Goal: Task Accomplishment & Management: Manage account settings

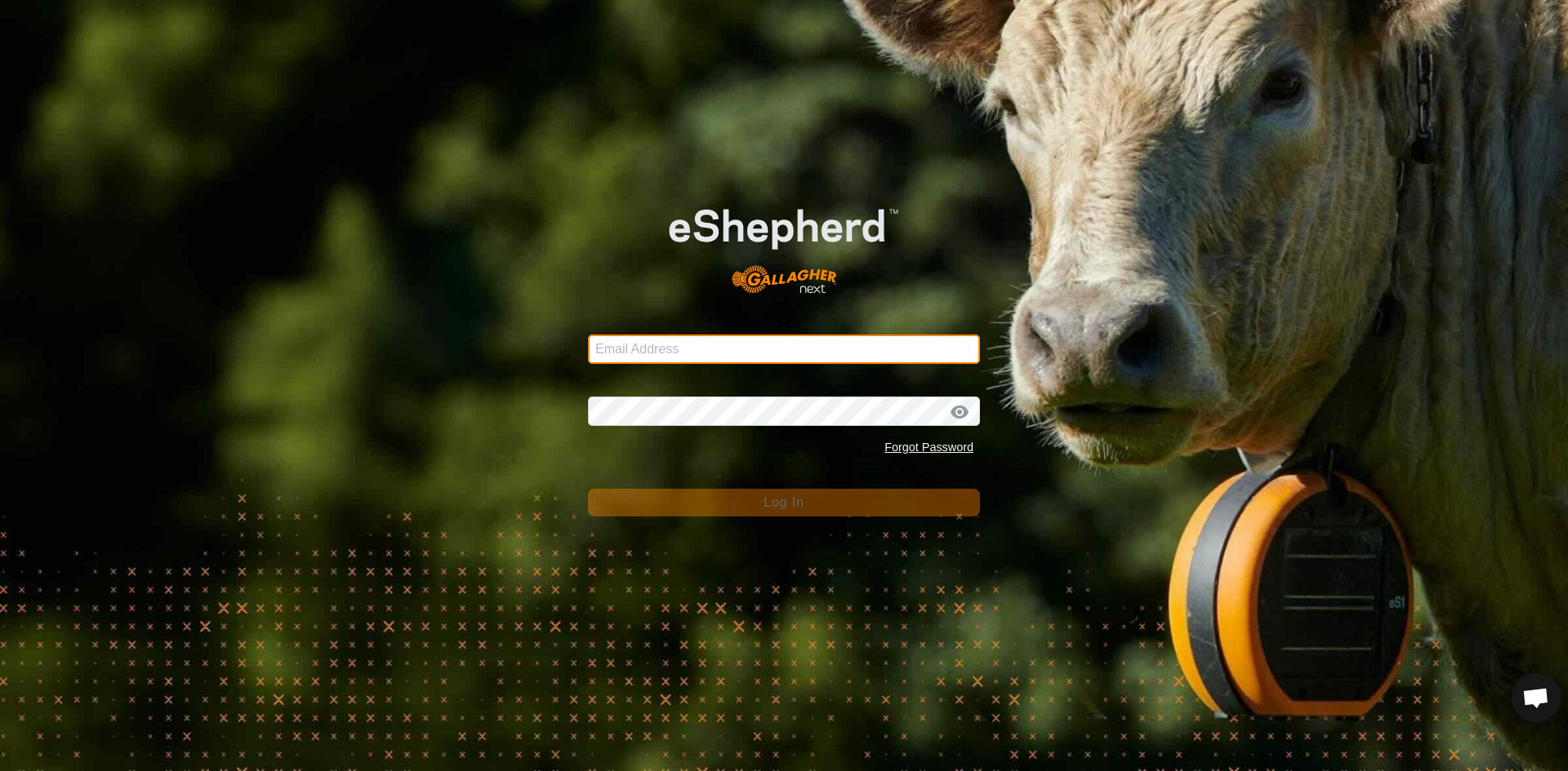
type input "[EMAIL_ADDRESS][DOMAIN_NAME]"
click at [798, 343] on input "[EMAIL_ADDRESS][DOMAIN_NAME]" at bounding box center [784, 349] width 392 height 29
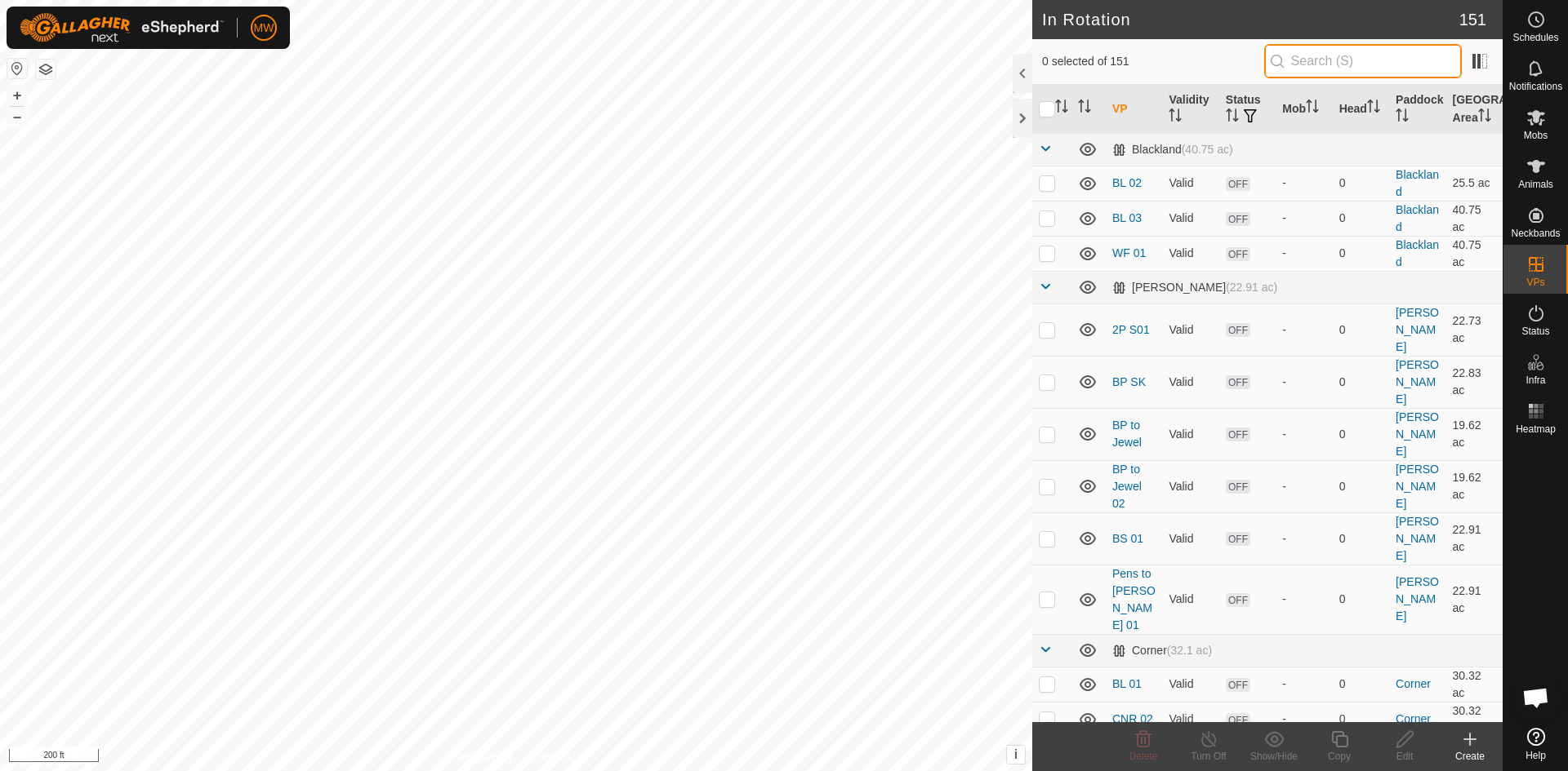
click at [1333, 61] on input "text" at bounding box center [1363, 61] width 198 height 34
click at [1528, 169] on icon at bounding box center [1536, 167] width 19 height 19
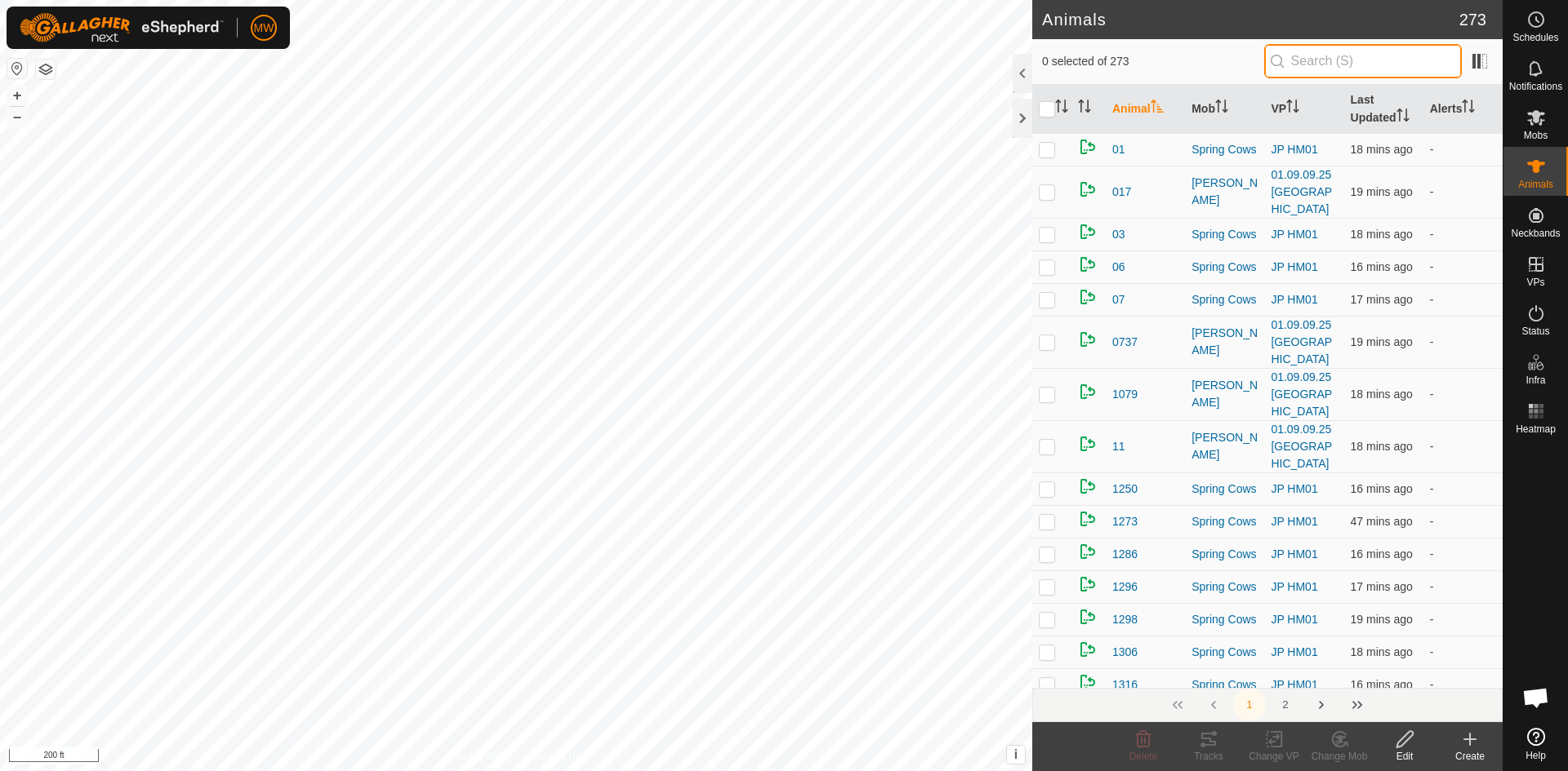
click at [1297, 61] on input "text" at bounding box center [1363, 61] width 198 height 34
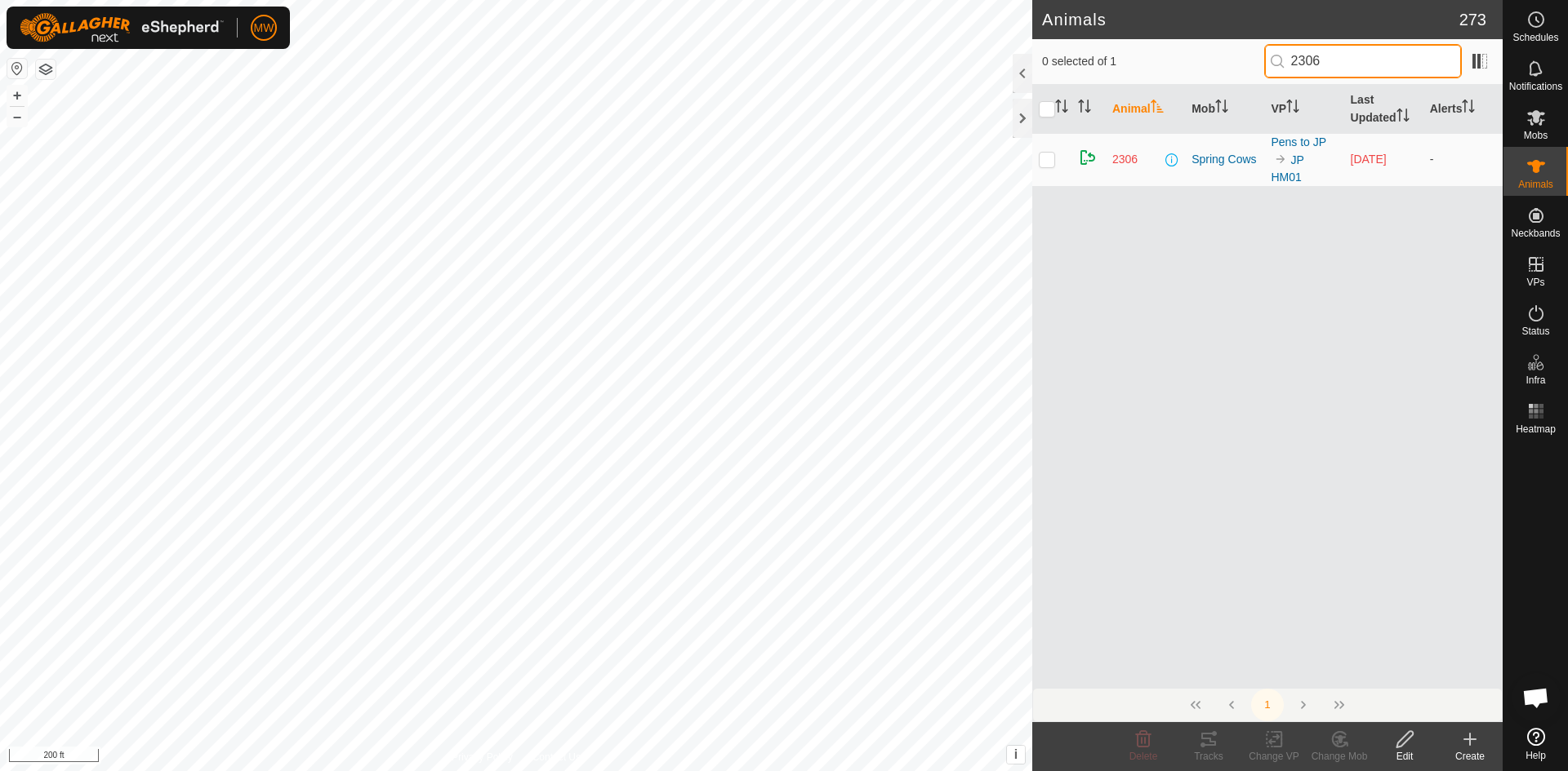
type input "2306"
click at [1535, 123] on icon at bounding box center [1536, 117] width 19 height 19
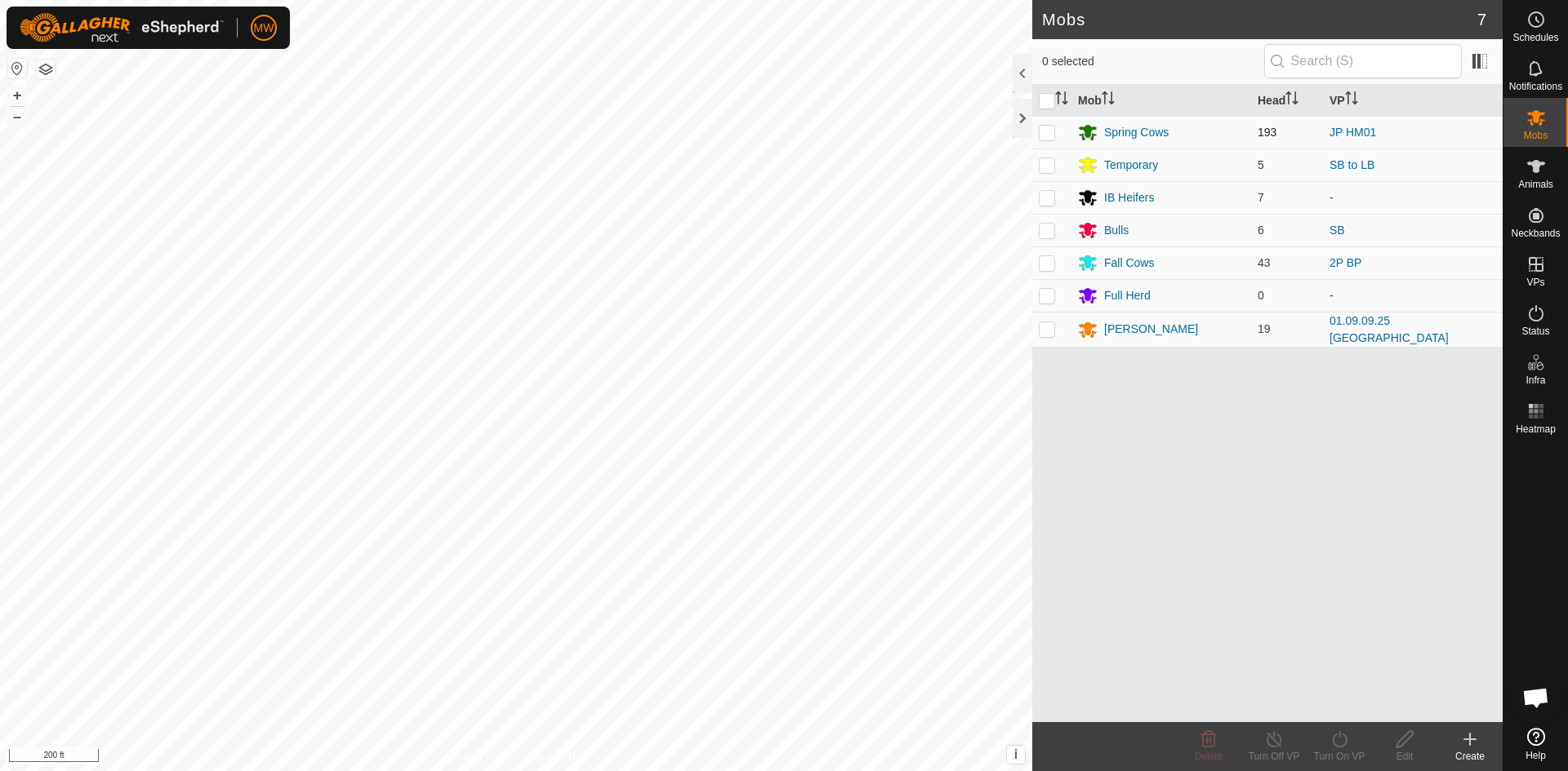
click at [1042, 134] on p-checkbox at bounding box center [1047, 132] width 16 height 13
checkbox input "true"
click at [1333, 740] on icon at bounding box center [1338, 739] width 15 height 16
click at [1338, 669] on link "Later" at bounding box center [1388, 669] width 162 height 33
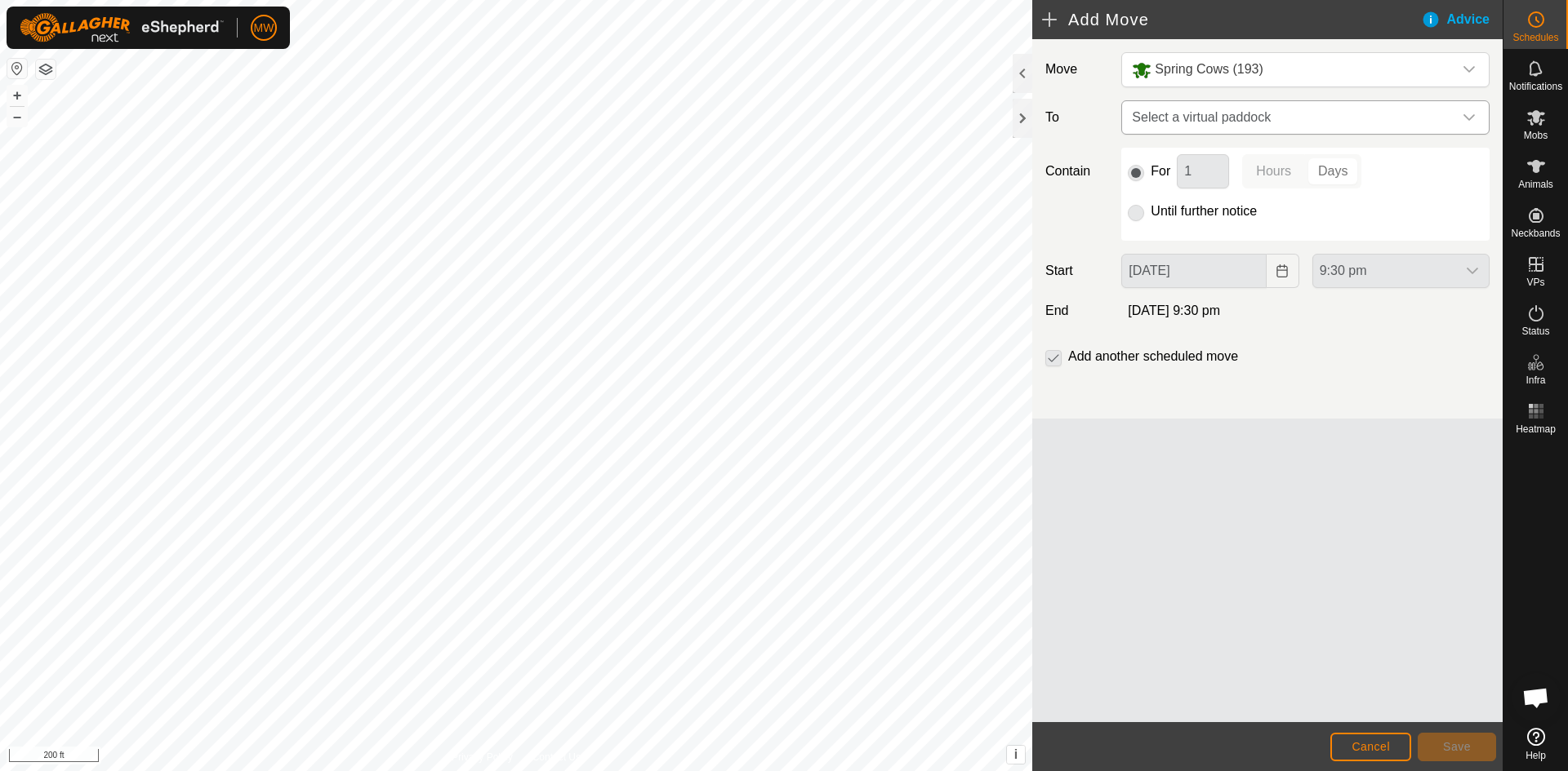
click at [1373, 113] on span "Select a virtual paddock" at bounding box center [1289, 117] width 328 height 33
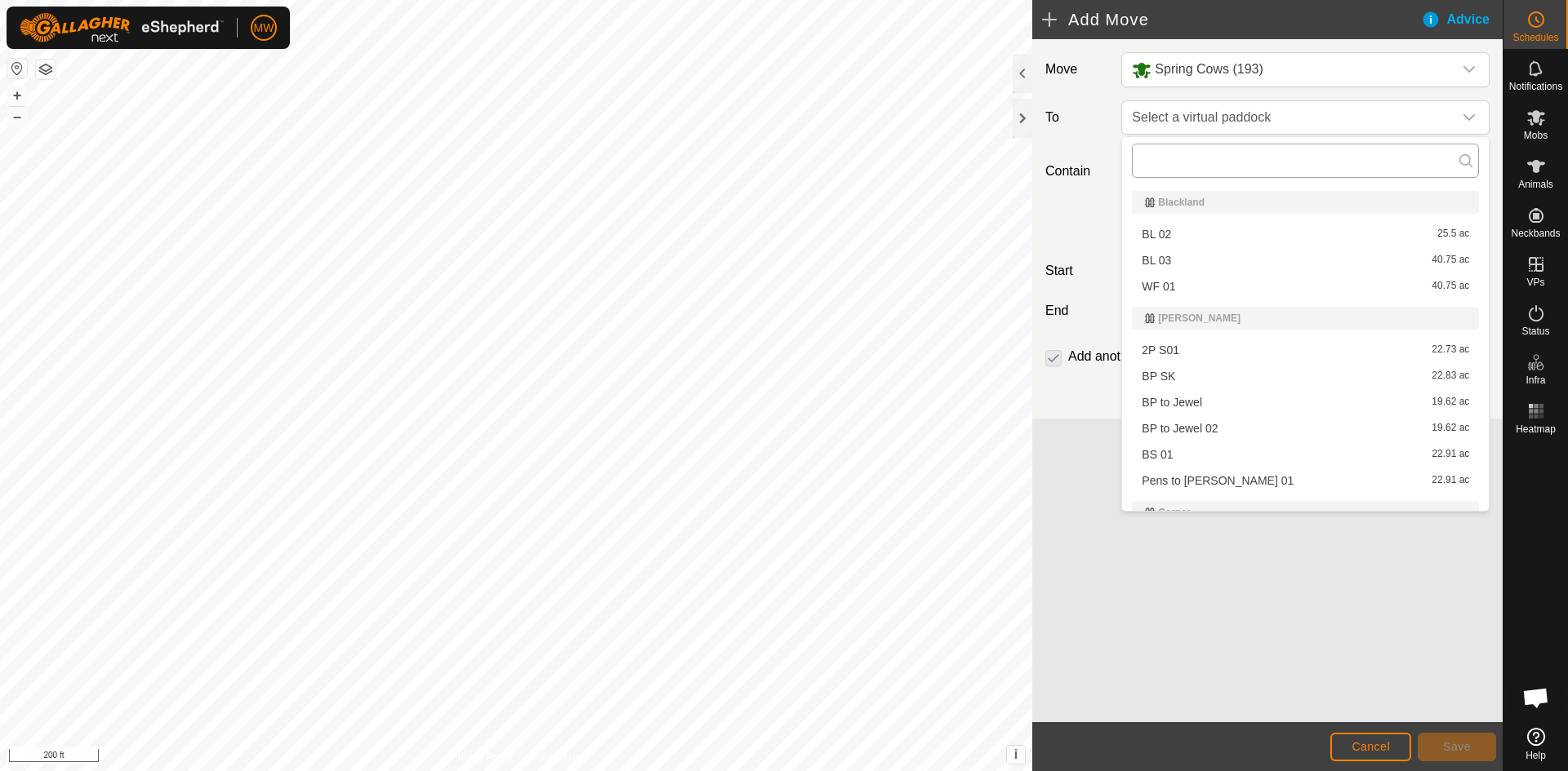
click at [1339, 153] on input "text" at bounding box center [1305, 160] width 347 height 34
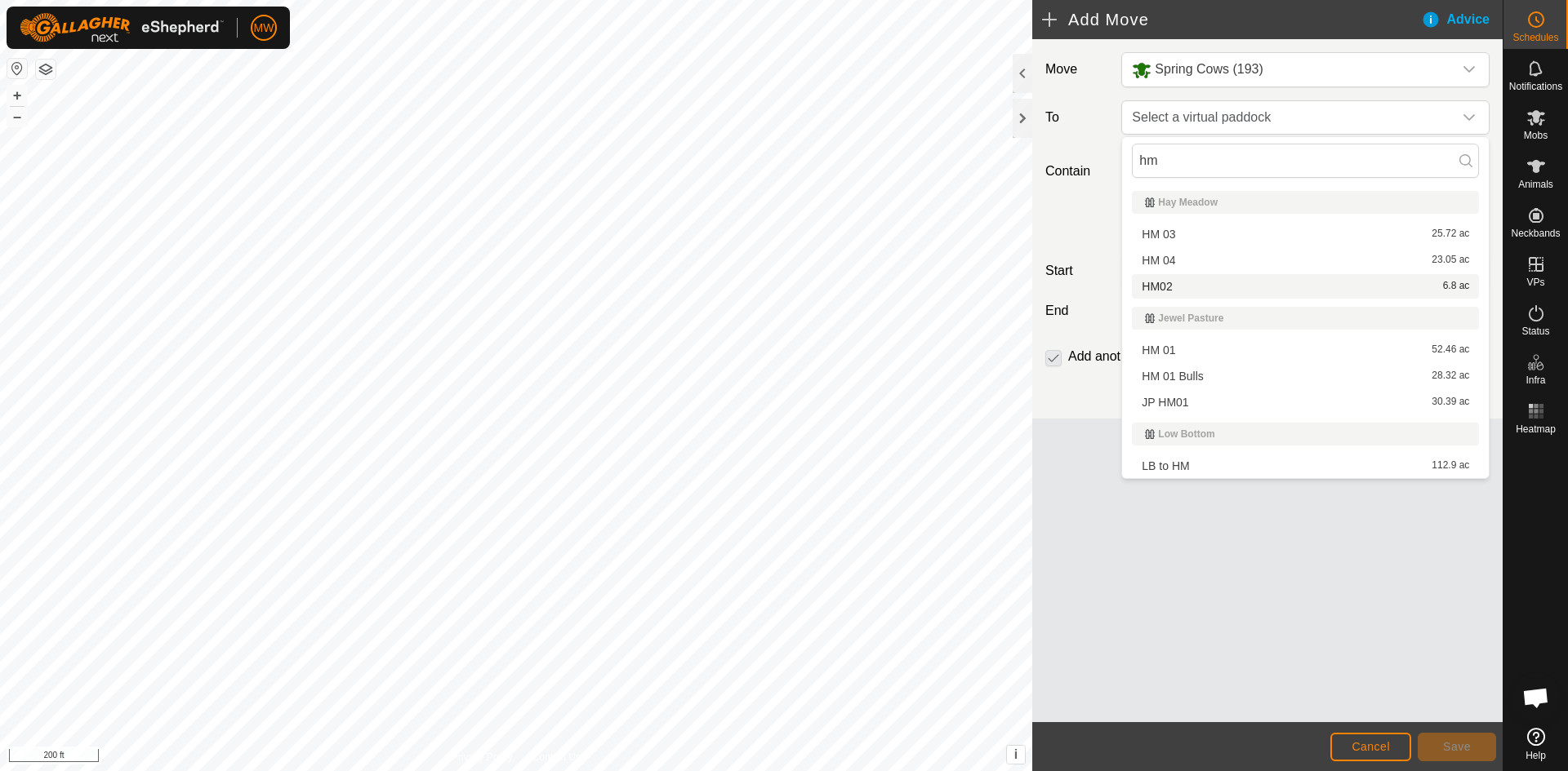
type input "hm"
click at [1160, 288] on li "HM02 6.8 ac" at bounding box center [1305, 286] width 347 height 24
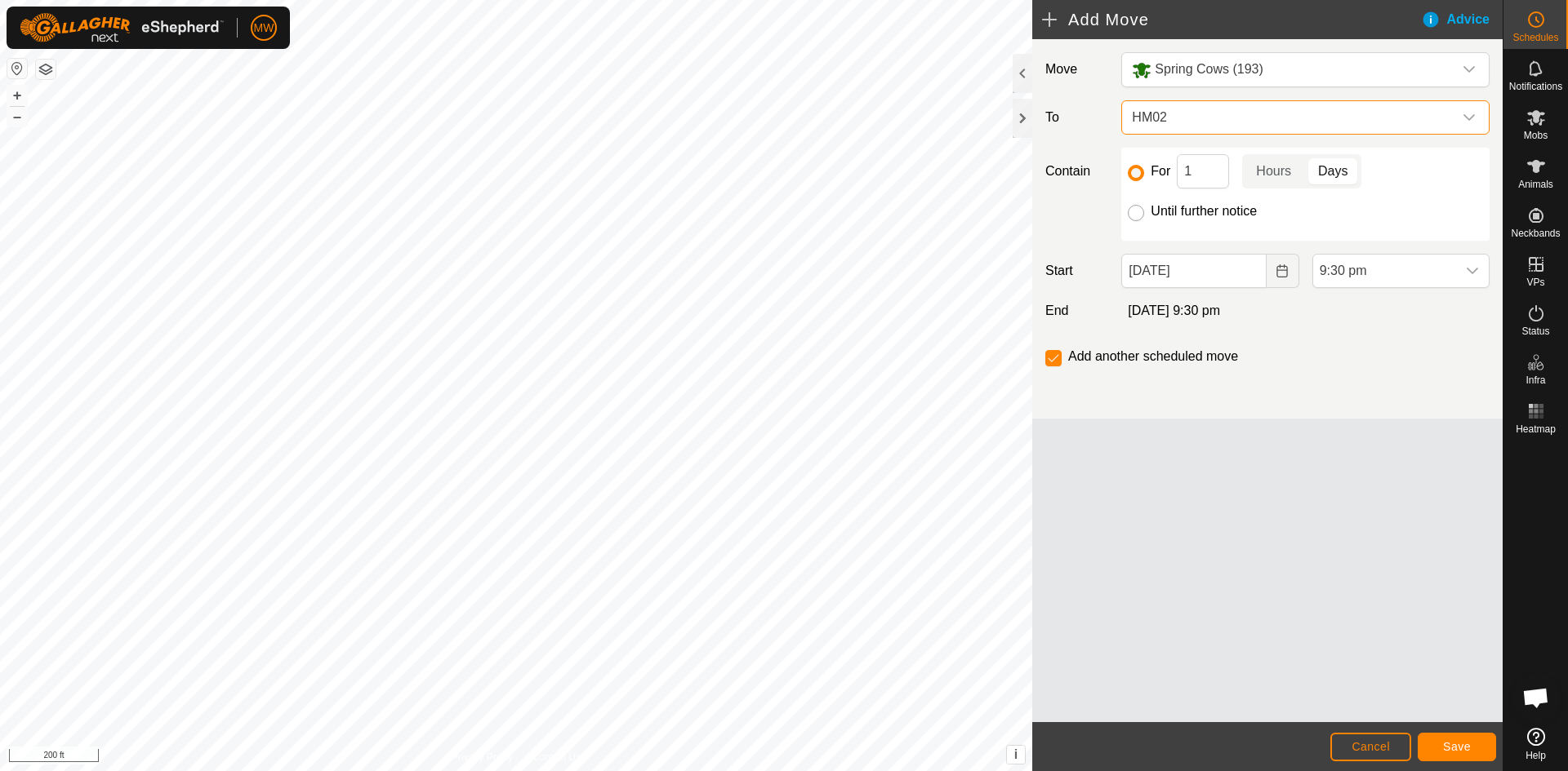
click at [1139, 215] on input "Until further notice" at bounding box center [1136, 213] width 16 height 16
radio input "true"
checkbox input "false"
click at [1284, 272] on icon "Choose Date" at bounding box center [1281, 270] width 13 height 13
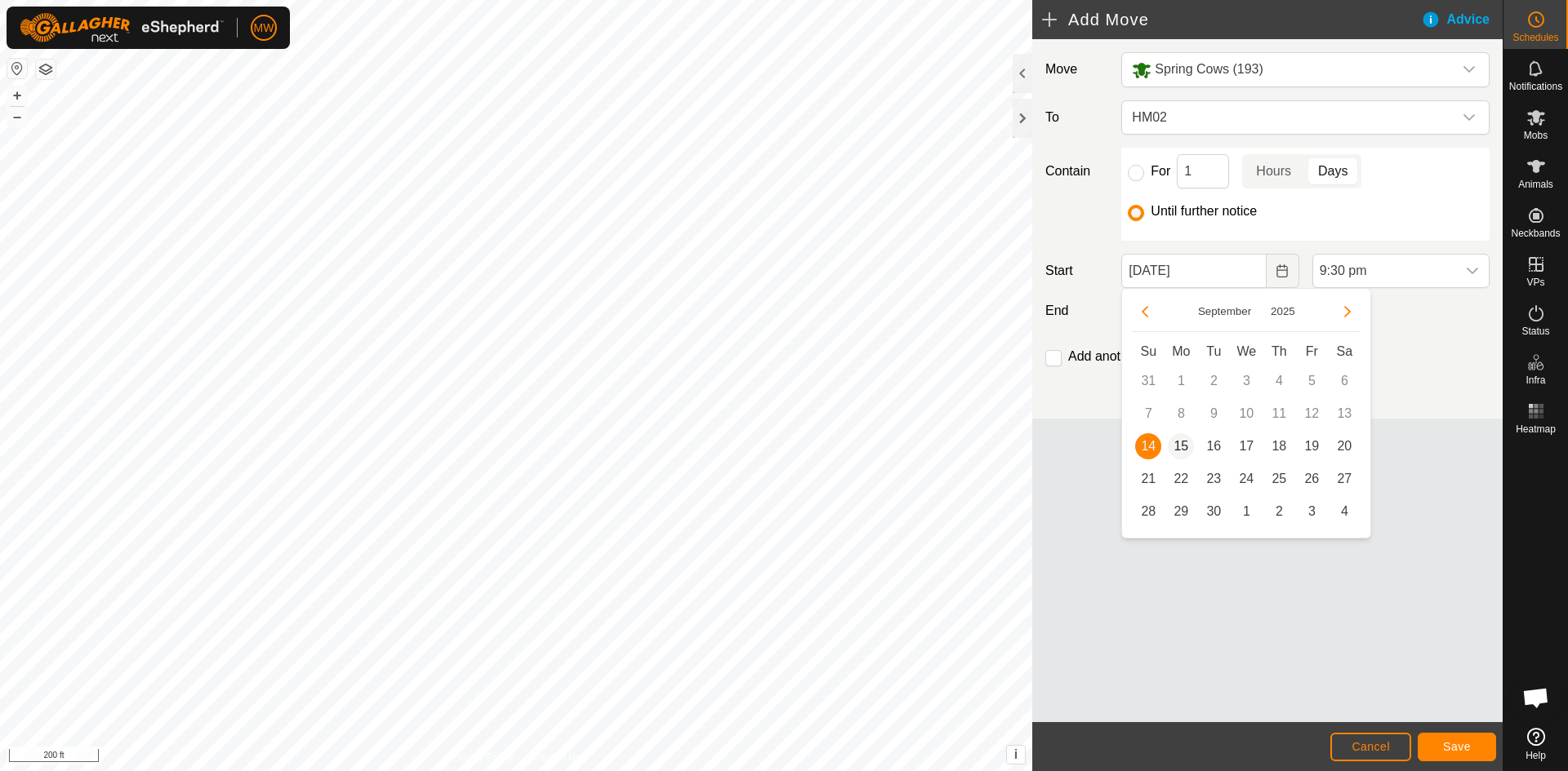
click at [1177, 444] on span "15" at bounding box center [1180, 446] width 26 height 26
type input "15 Sep, 2025"
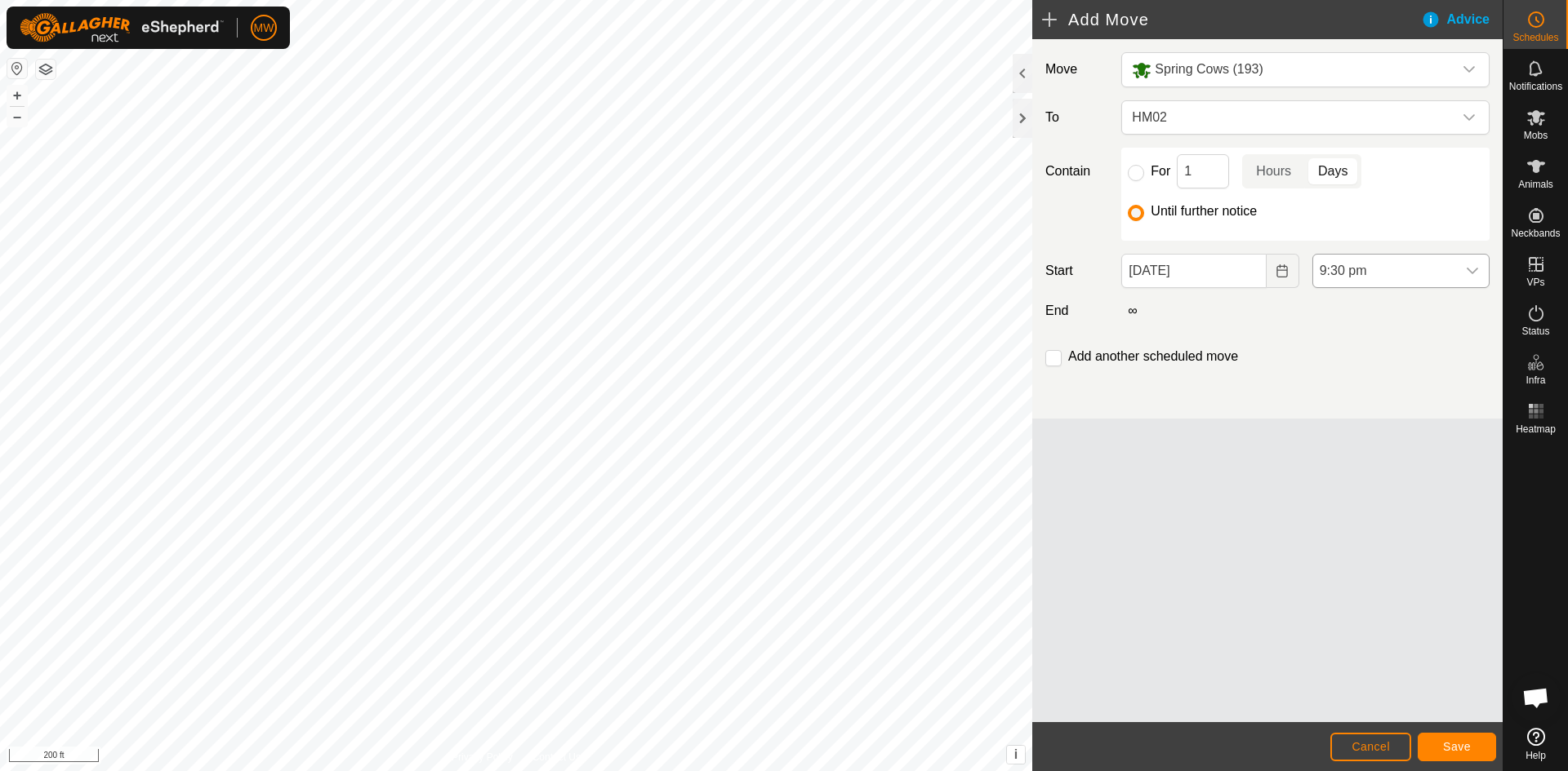
click at [1476, 273] on icon "dropdown trigger" at bounding box center [1472, 270] width 13 height 13
click at [1341, 363] on li "6:00 am" at bounding box center [1400, 369] width 175 height 33
click at [1461, 750] on span "Save" at bounding box center [1457, 746] width 28 height 13
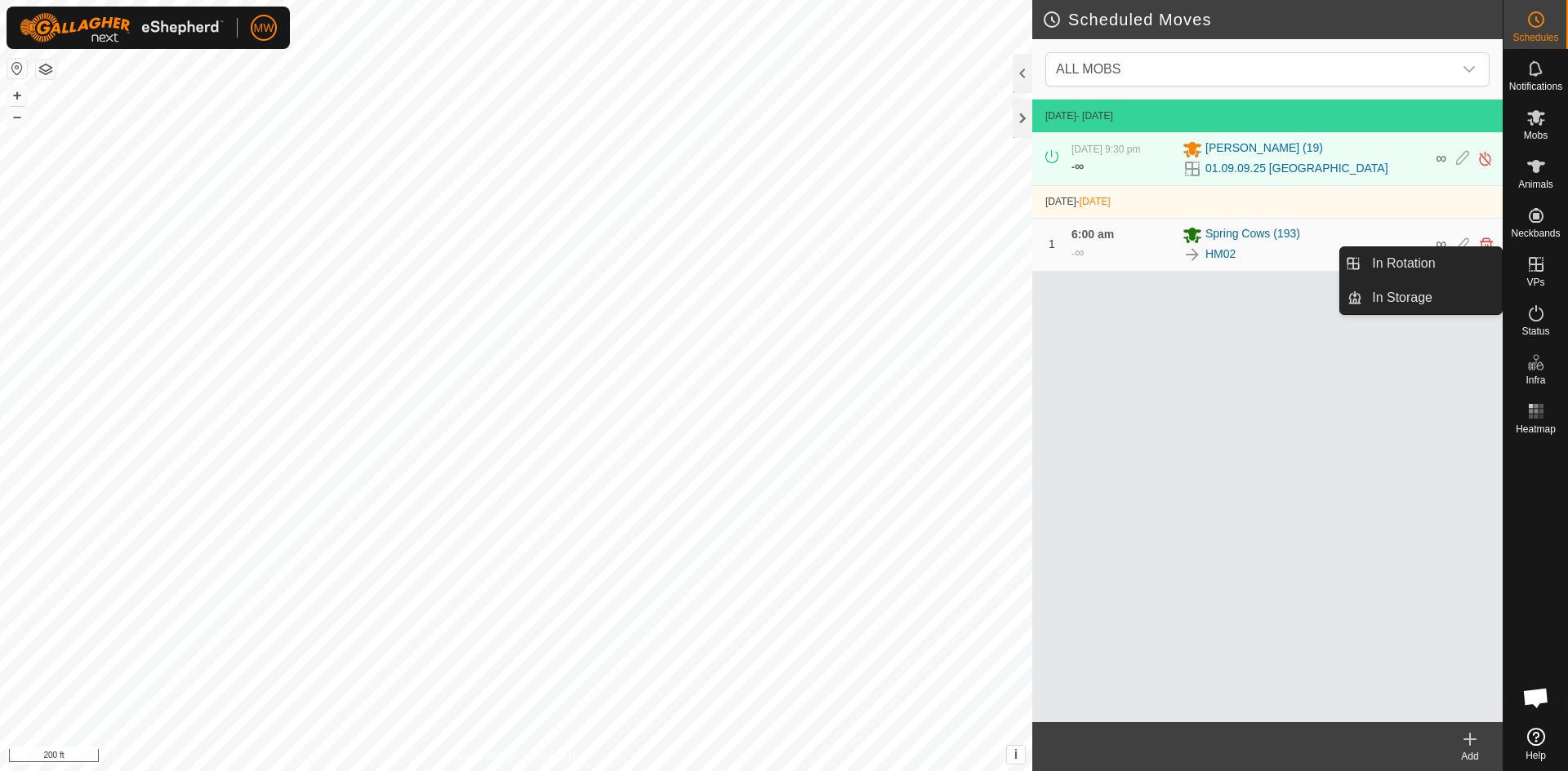
click at [1534, 266] on icon at bounding box center [1536, 264] width 19 height 19
click at [1441, 267] on link "In Rotation" at bounding box center [1432, 263] width 140 height 33
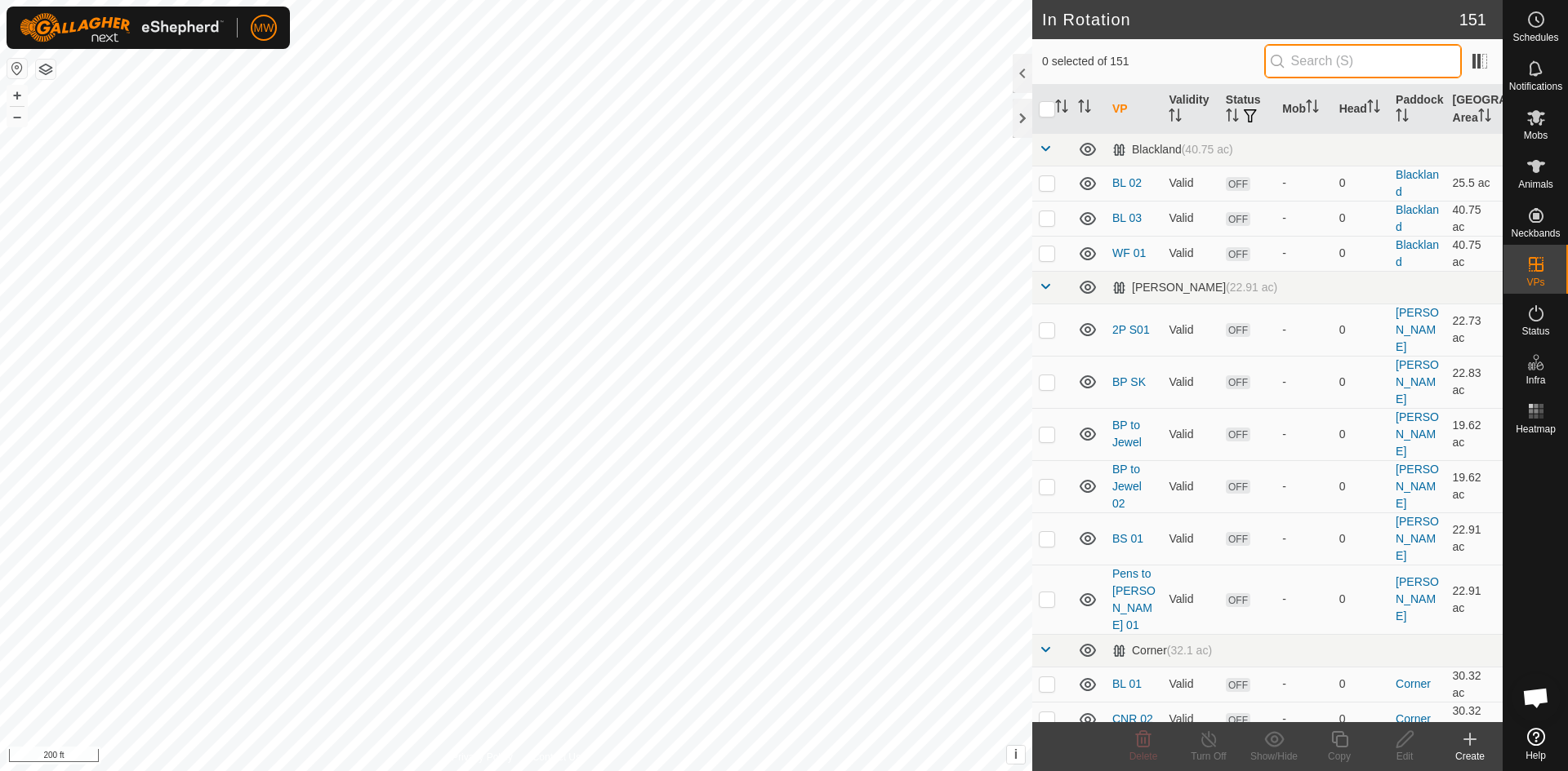
click at [1350, 68] on input "text" at bounding box center [1363, 61] width 198 height 34
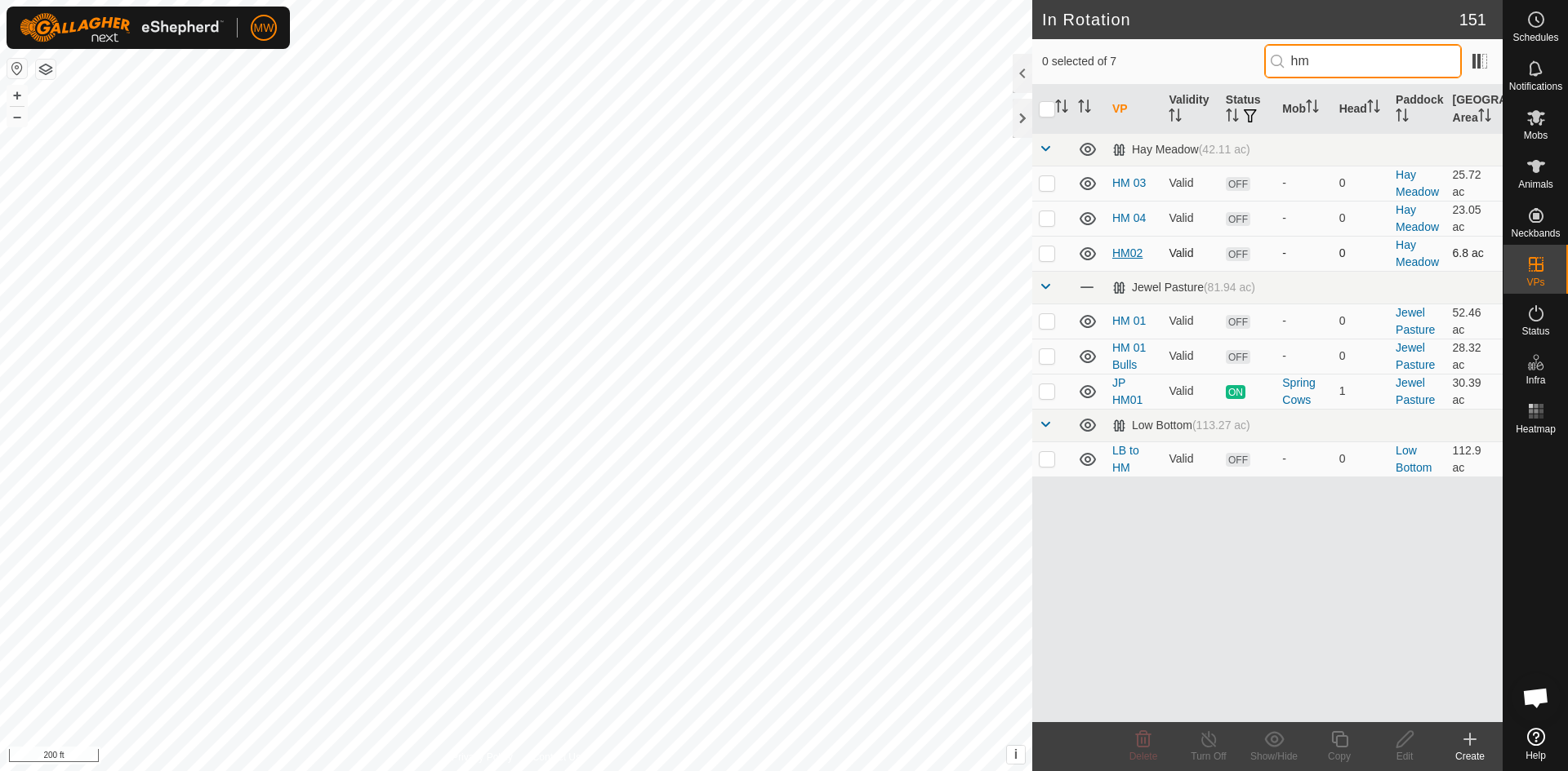
type input "hm"
click at [1119, 251] on link "HM02" at bounding box center [1127, 252] width 30 height 13
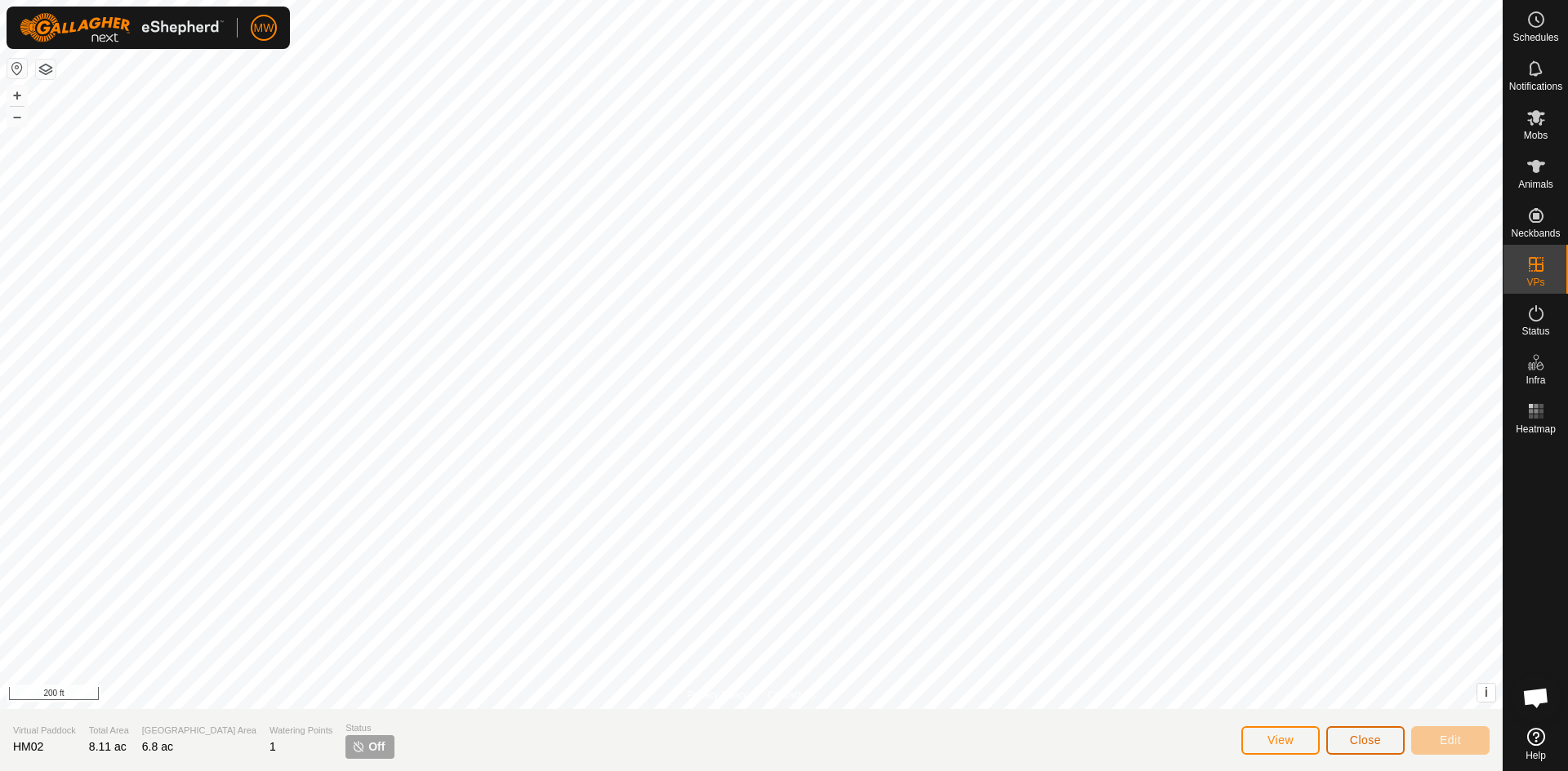
click at [1354, 735] on span "Close" at bounding box center [1365, 740] width 31 height 13
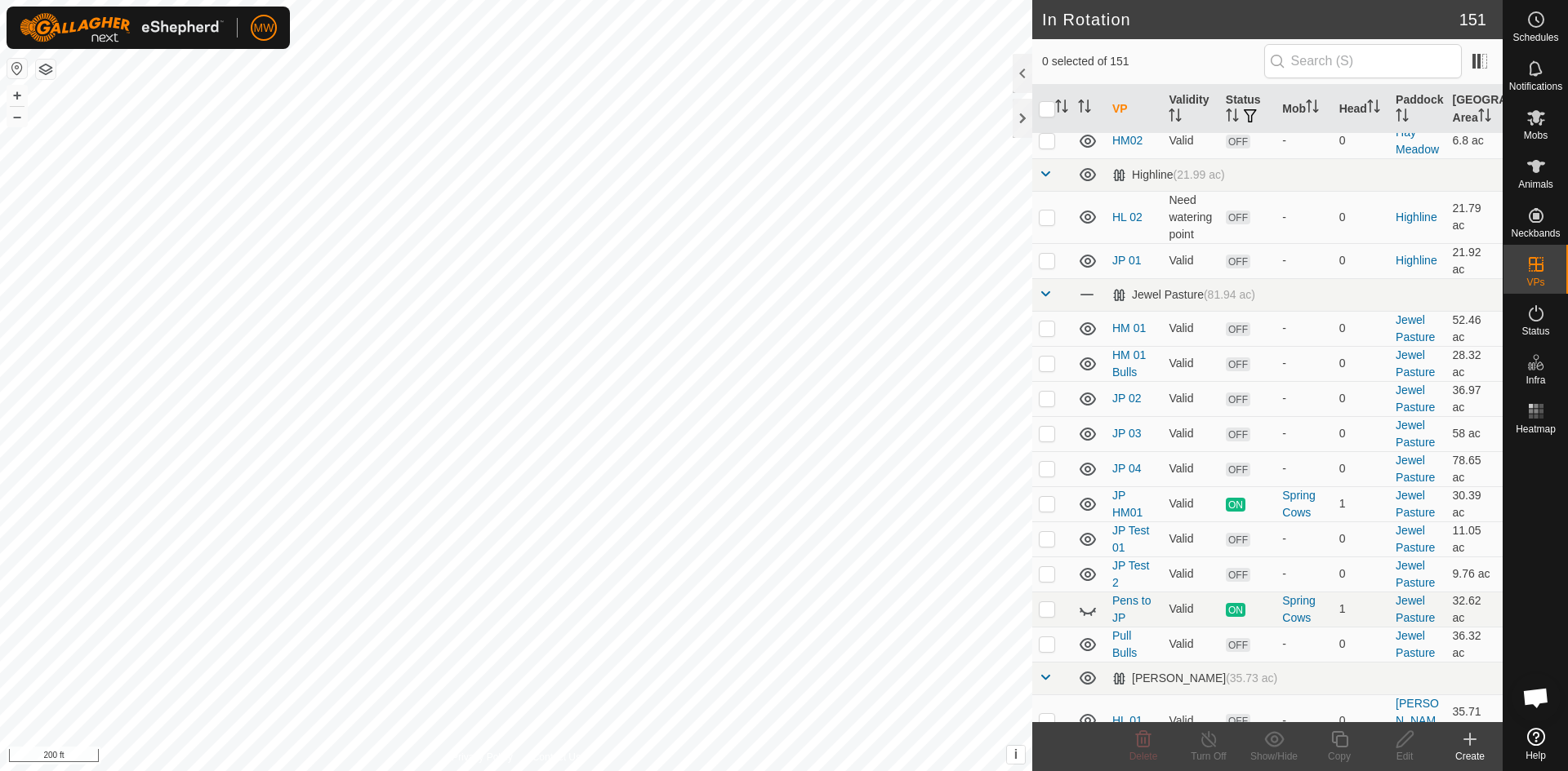
scroll to position [1469, 0]
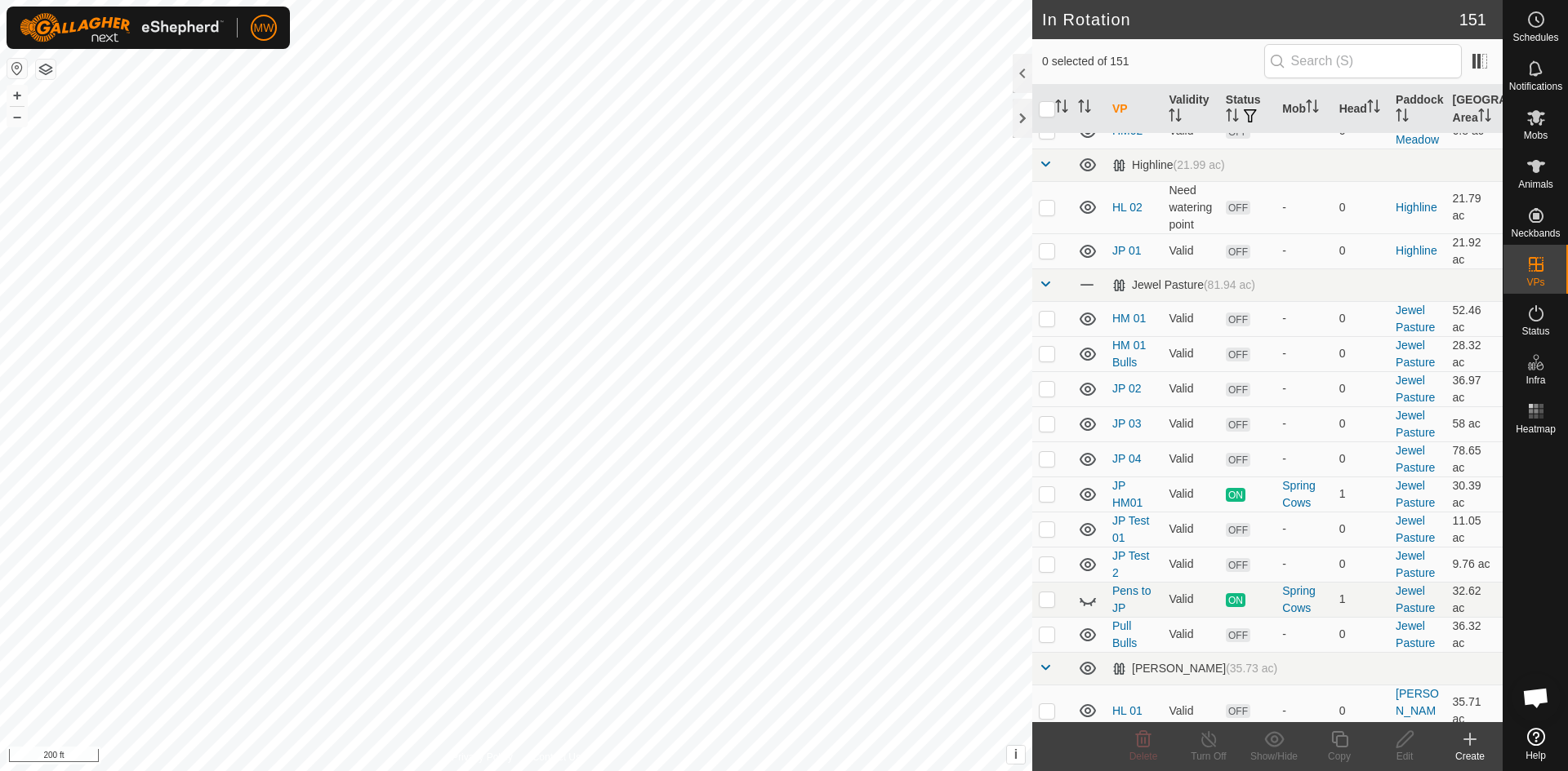
click at [1471, 741] on icon at bounding box center [1470, 739] width 19 height 19
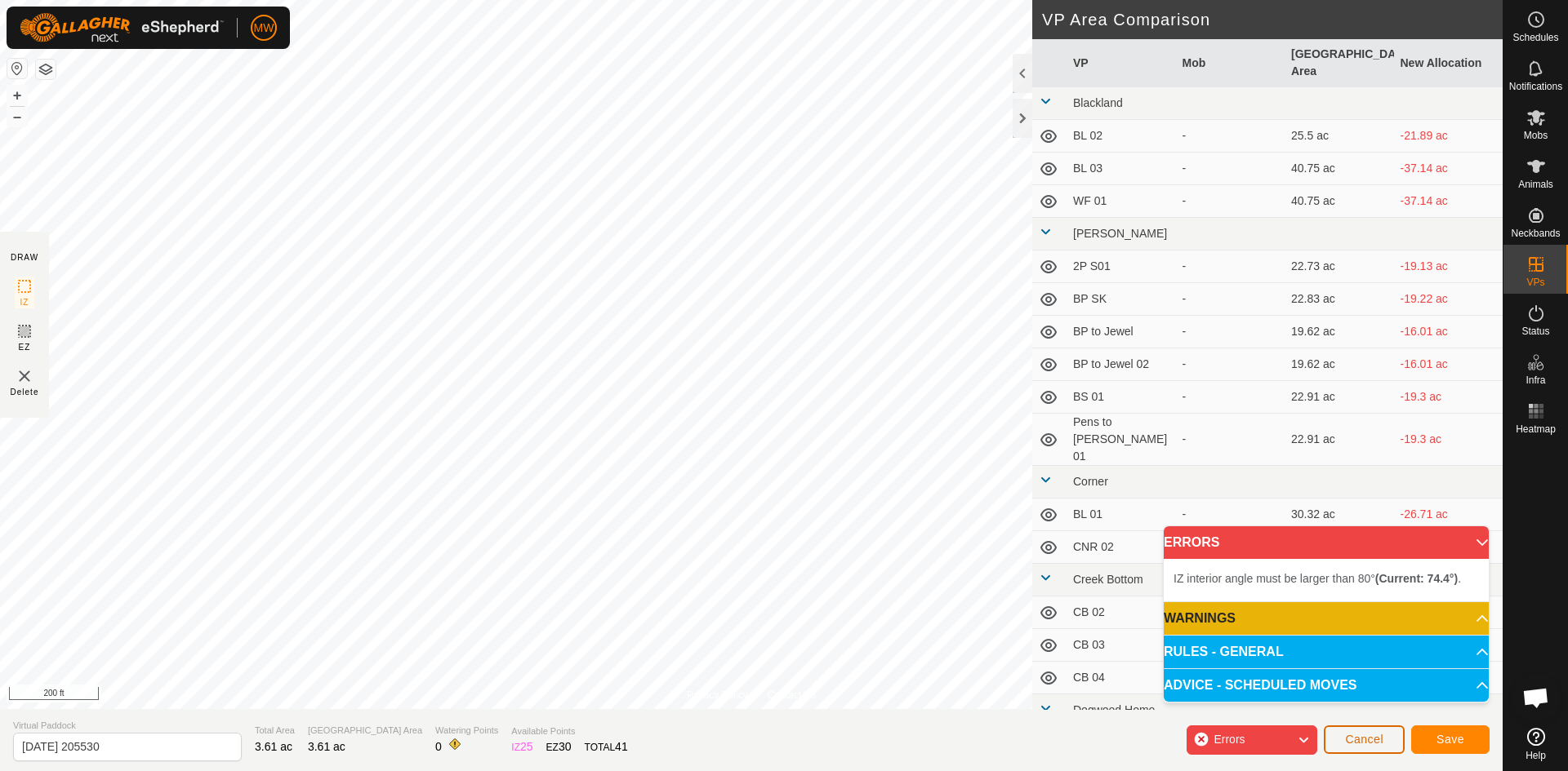
click at [1384, 736] on button "Cancel" at bounding box center [1364, 739] width 80 height 28
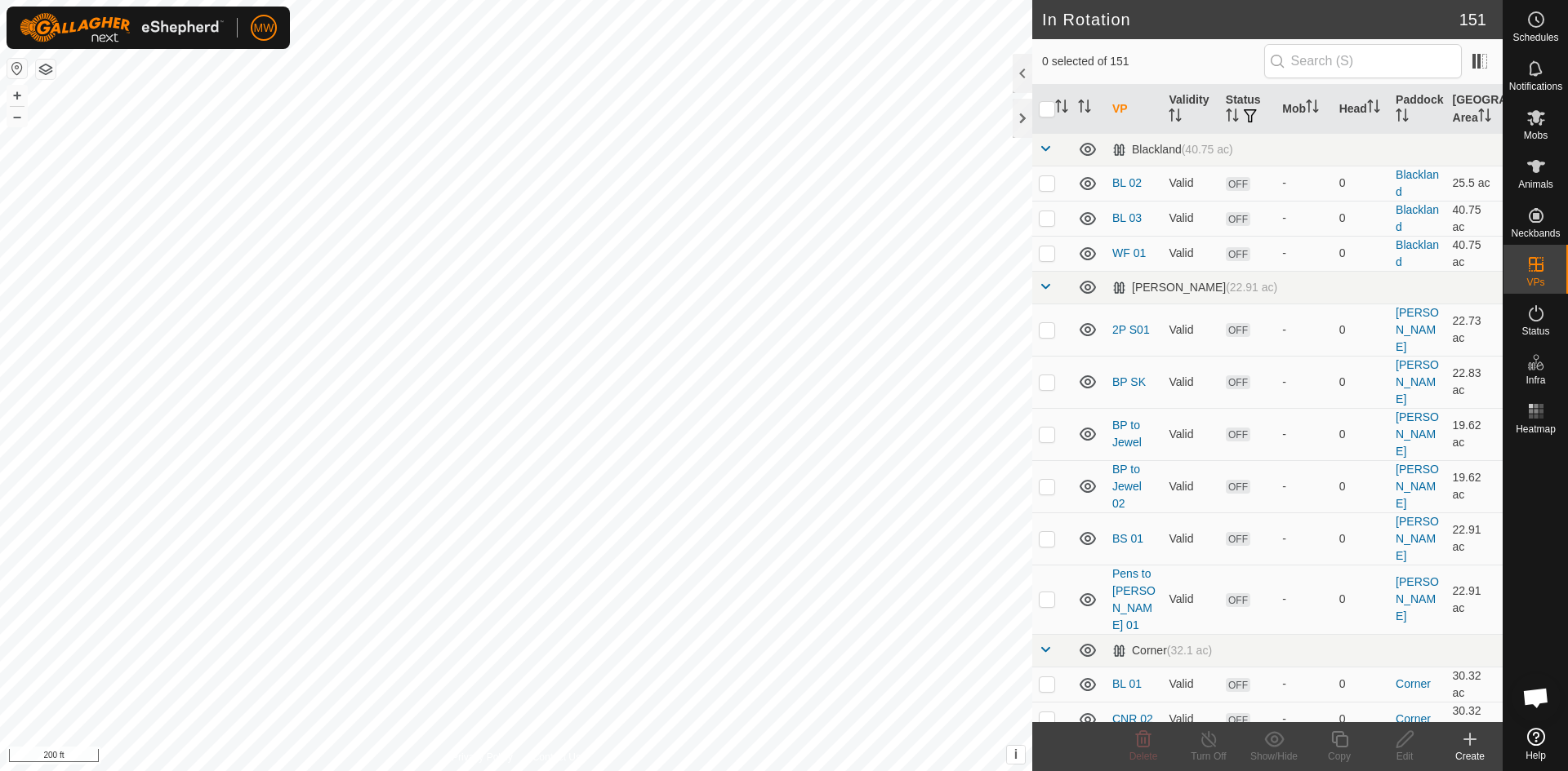
click at [1475, 739] on icon at bounding box center [1470, 739] width 12 height 0
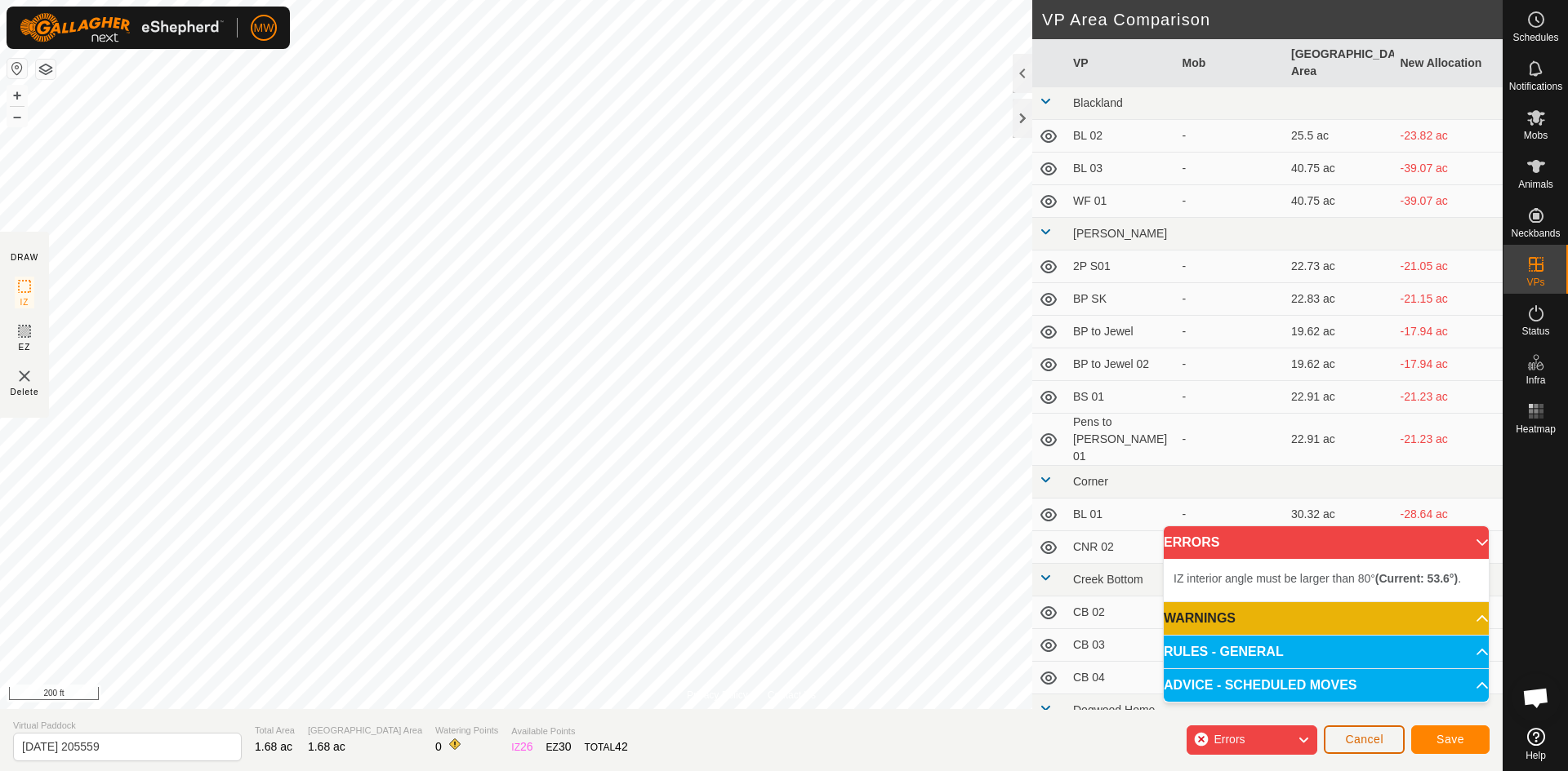
click at [1353, 739] on span "Cancel" at bounding box center [1364, 739] width 39 height 13
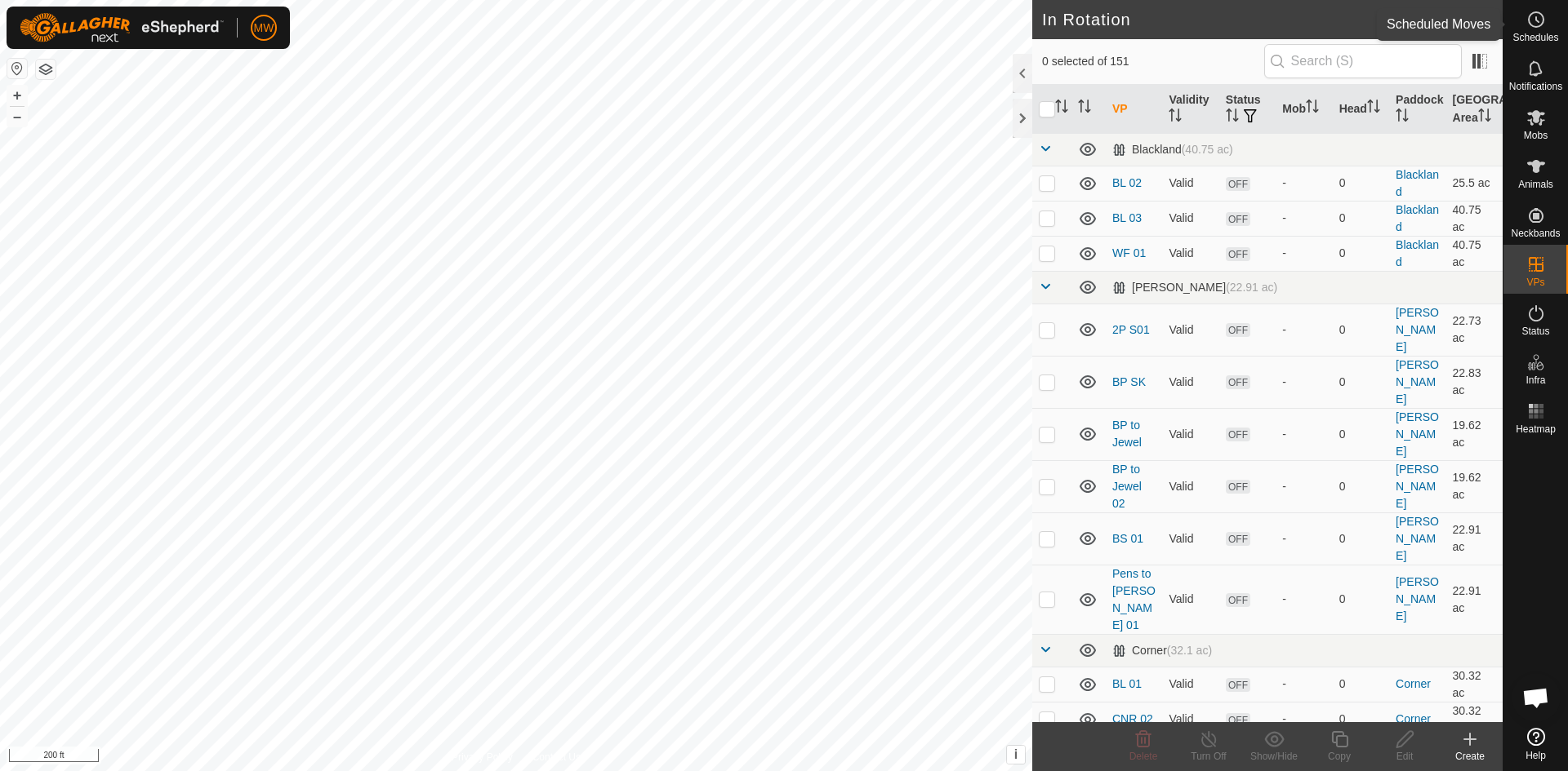
click at [1537, 18] on icon at bounding box center [1536, 19] width 19 height 19
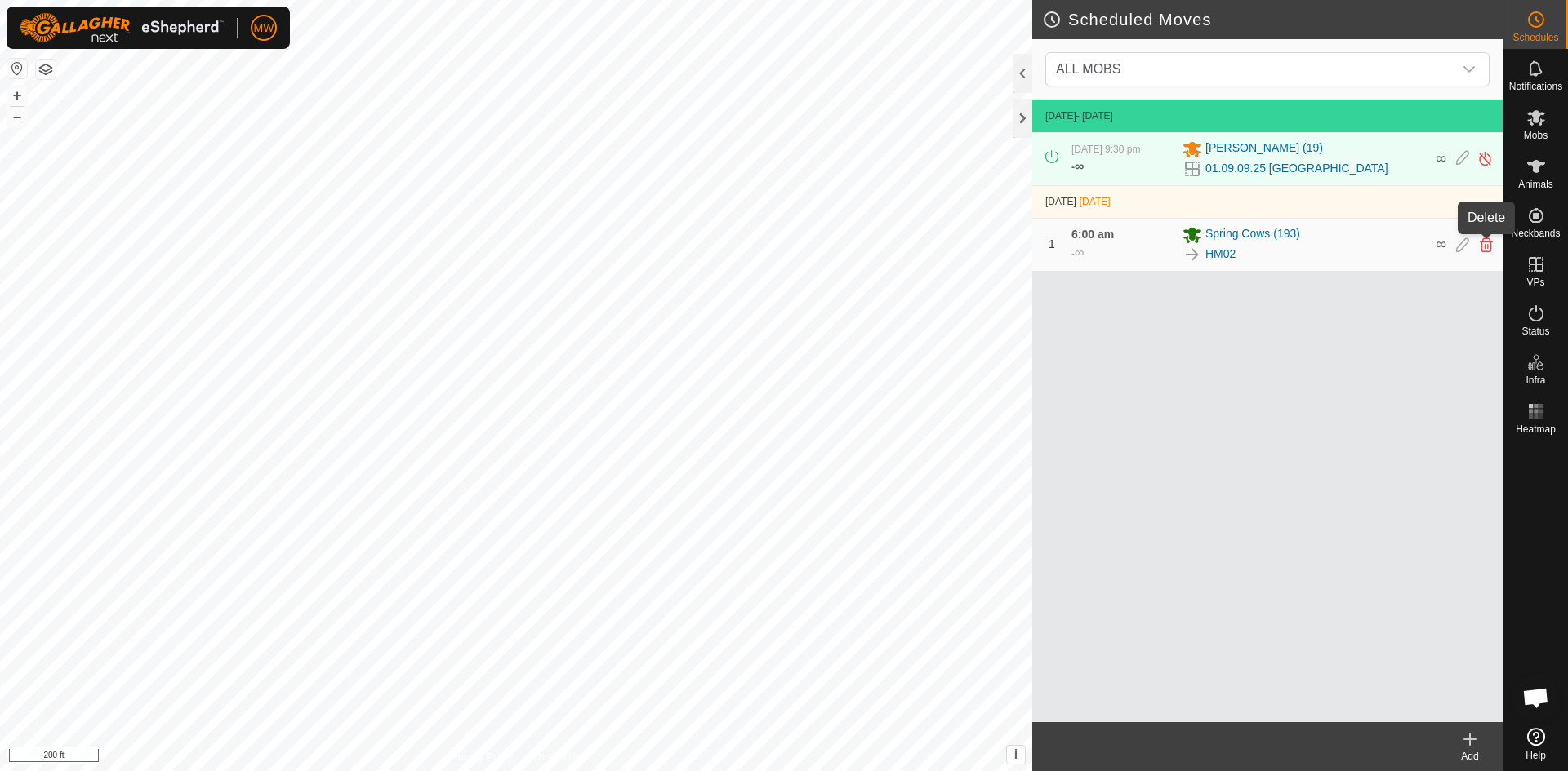
click at [1487, 247] on icon at bounding box center [1486, 244] width 13 height 15
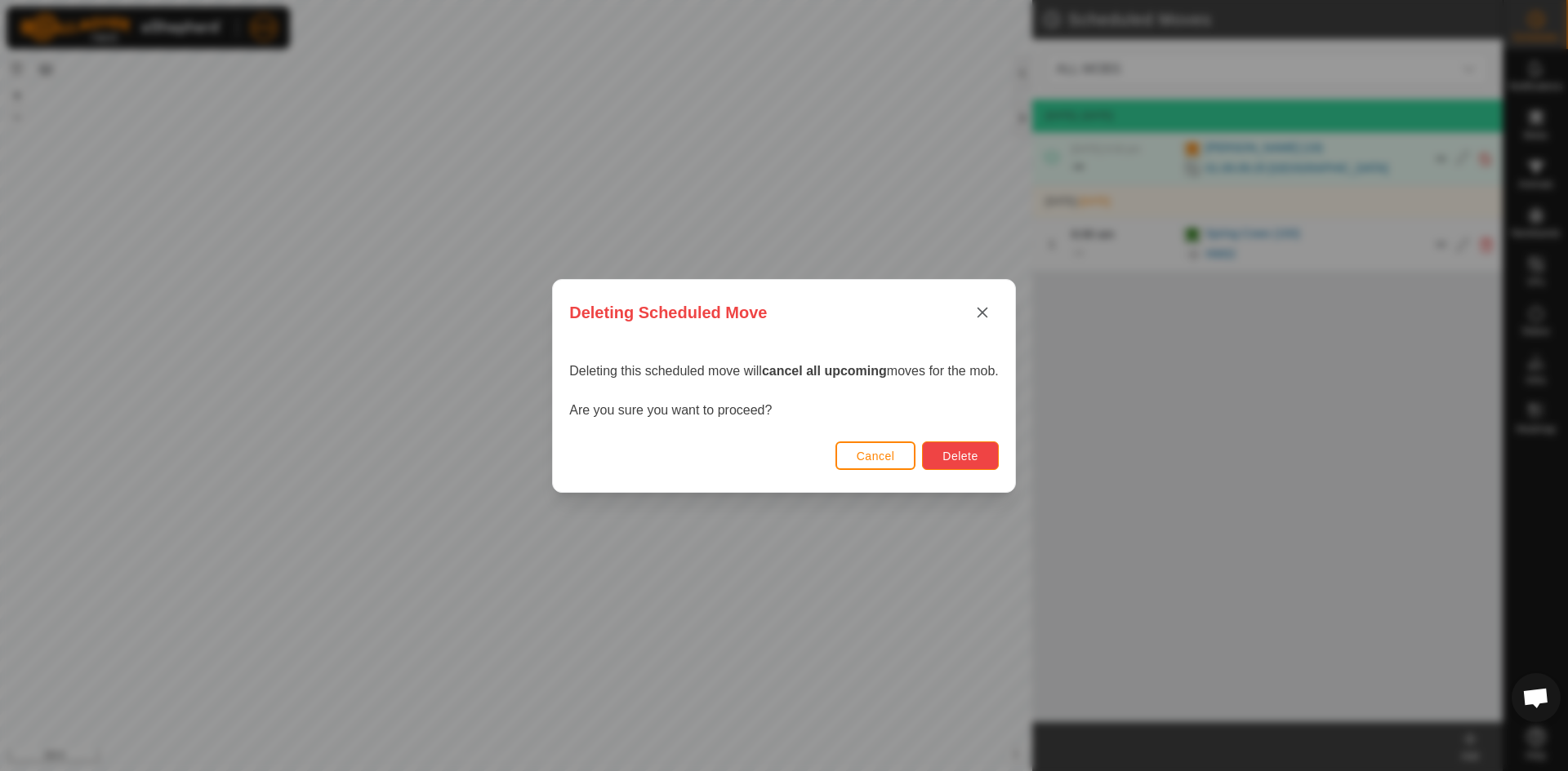
click at [983, 456] on button "Delete" at bounding box center [959, 455] width 76 height 28
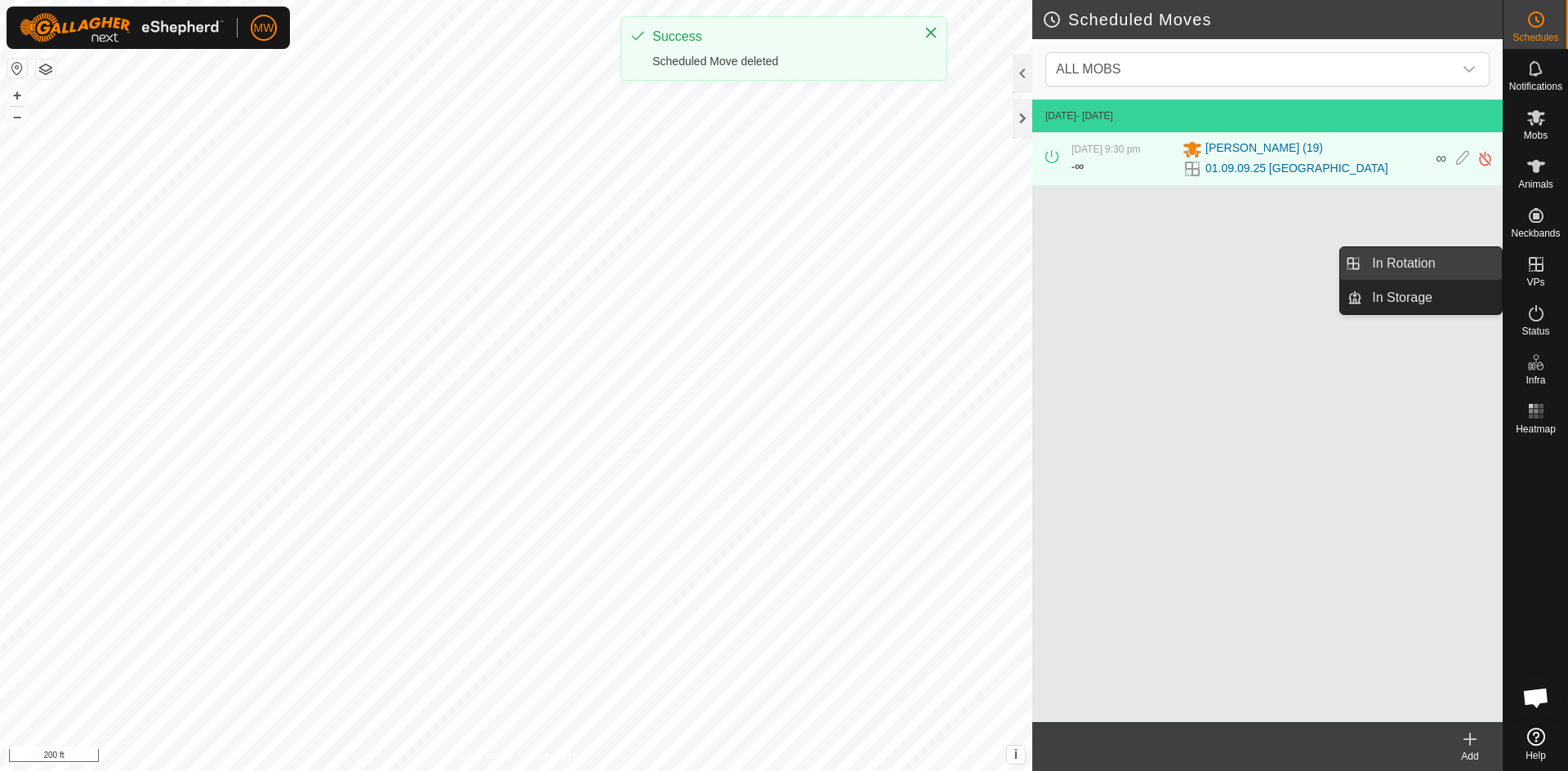
drag, startPoint x: 1482, startPoint y: 263, endPoint x: 1435, endPoint y: 257, distance: 47.4
click at [1435, 257] on link "In Rotation" at bounding box center [1432, 263] width 140 height 33
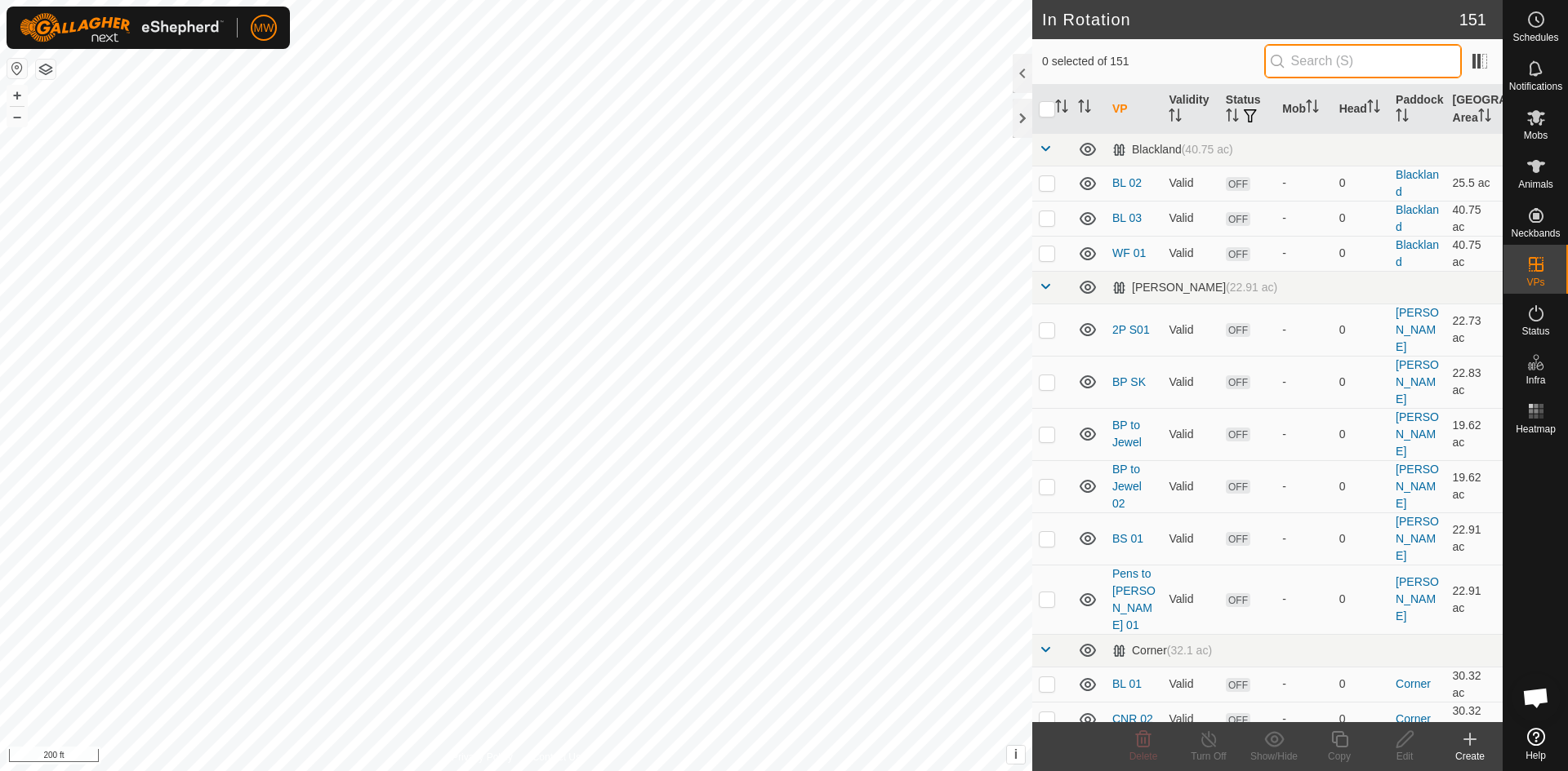
click at [1302, 59] on input "text" at bounding box center [1363, 61] width 198 height 34
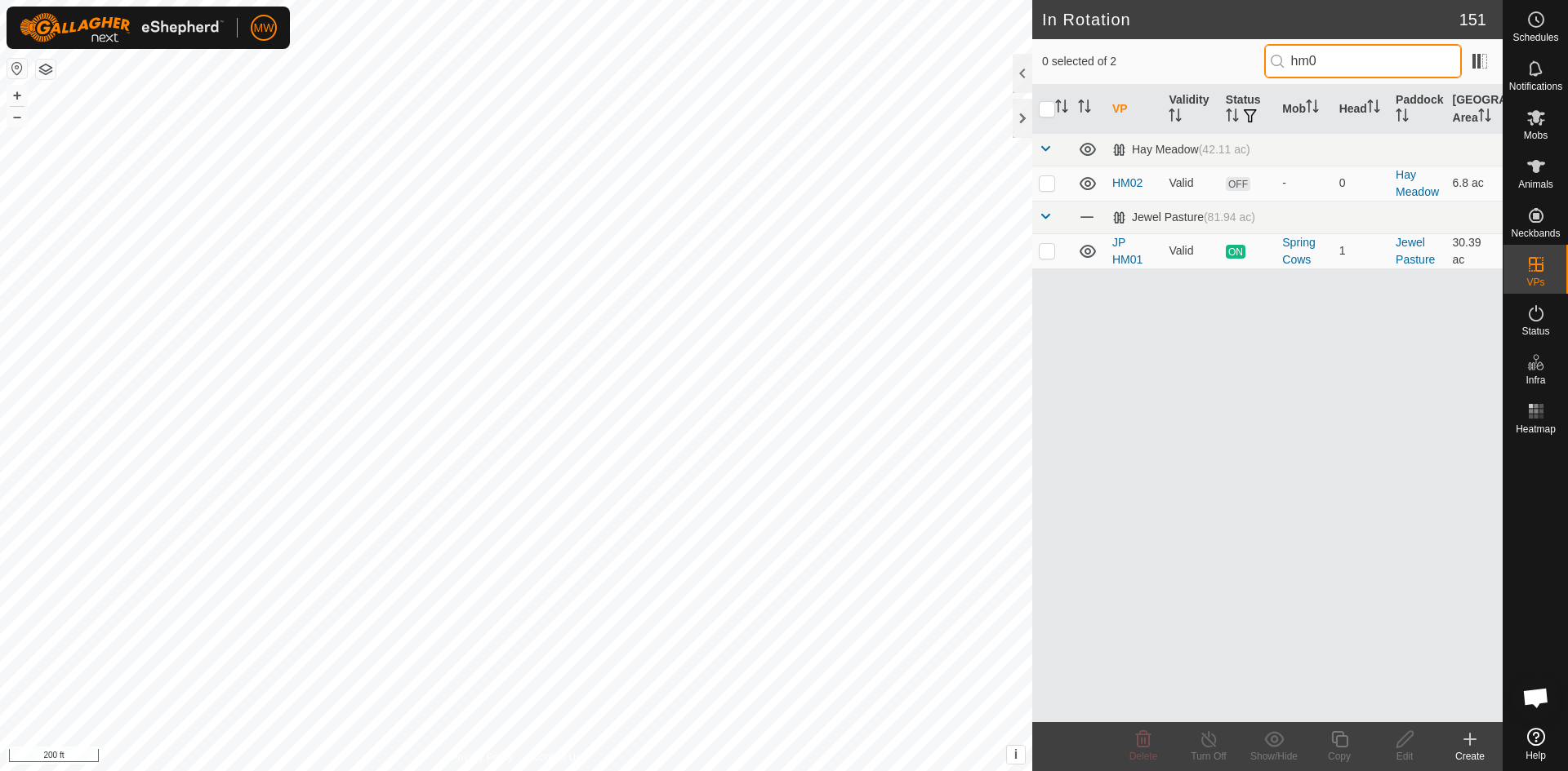
type input "hm02"
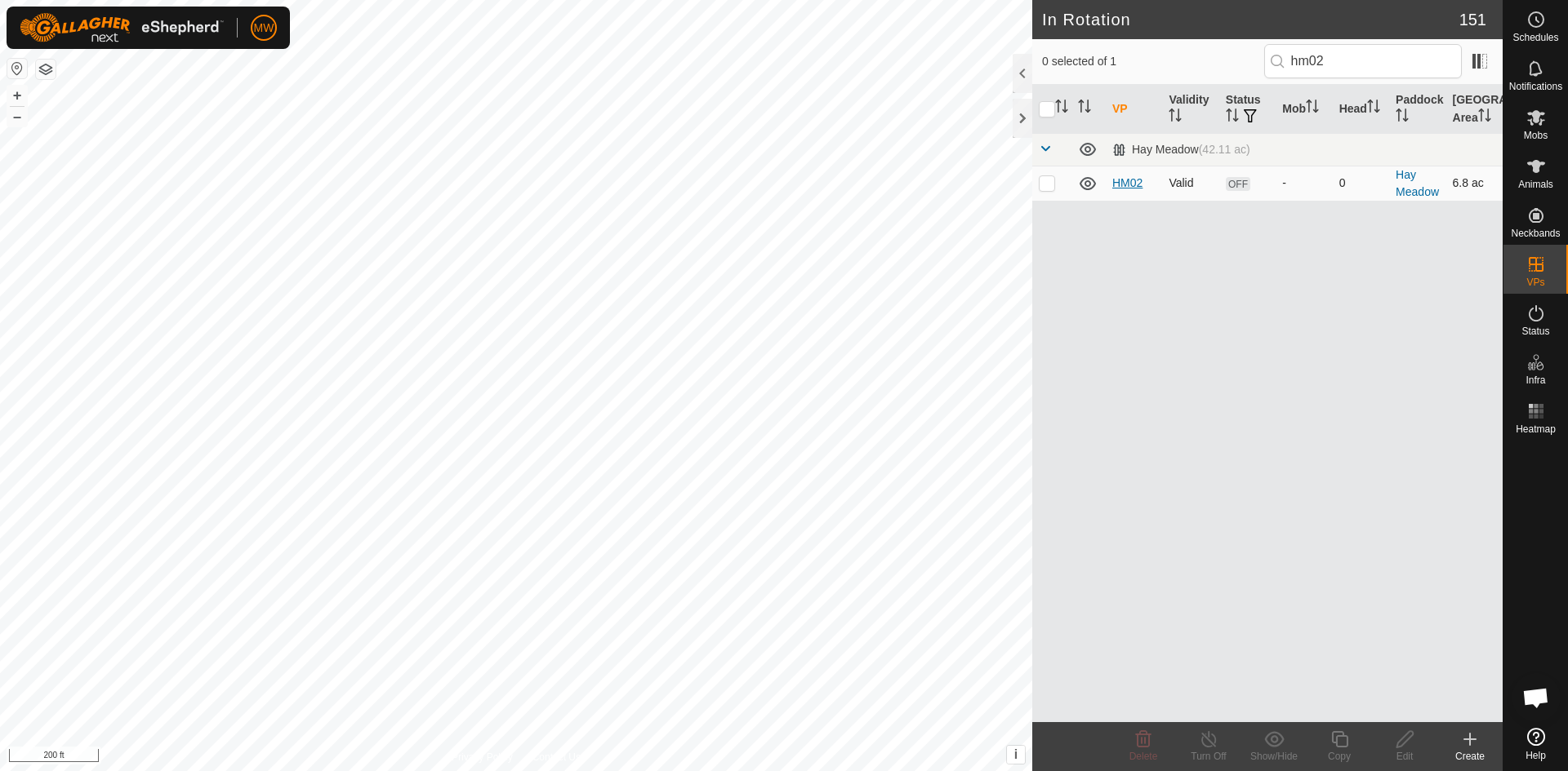
click at [1129, 179] on link "HM02" at bounding box center [1127, 182] width 30 height 13
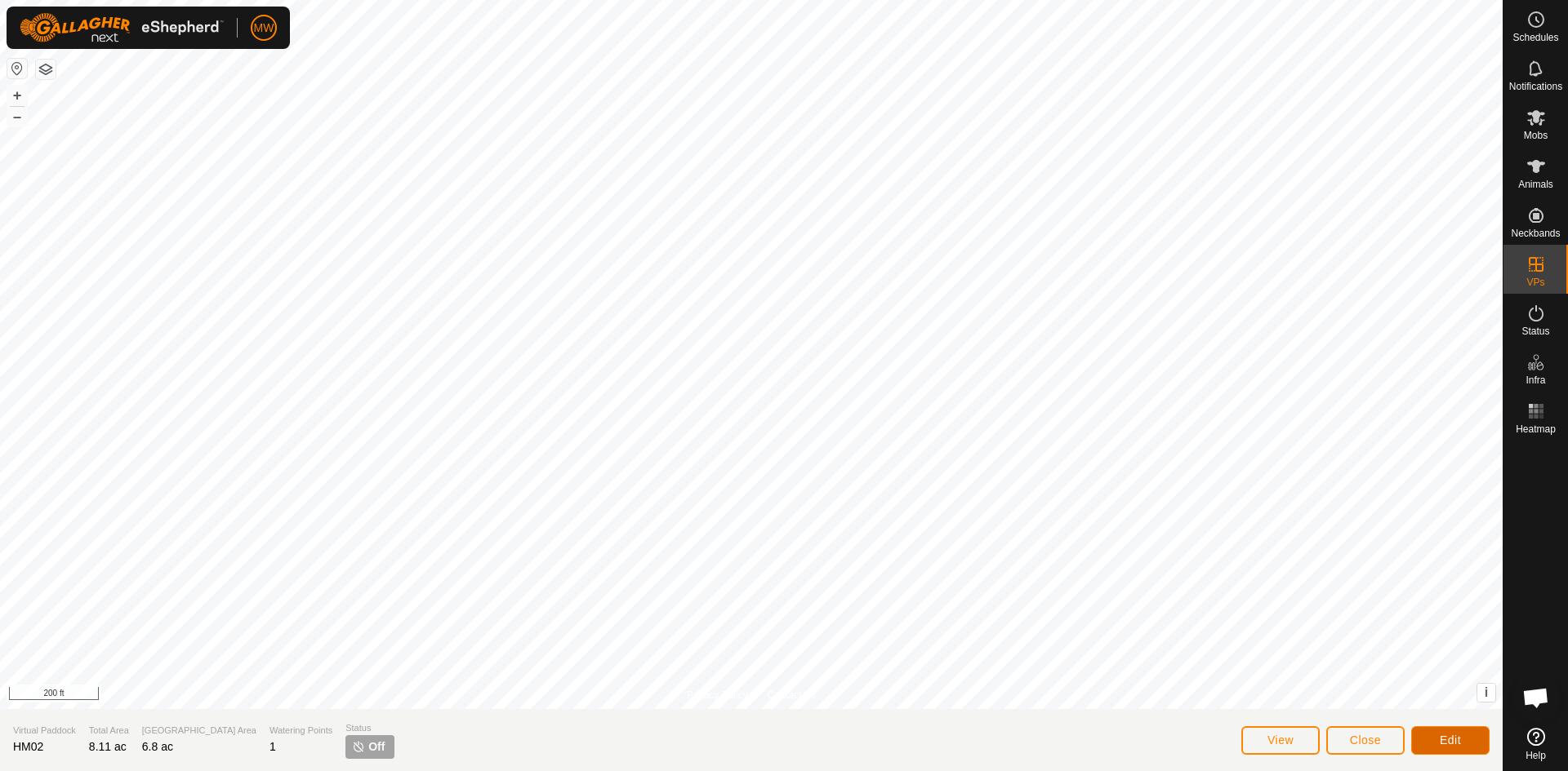
click at [1441, 730] on button "Edit" at bounding box center [1450, 740] width 78 height 28
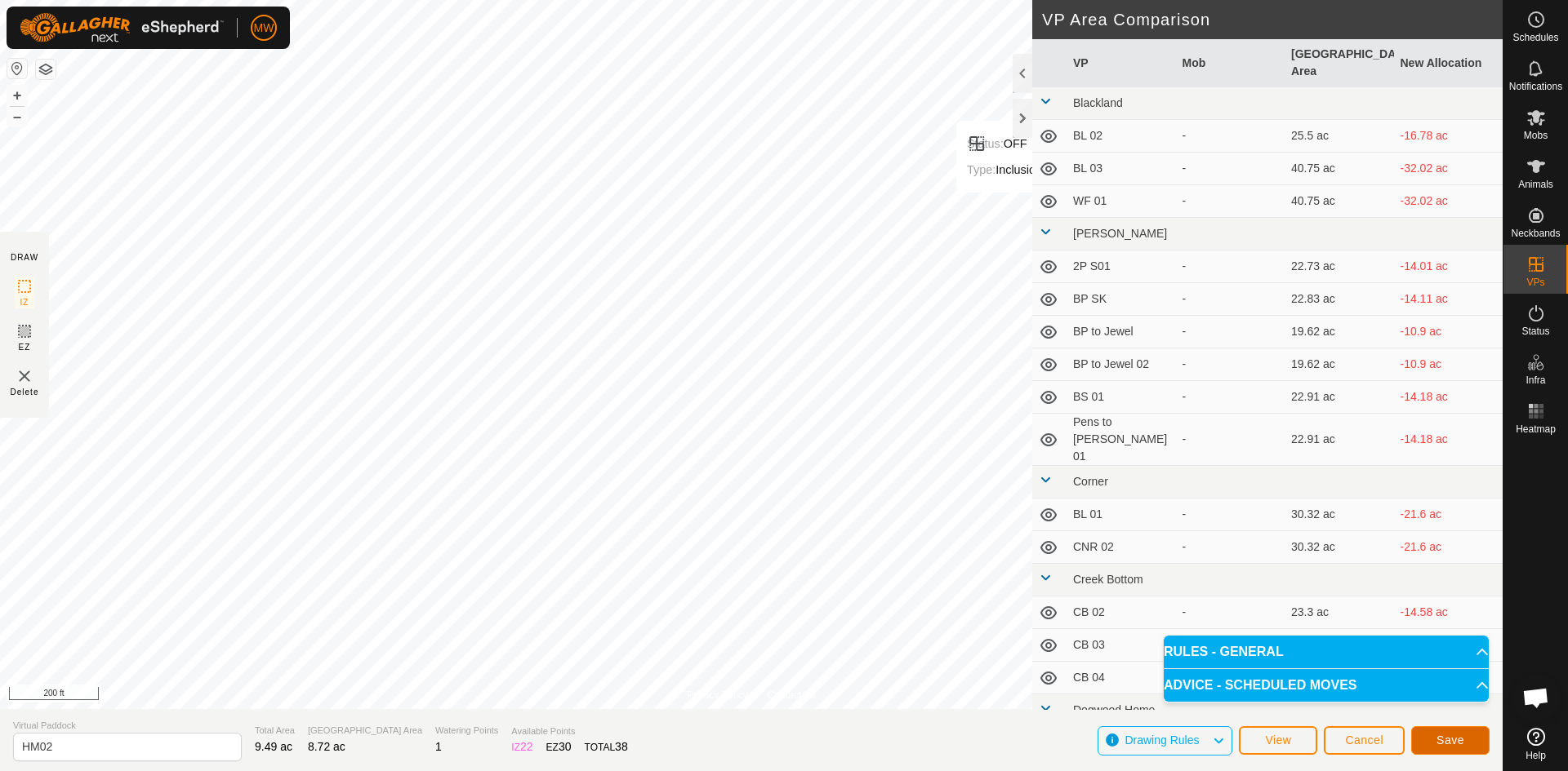
click at [1431, 739] on button "Save" at bounding box center [1450, 740] width 78 height 28
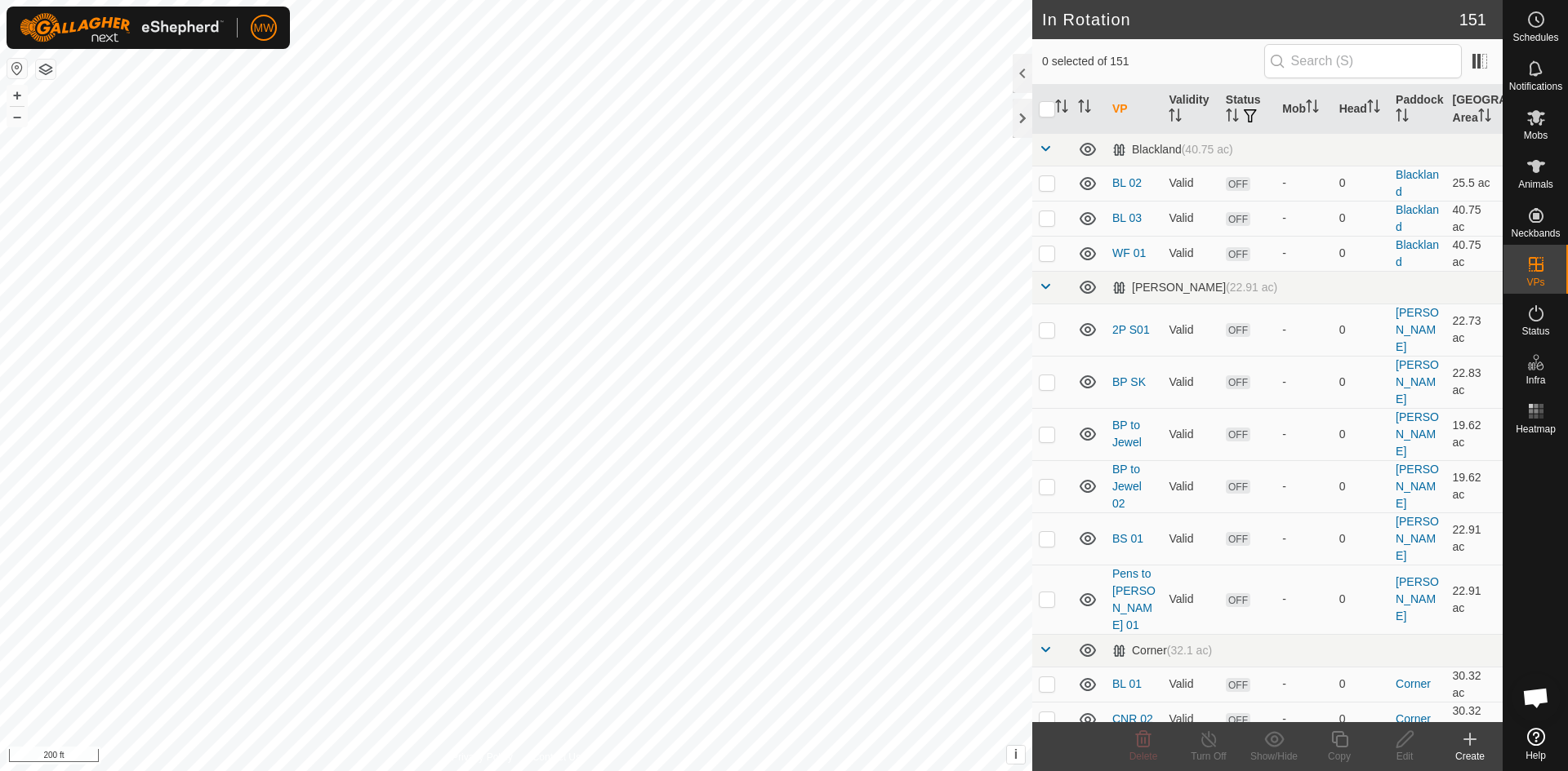
click at [1470, 738] on icon at bounding box center [1470, 740] width 0 height 12
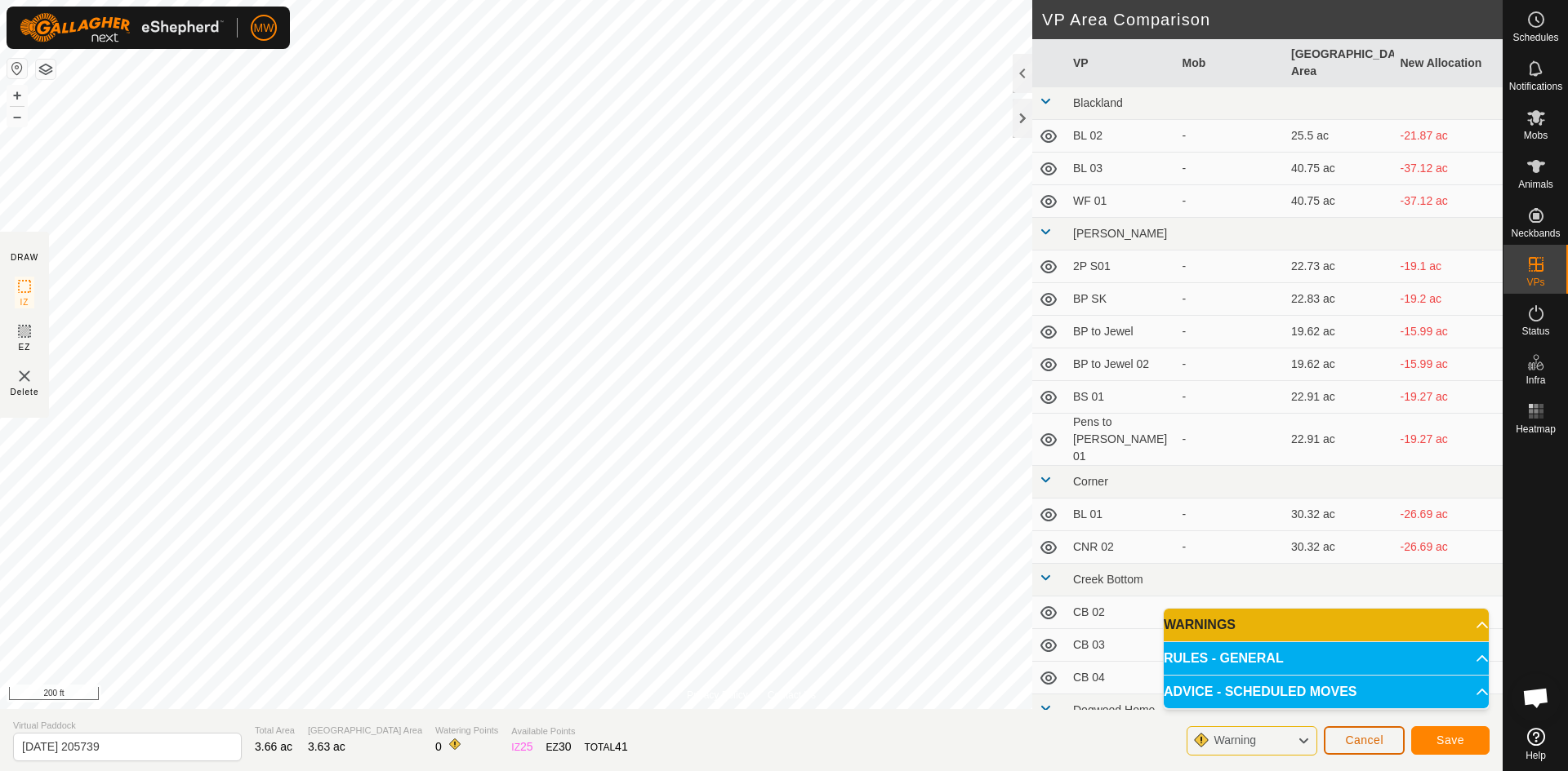
click at [1391, 738] on button "Cancel" at bounding box center [1364, 740] width 80 height 28
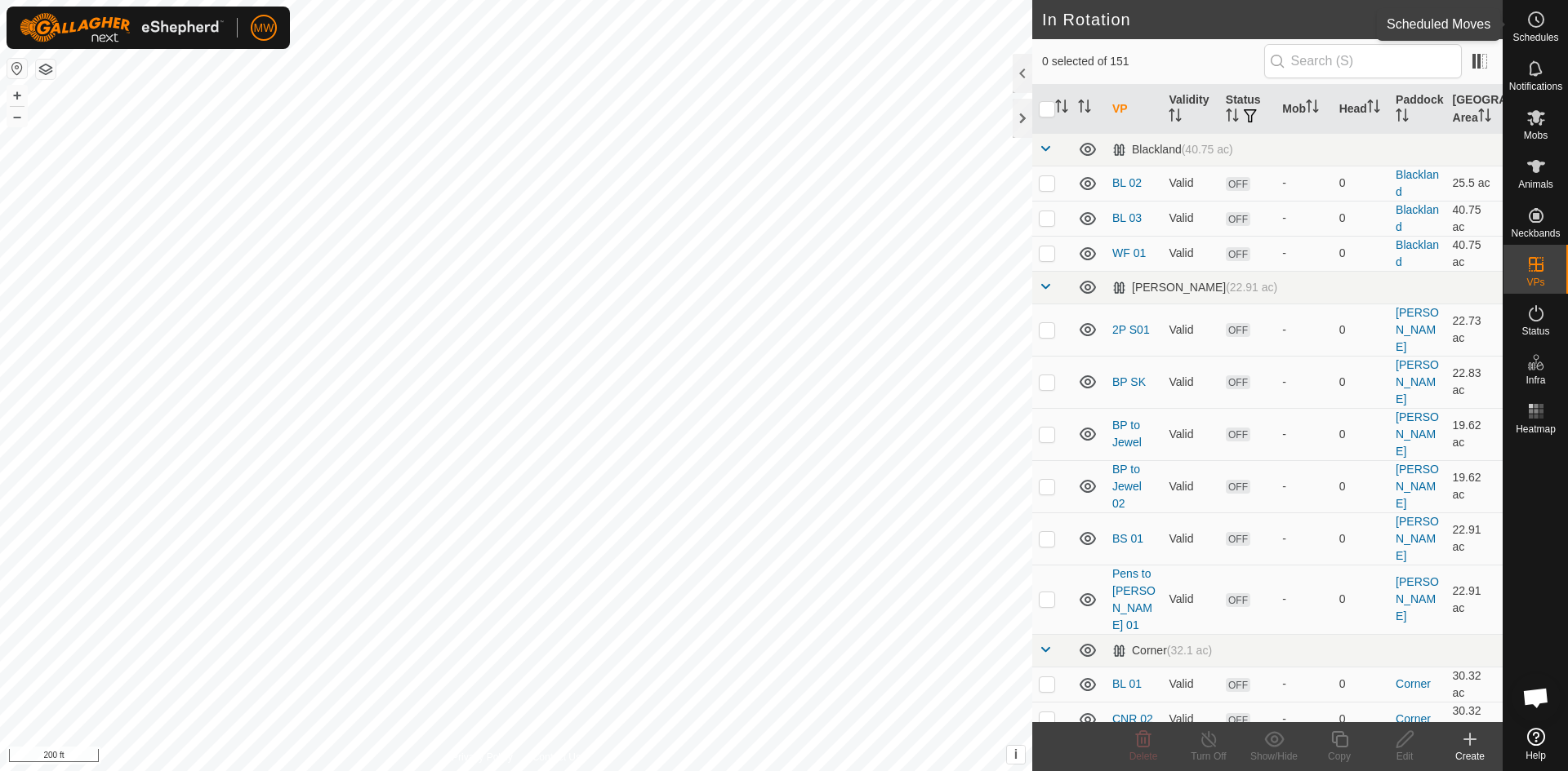
click at [1534, 26] on circle at bounding box center [1535, 19] width 15 height 15
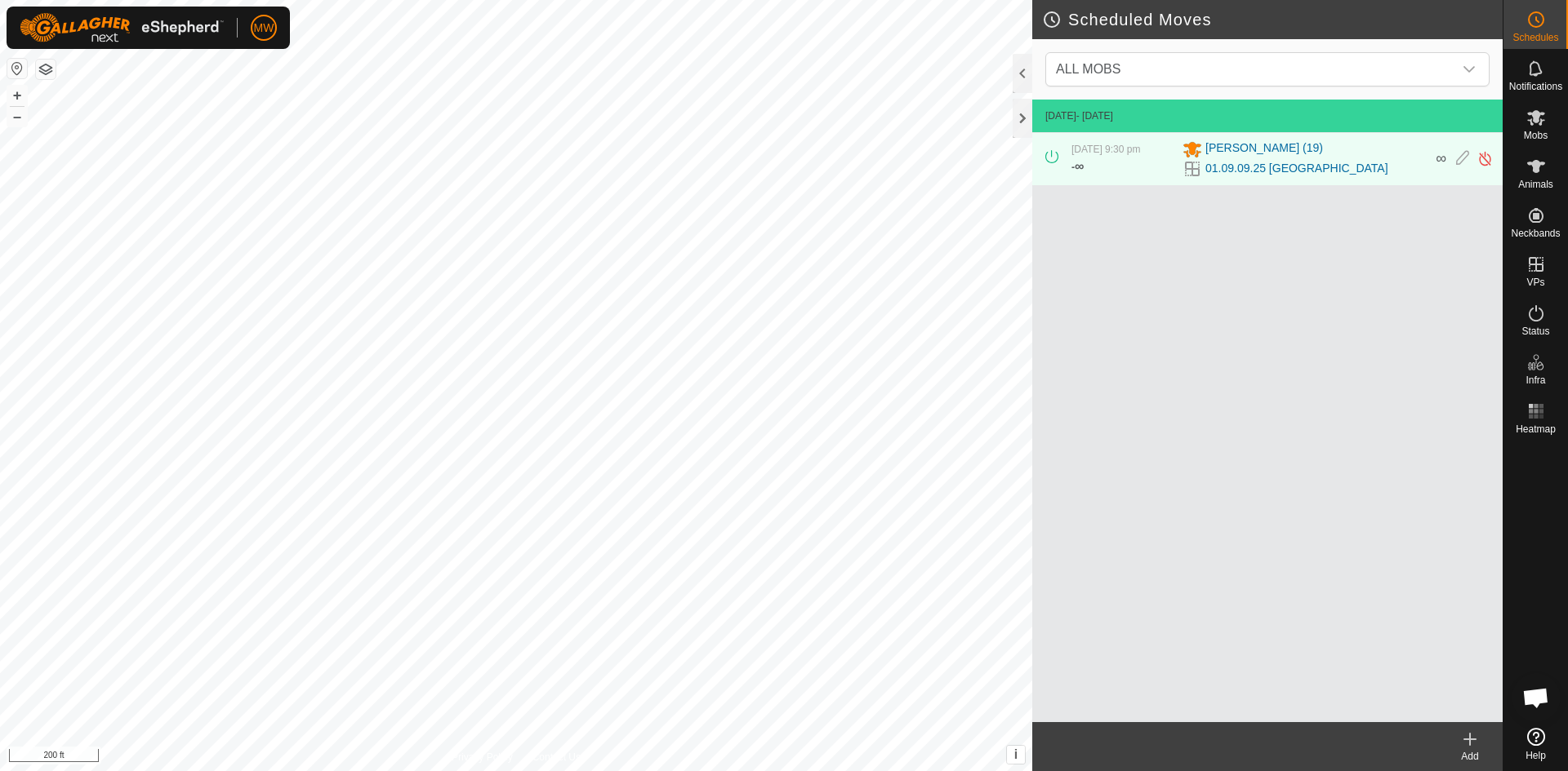
click at [1467, 739] on icon at bounding box center [1470, 739] width 12 height 0
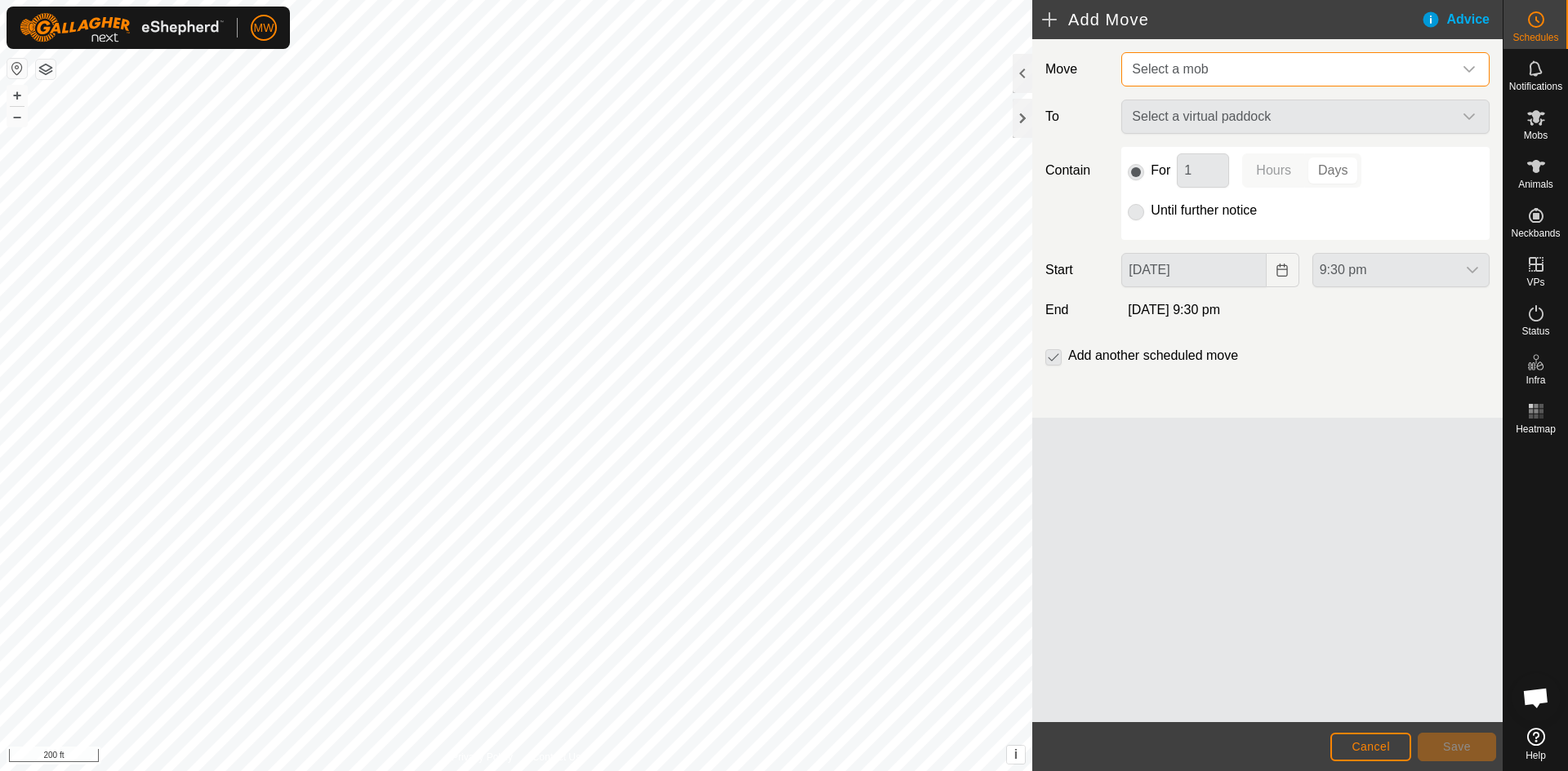
click at [1184, 65] on span "Select a mob" at bounding box center [1170, 69] width 76 height 14
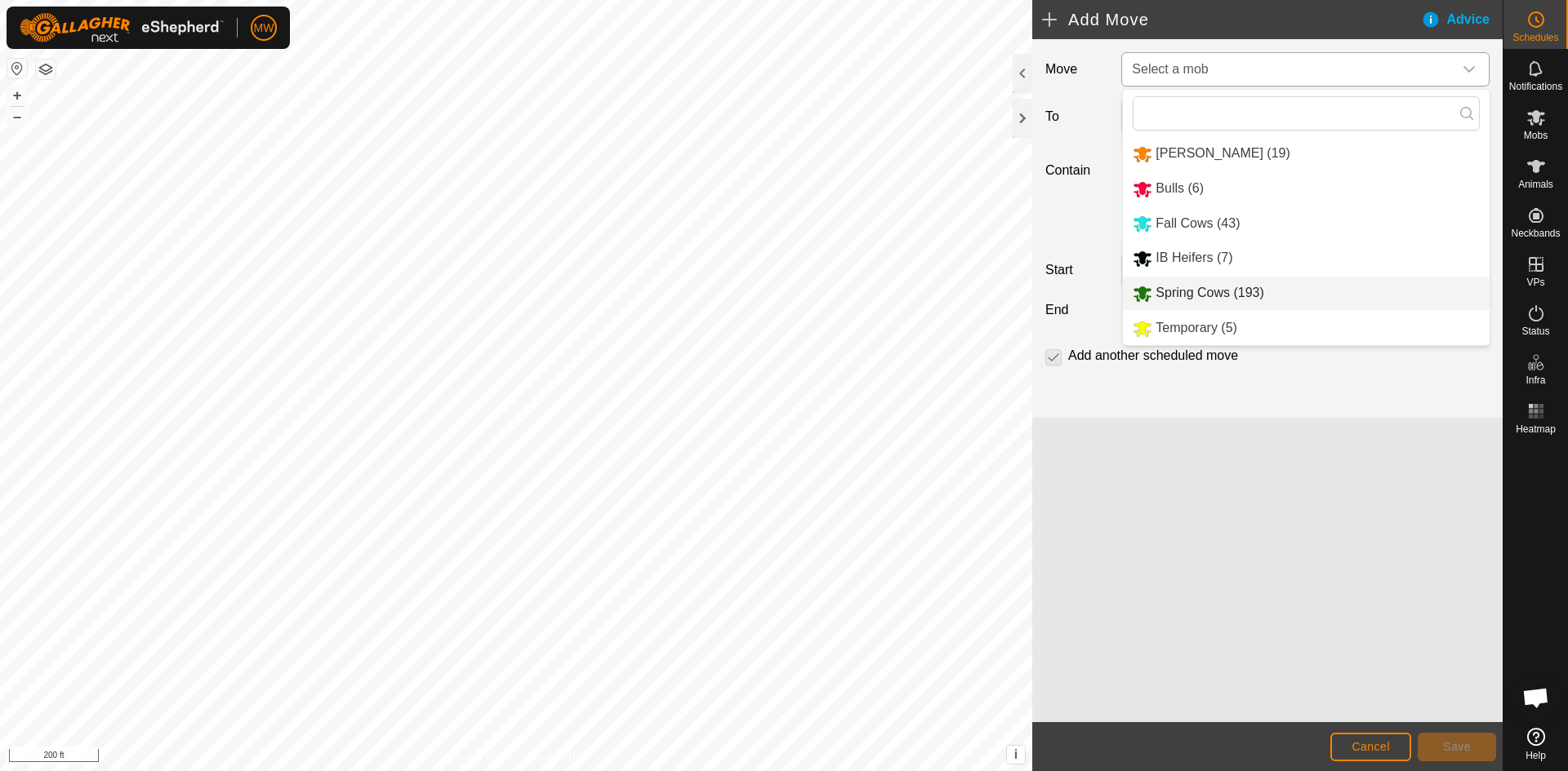
click at [1196, 291] on li "Spring Cows (193)" at bounding box center [1306, 293] width 366 height 34
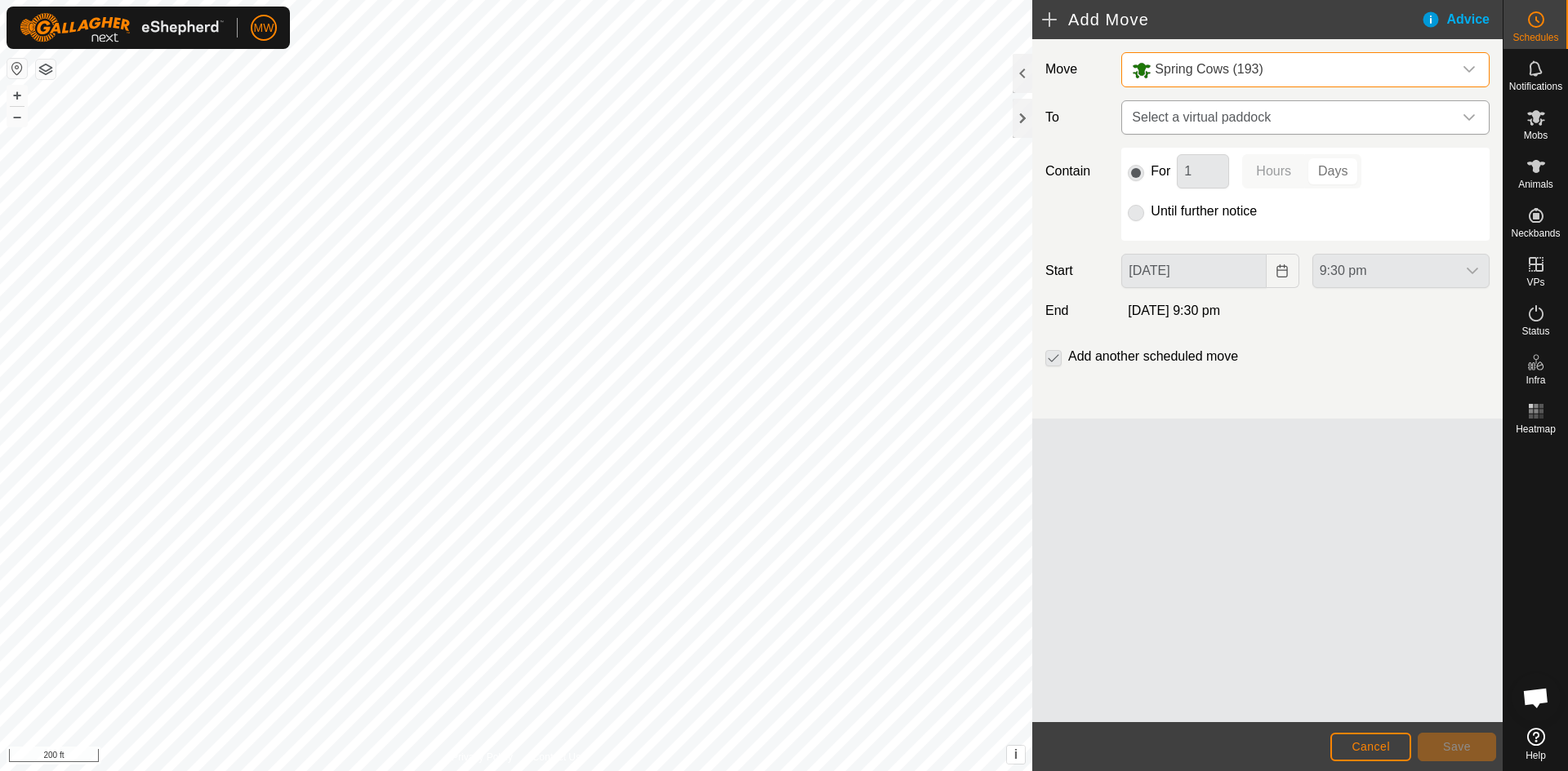
click at [1233, 112] on span "Select a virtual paddock" at bounding box center [1289, 117] width 328 height 33
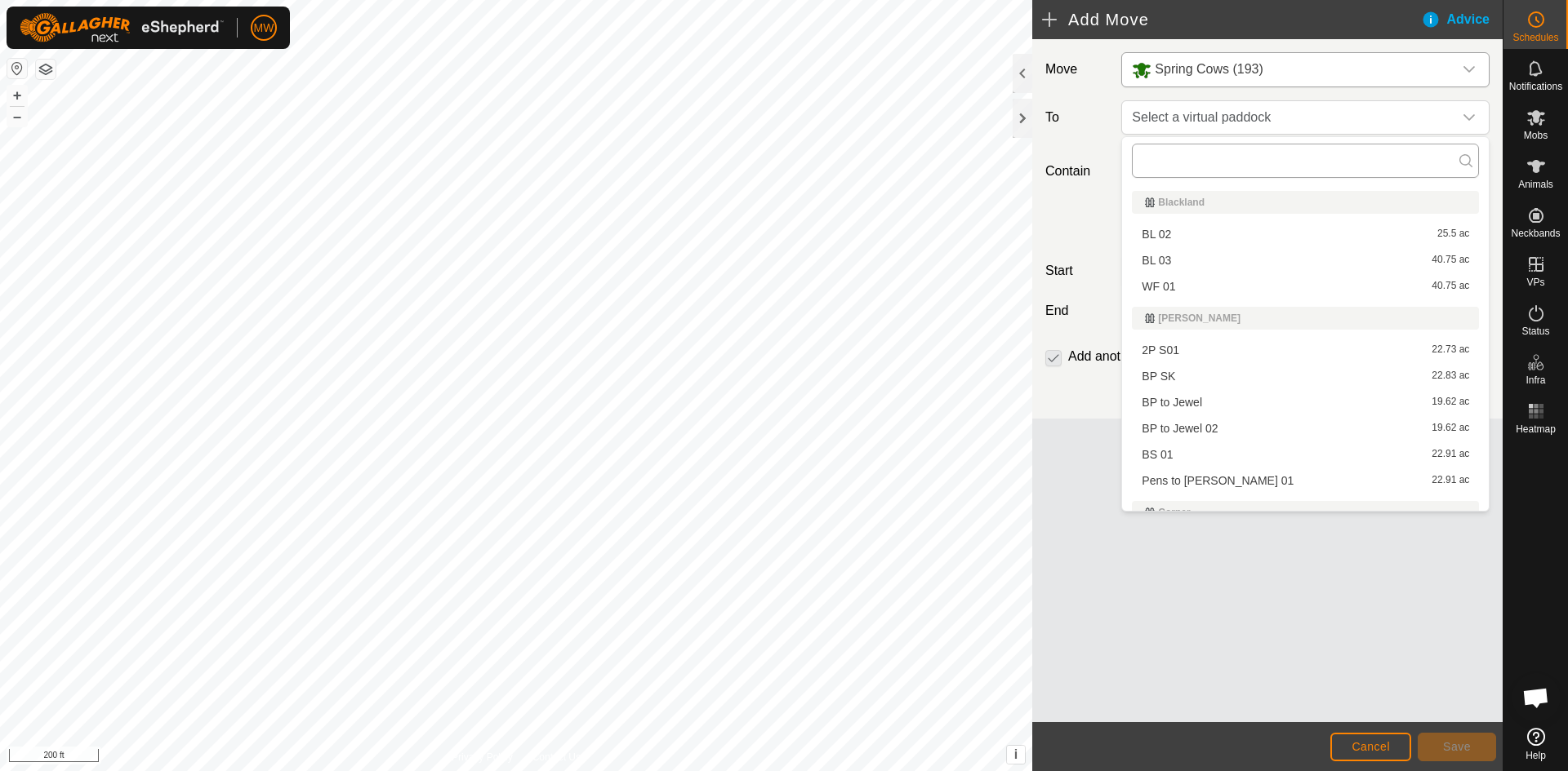
click at [1234, 168] on input "text" at bounding box center [1305, 160] width 347 height 34
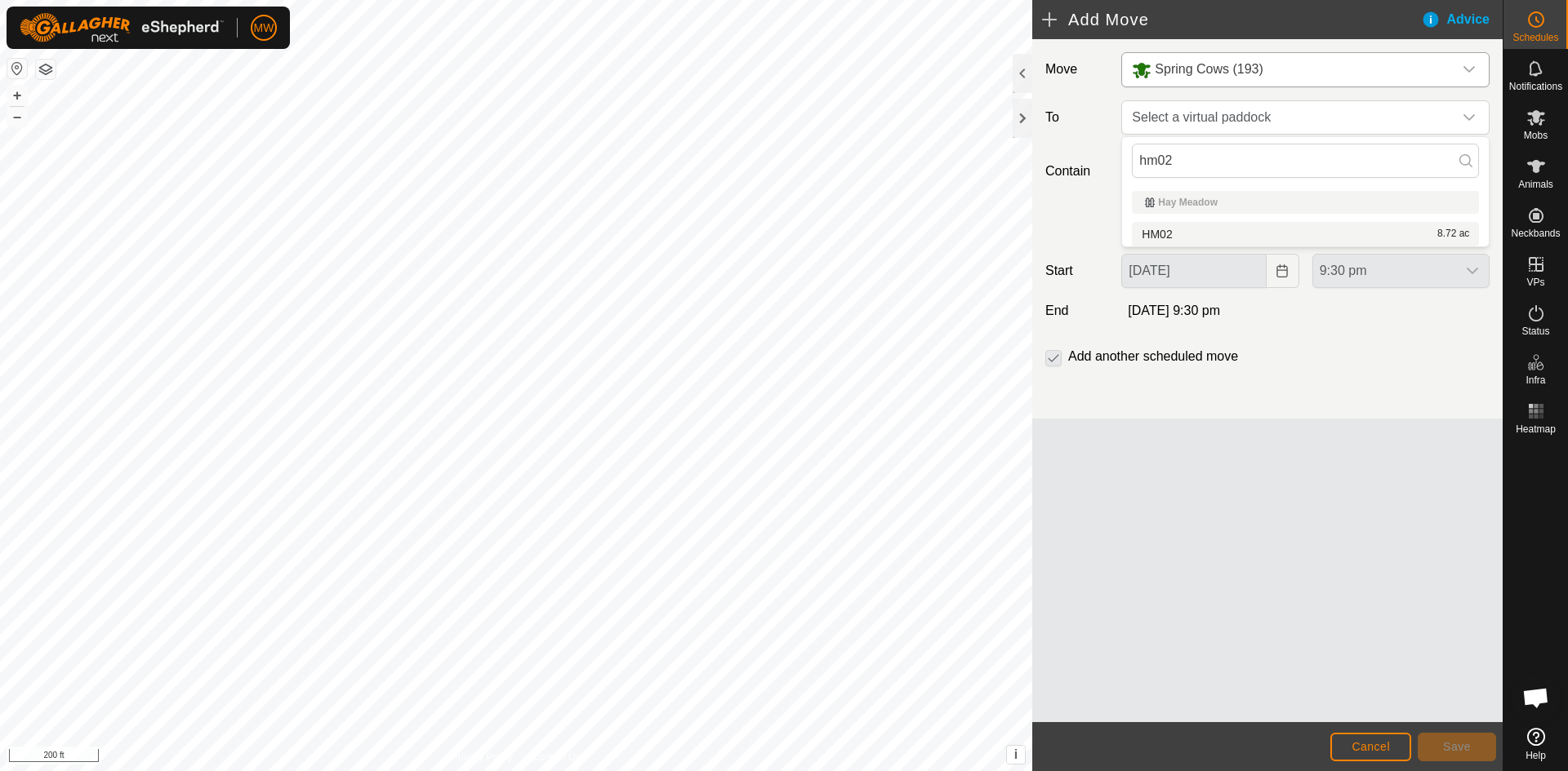
type input "hm02"
click at [1165, 233] on li "HM02 8.72 ac" at bounding box center [1305, 233] width 347 height 24
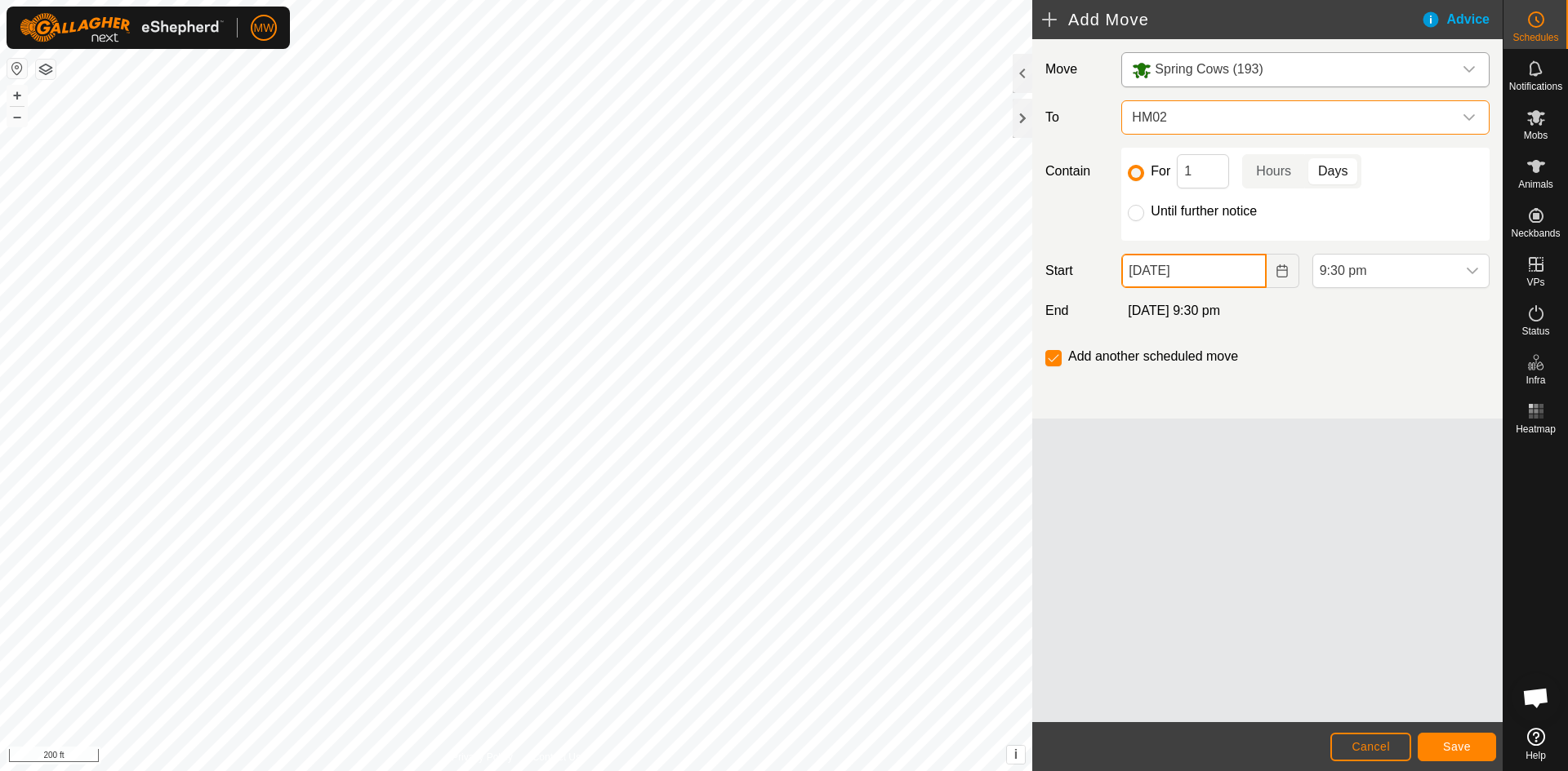
click at [1253, 272] on input "14 Sep, 2025" at bounding box center [1193, 270] width 144 height 34
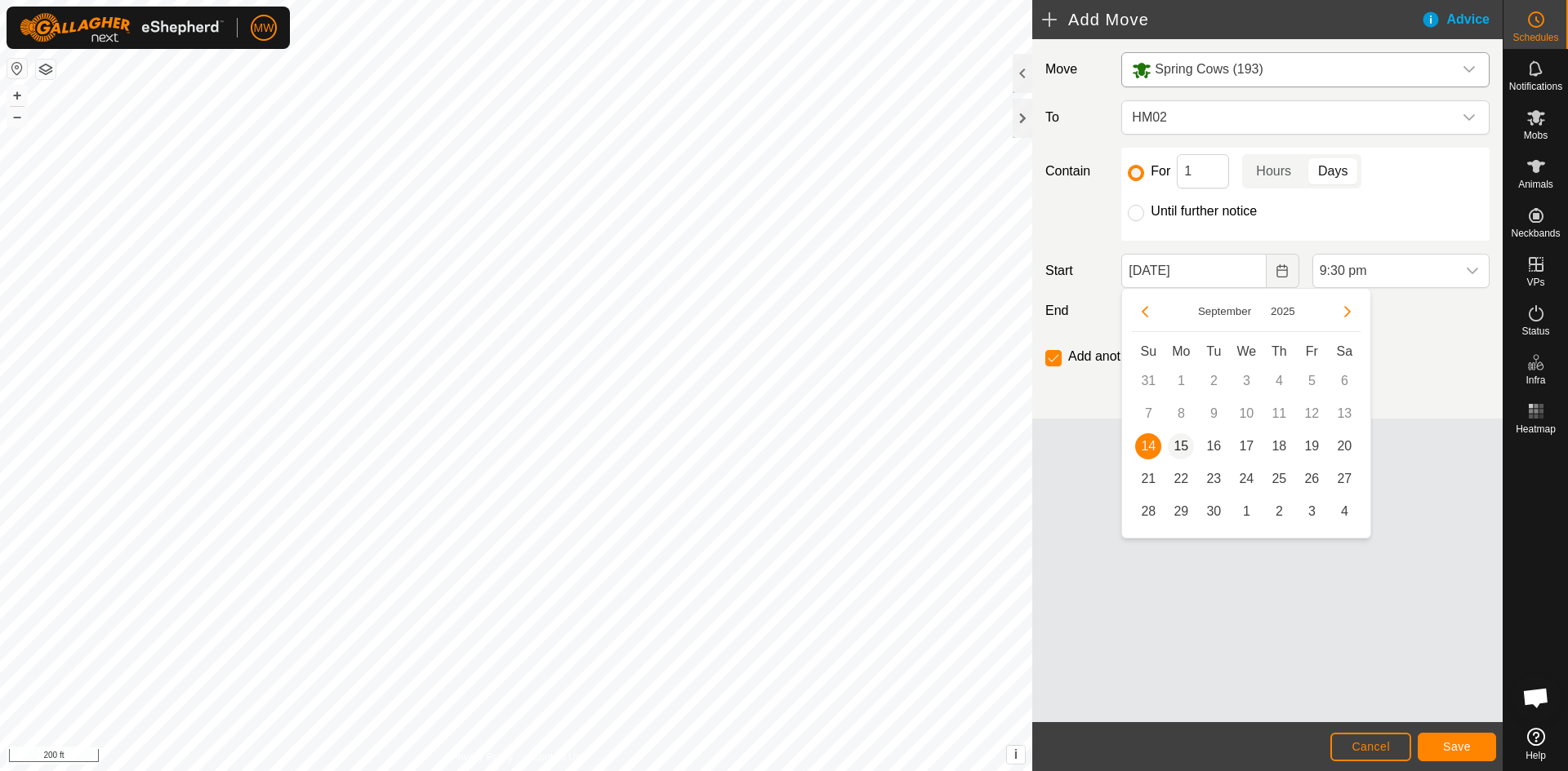
click at [1185, 446] on span "15" at bounding box center [1180, 446] width 26 height 26
type input "15 Sep, 2025"
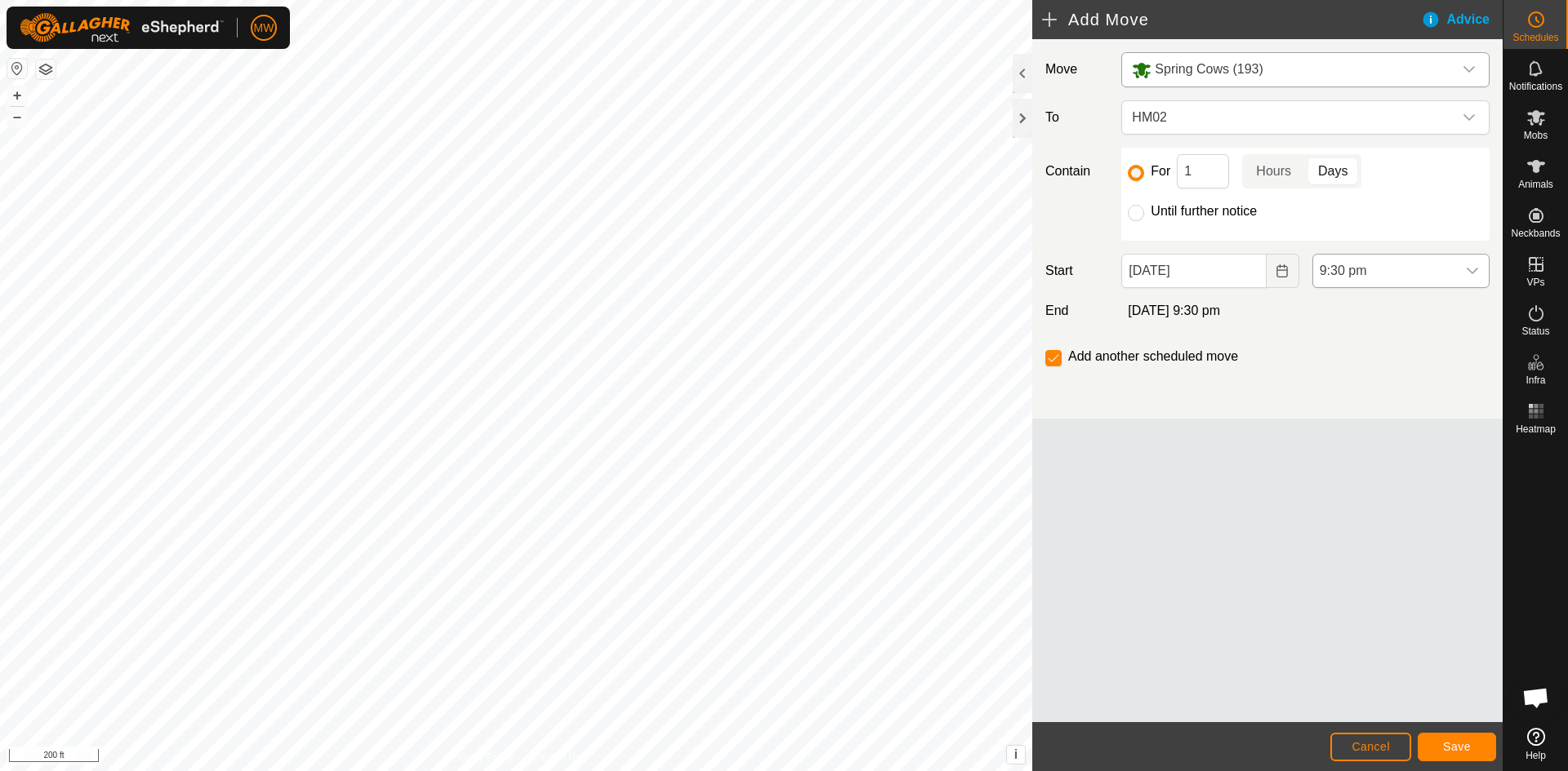
click at [1369, 267] on span "9:30 pm" at bounding box center [1384, 271] width 142 height 33
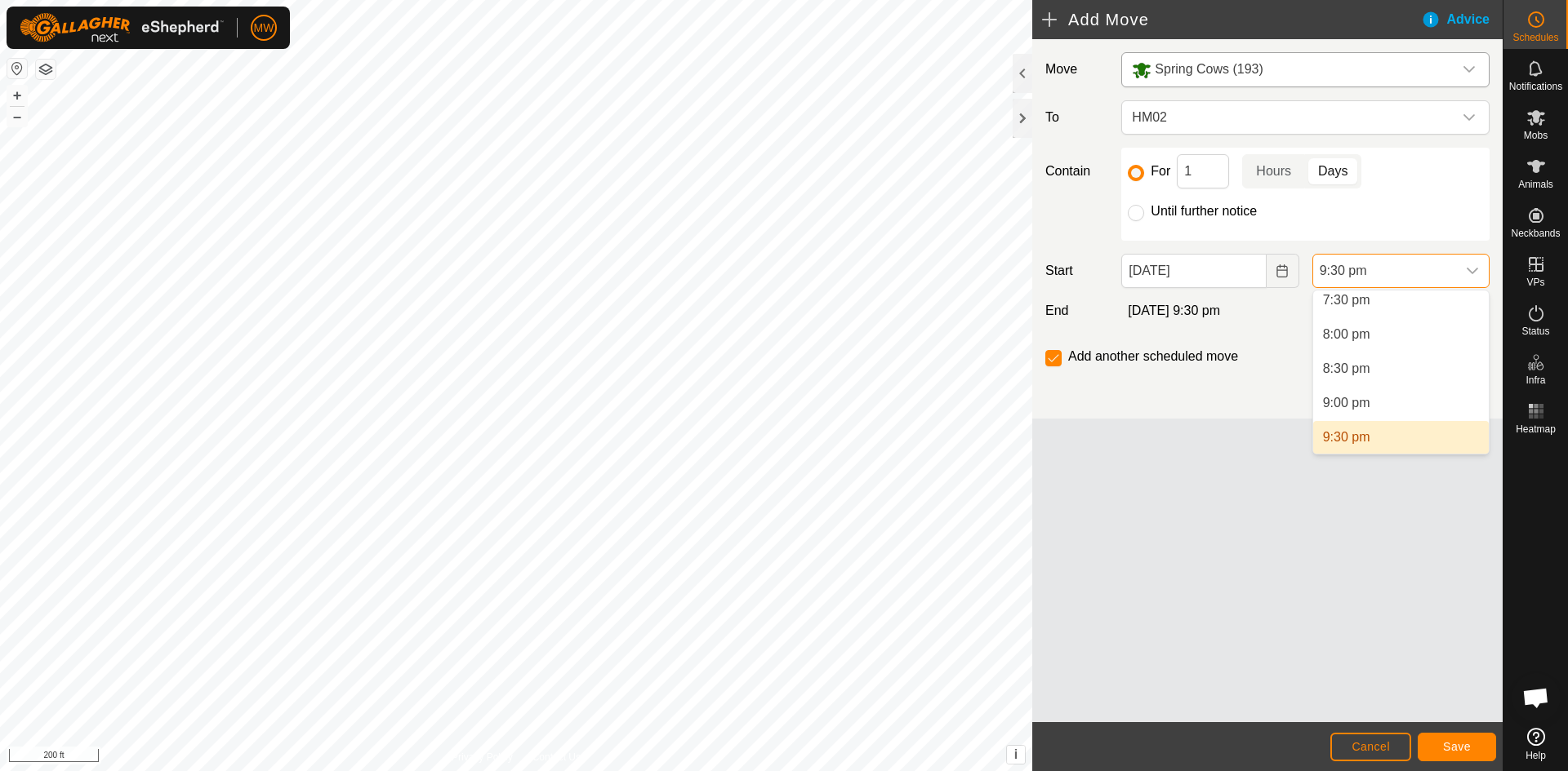
scroll to position [1337, 0]
click at [1134, 212] on input "Until further notice" at bounding box center [1136, 213] width 16 height 16
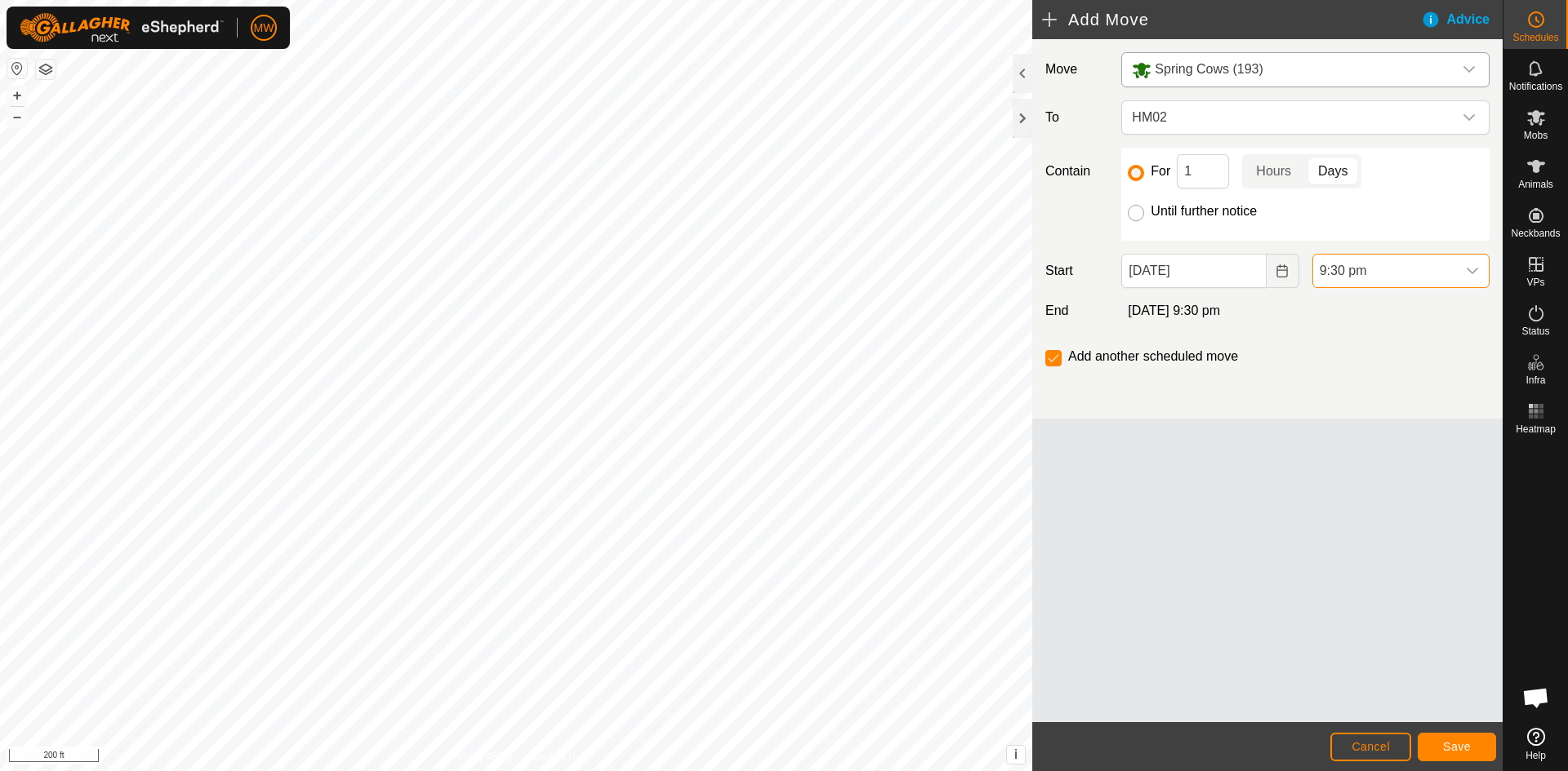
radio input "true"
checkbox input "false"
click at [1368, 279] on span "9:30 pm" at bounding box center [1384, 271] width 142 height 33
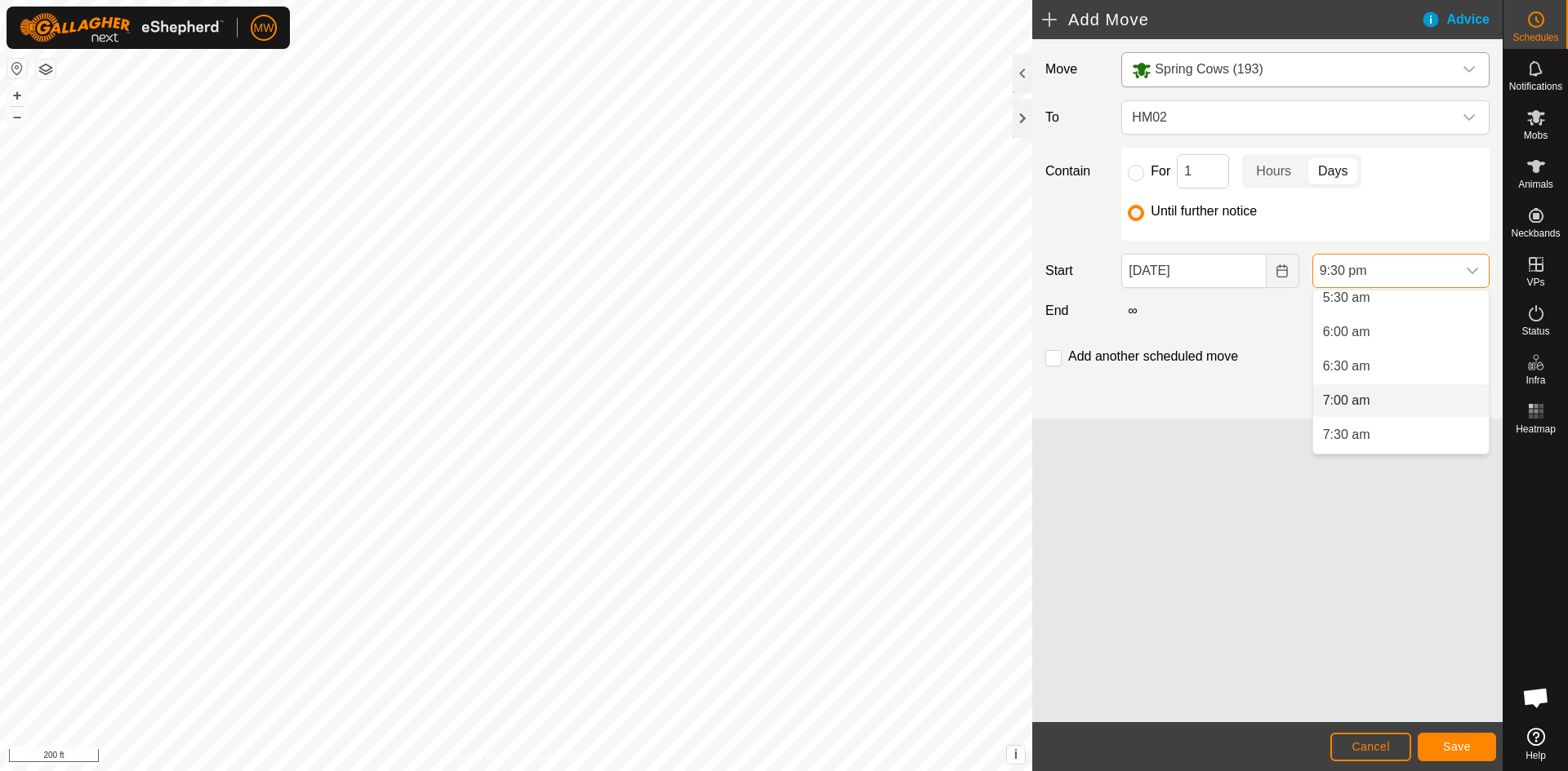
scroll to position [357, 0]
click at [1340, 360] on li "6:00 am" at bounding box center [1400, 361] width 175 height 33
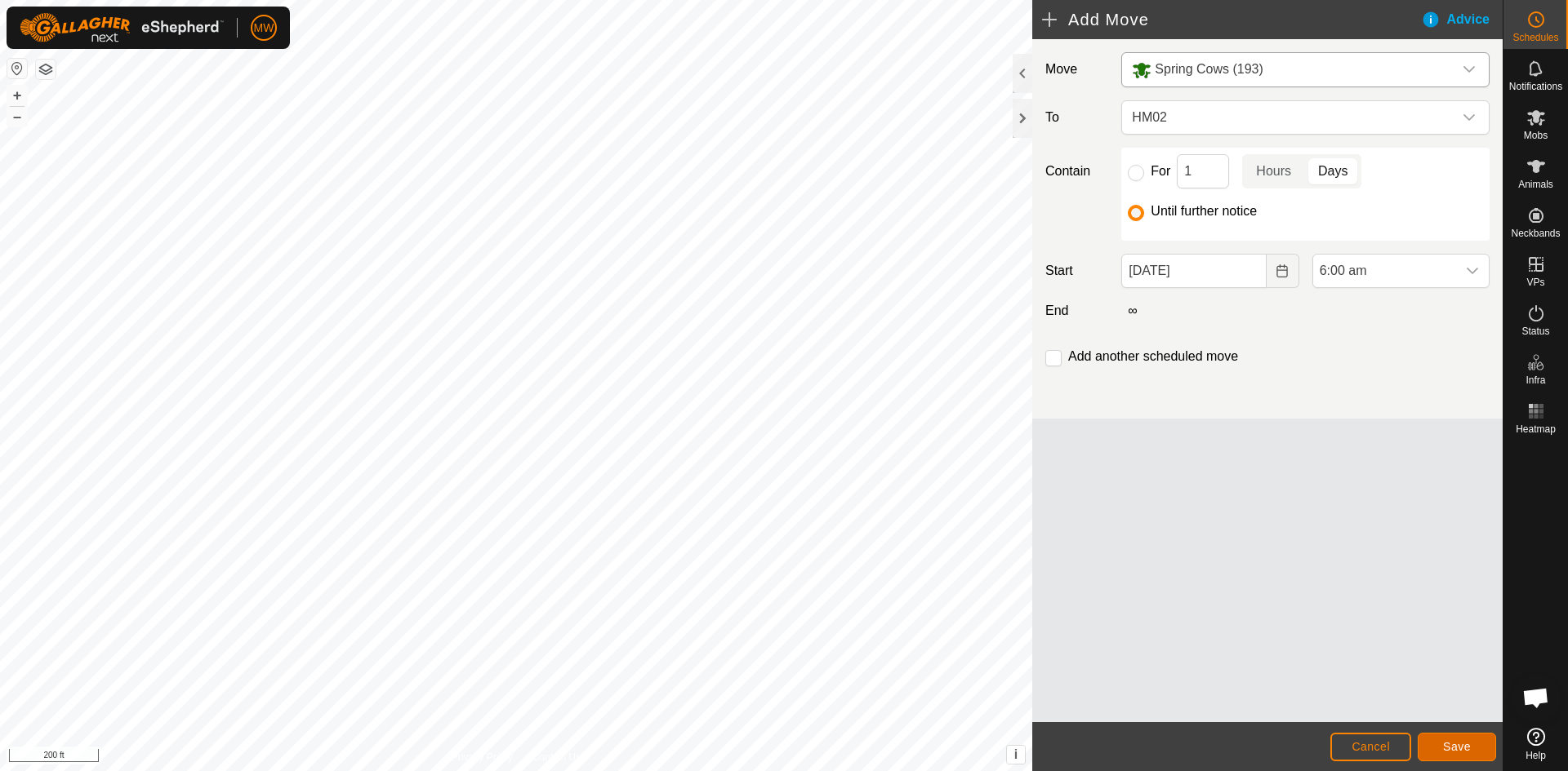
click at [1451, 751] on span "Save" at bounding box center [1457, 746] width 28 height 13
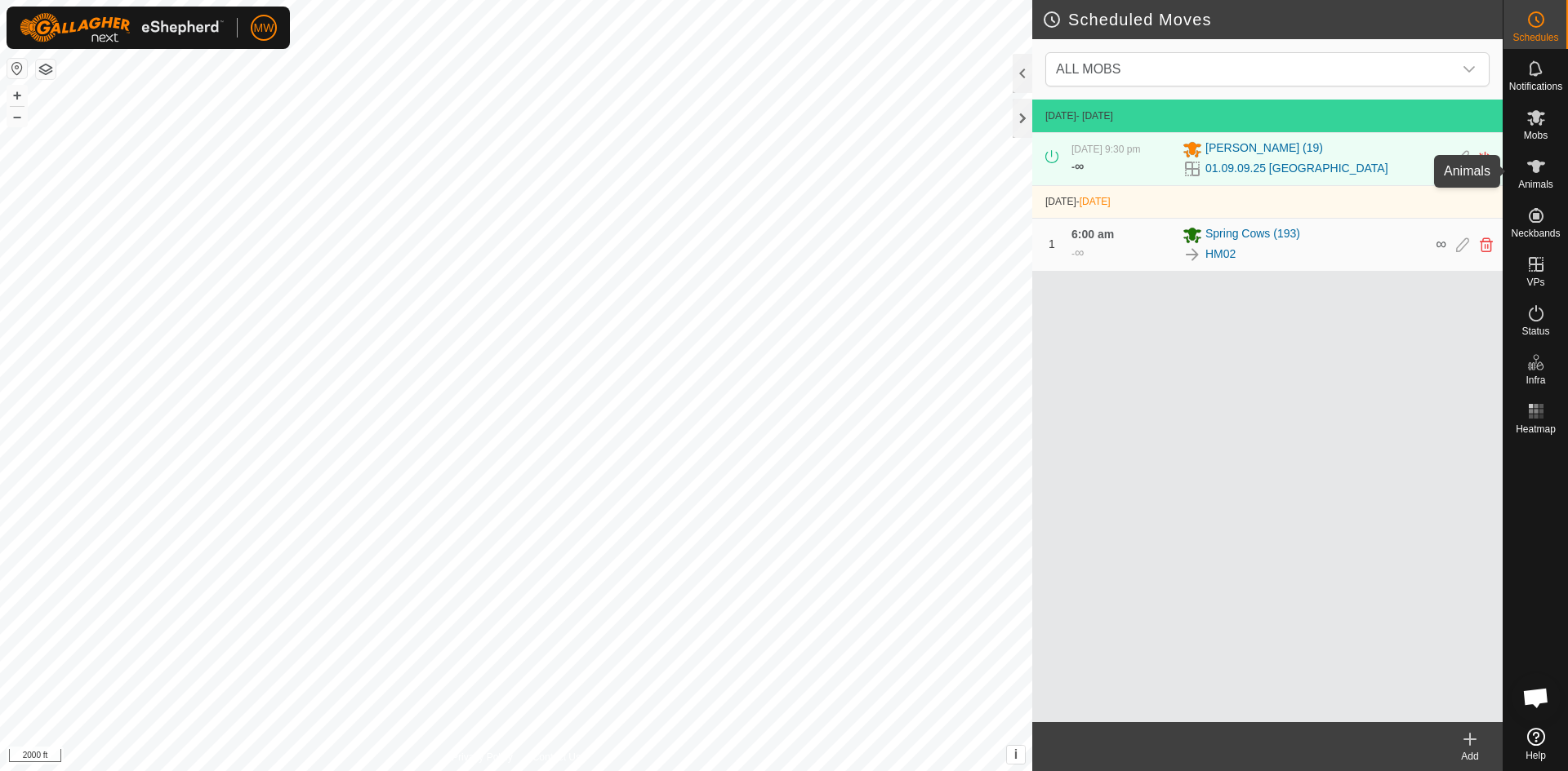
click at [1534, 169] on icon at bounding box center [1536, 166] width 18 height 13
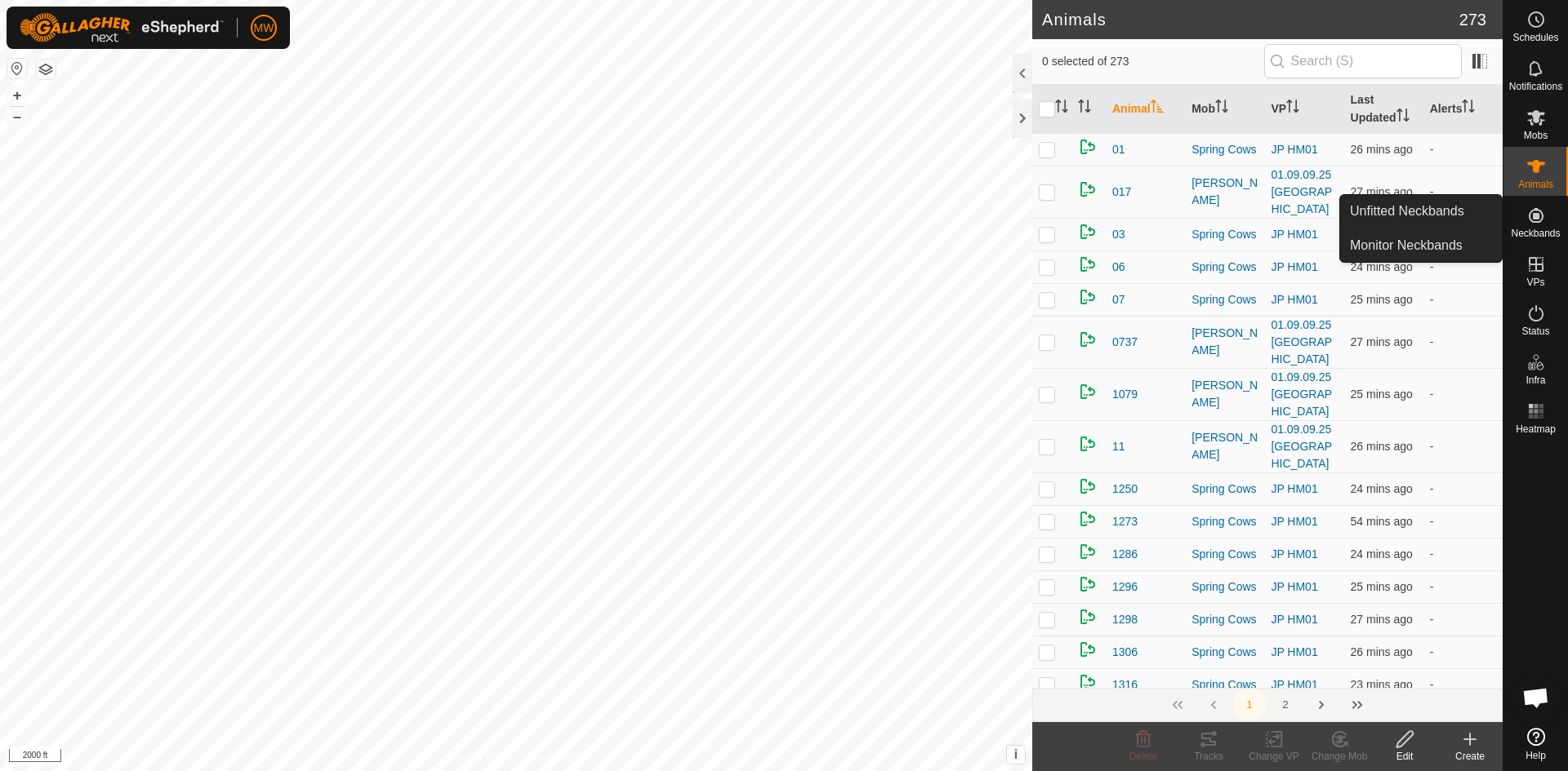
click at [1538, 212] on icon at bounding box center [1536, 215] width 19 height 19
click at [1433, 207] on link "Unfitted Neckbands" at bounding box center [1421, 211] width 162 height 33
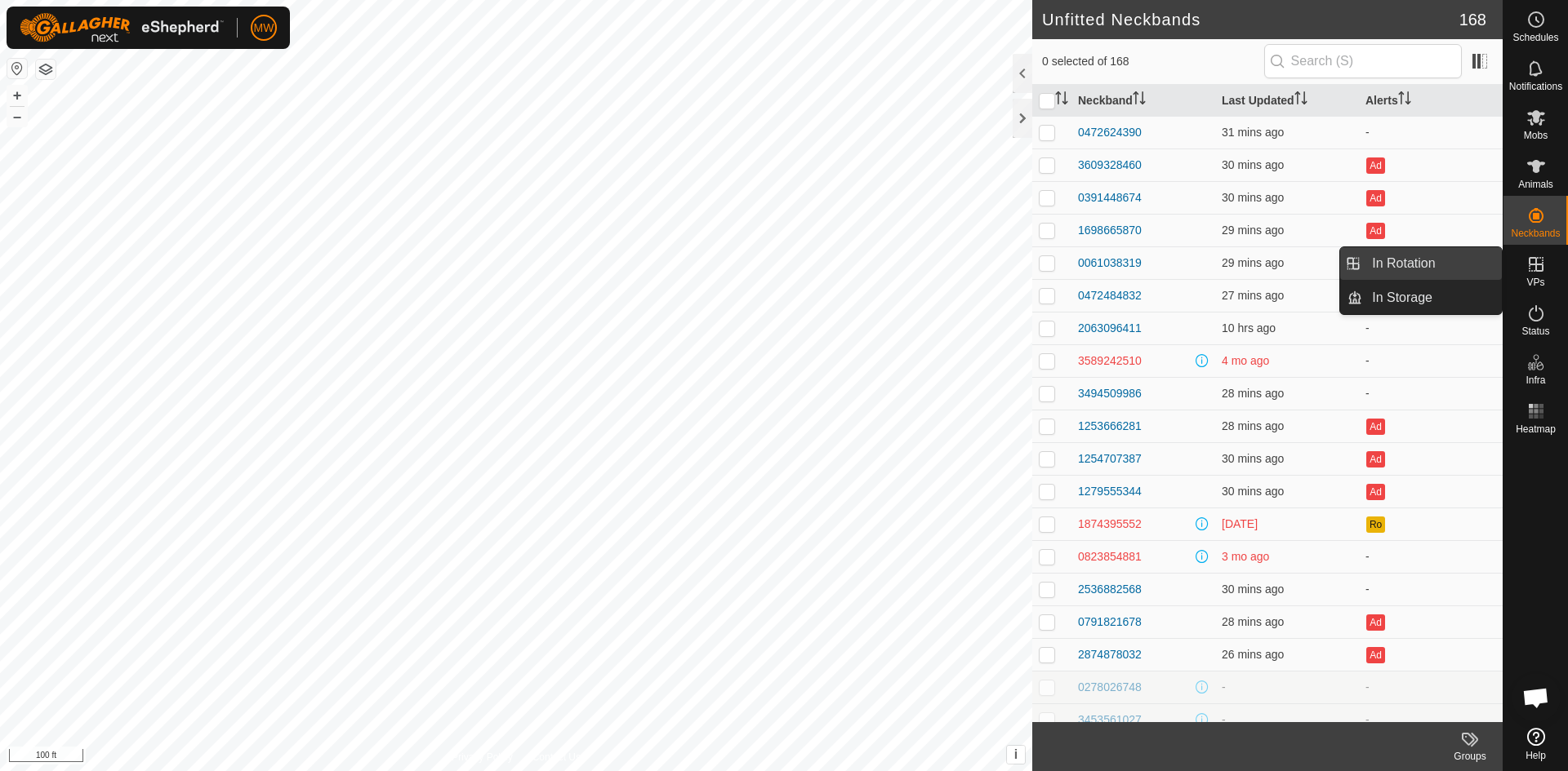
click at [1435, 267] on link "In Rotation" at bounding box center [1432, 263] width 140 height 33
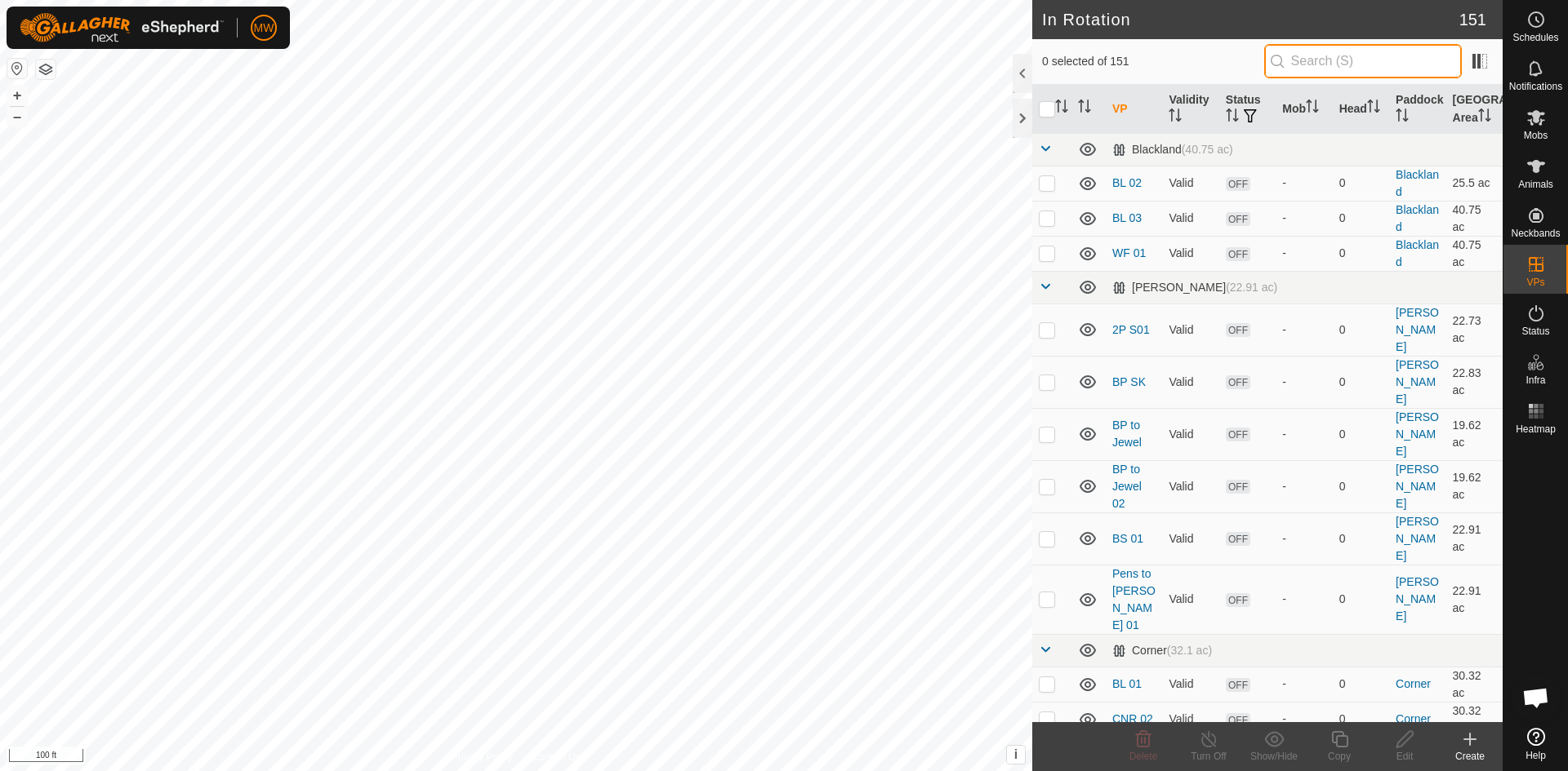
click at [1340, 60] on input "text" at bounding box center [1363, 61] width 198 height 34
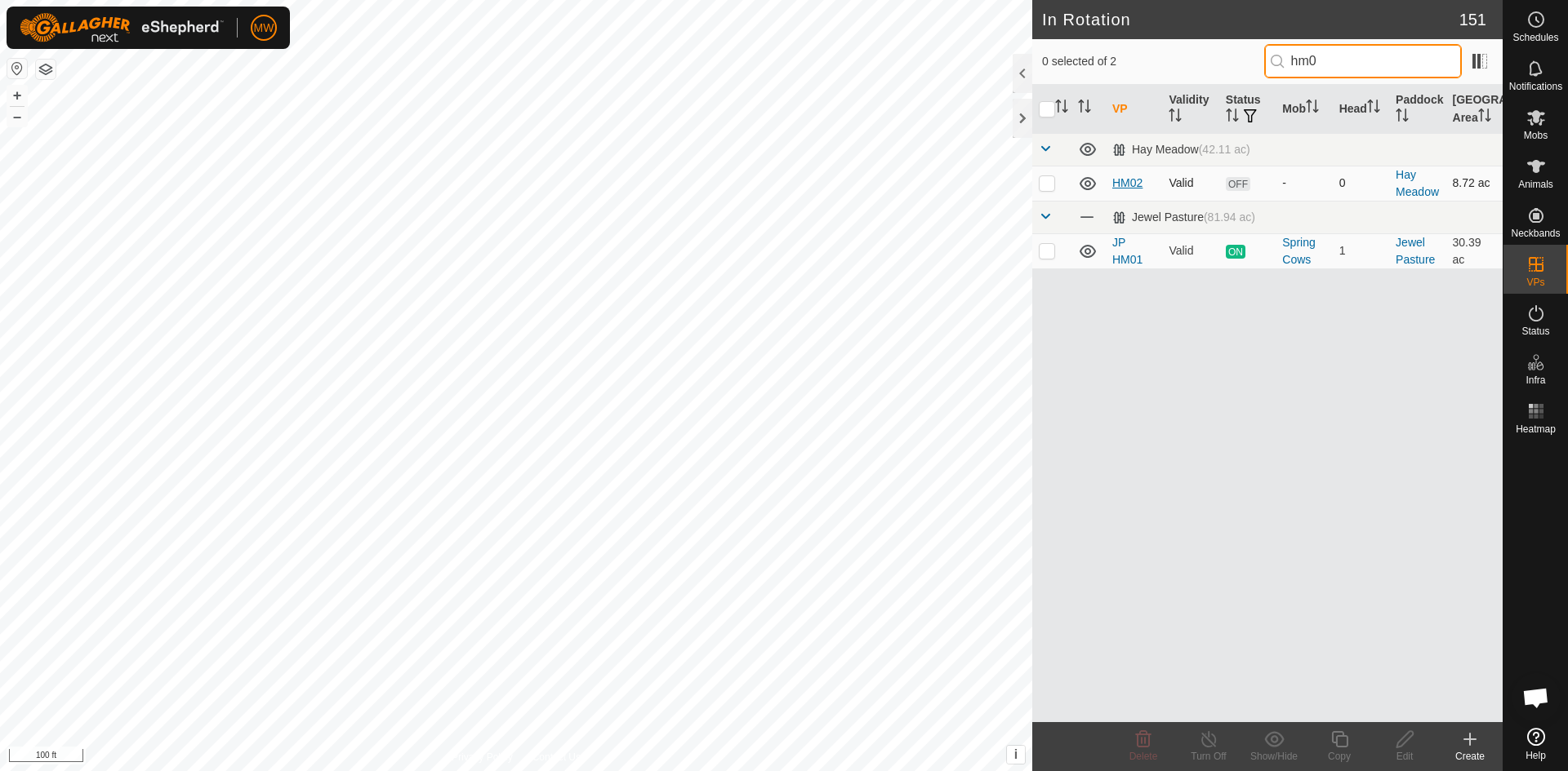
type input "hm0"
click at [1127, 179] on link "HM02" at bounding box center [1127, 182] width 30 height 13
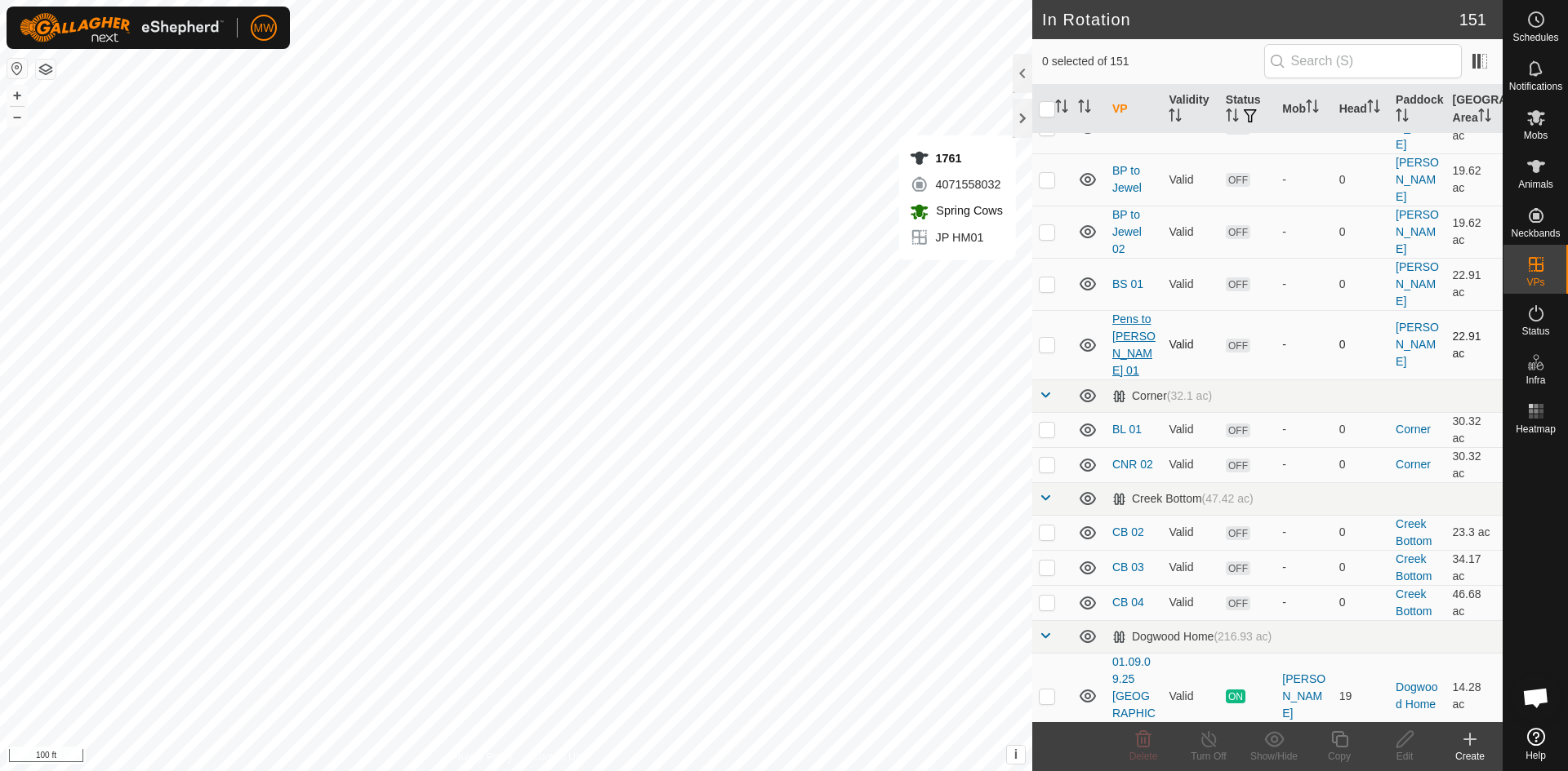
scroll to position [408, 0]
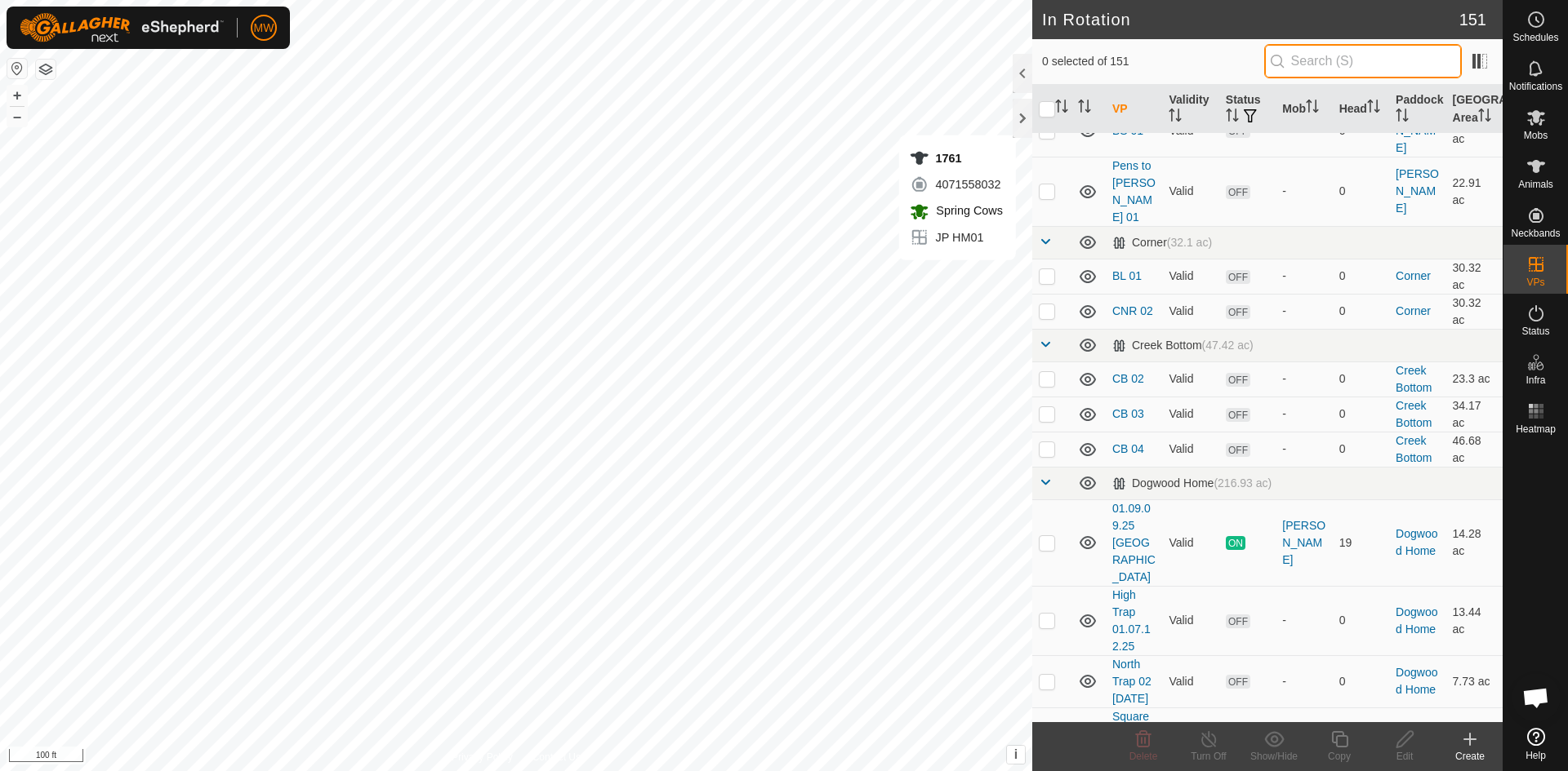
click at [1321, 57] on input "text" at bounding box center [1363, 61] width 198 height 34
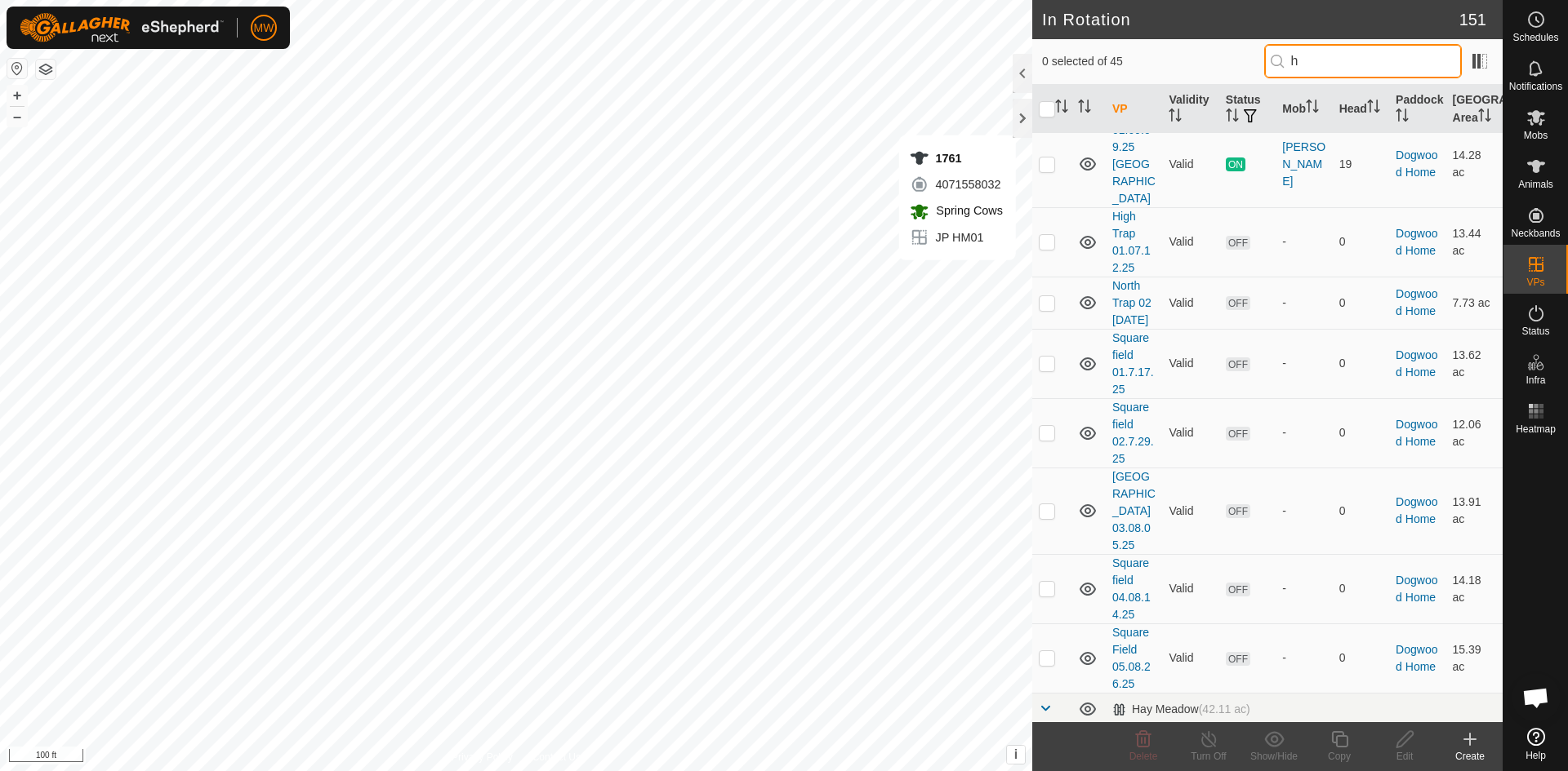
scroll to position [0, 0]
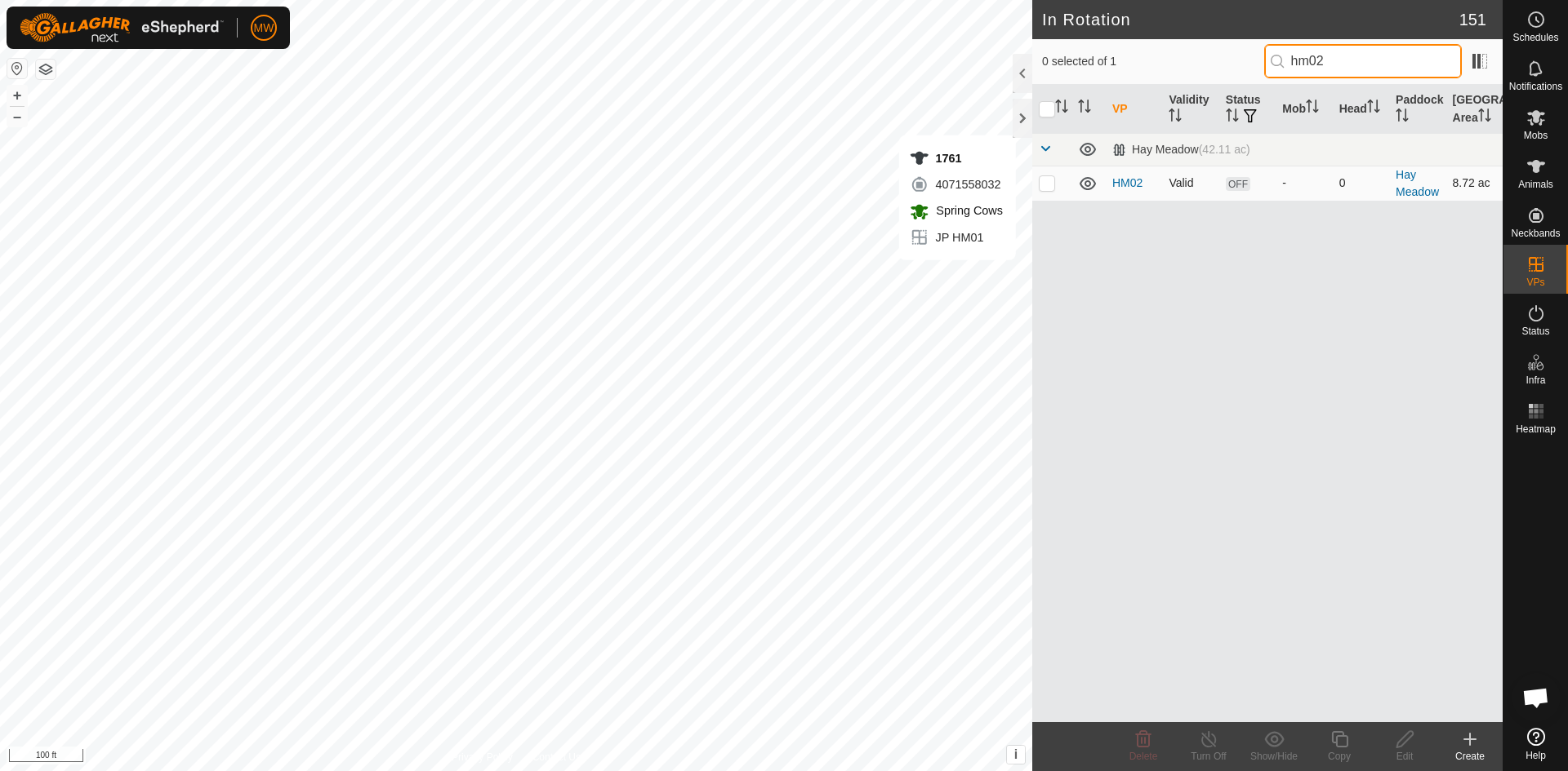
type input "hm02"
click at [1059, 181] on td at bounding box center [1051, 183] width 39 height 35
checkbox input "true"
click at [1340, 742] on icon at bounding box center [1339, 739] width 20 height 19
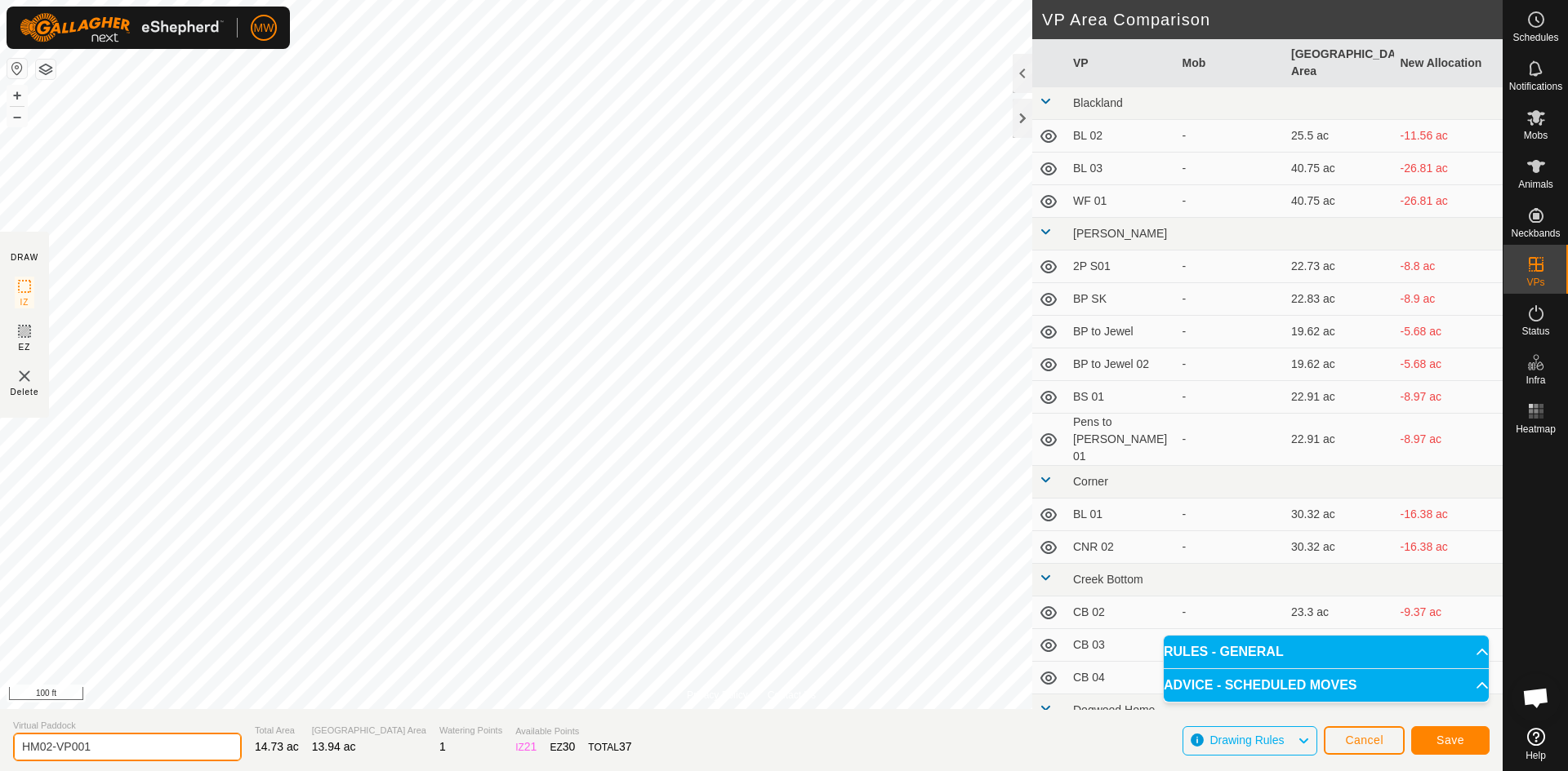
click at [123, 743] on input "HM02-VP001" at bounding box center [127, 747] width 229 height 28
type input "HM03"
click at [1471, 741] on button "Save" at bounding box center [1450, 740] width 78 height 28
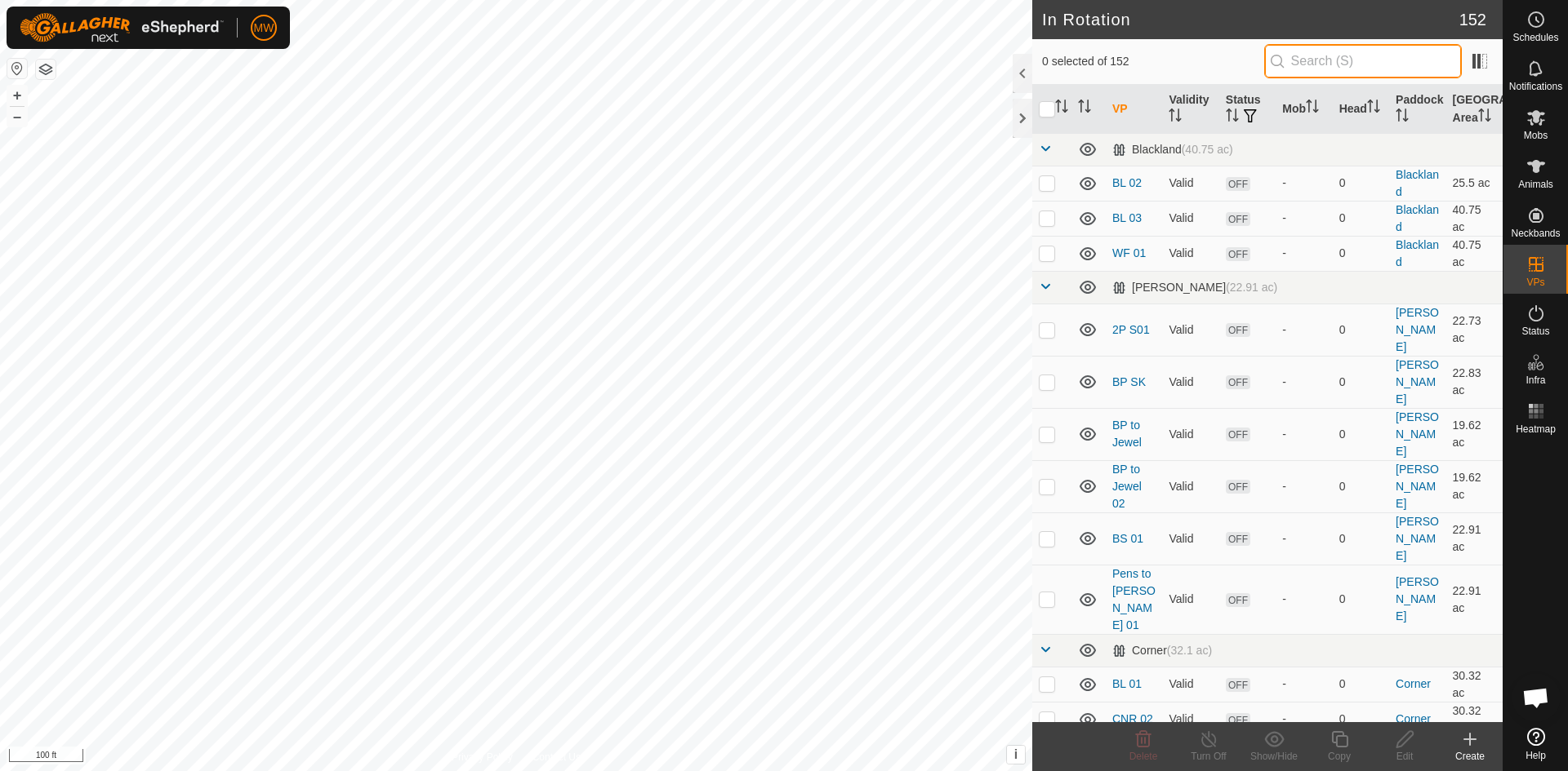
drag, startPoint x: 1336, startPoint y: 65, endPoint x: 1317, endPoint y: 52, distance: 23.0
click at [1336, 65] on input "text" at bounding box center [1363, 61] width 198 height 34
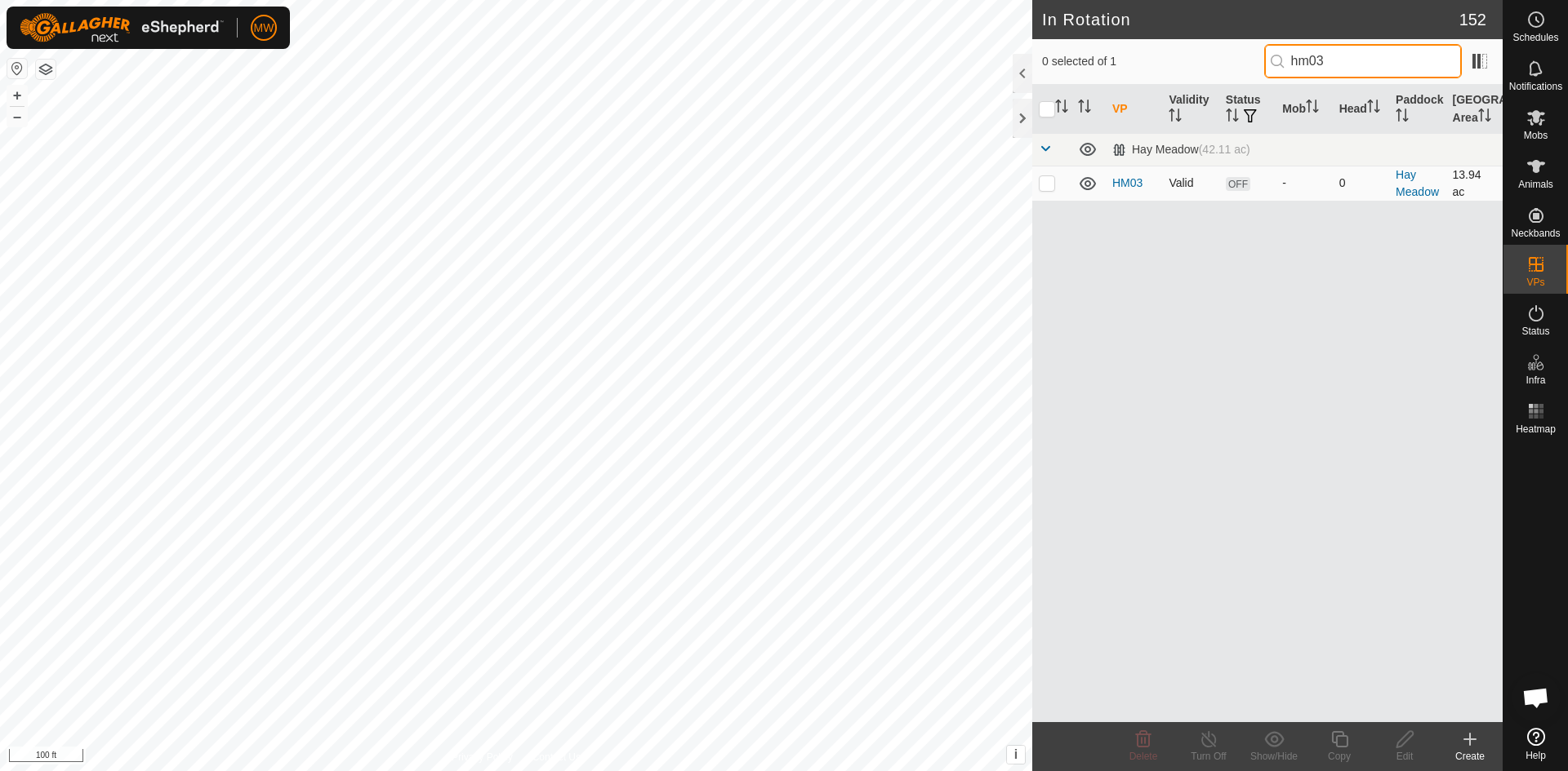
type input "hm03"
click at [1052, 186] on p-checkbox at bounding box center [1047, 182] width 16 height 13
checkbox input "true"
click at [1337, 741] on icon at bounding box center [1339, 739] width 20 height 19
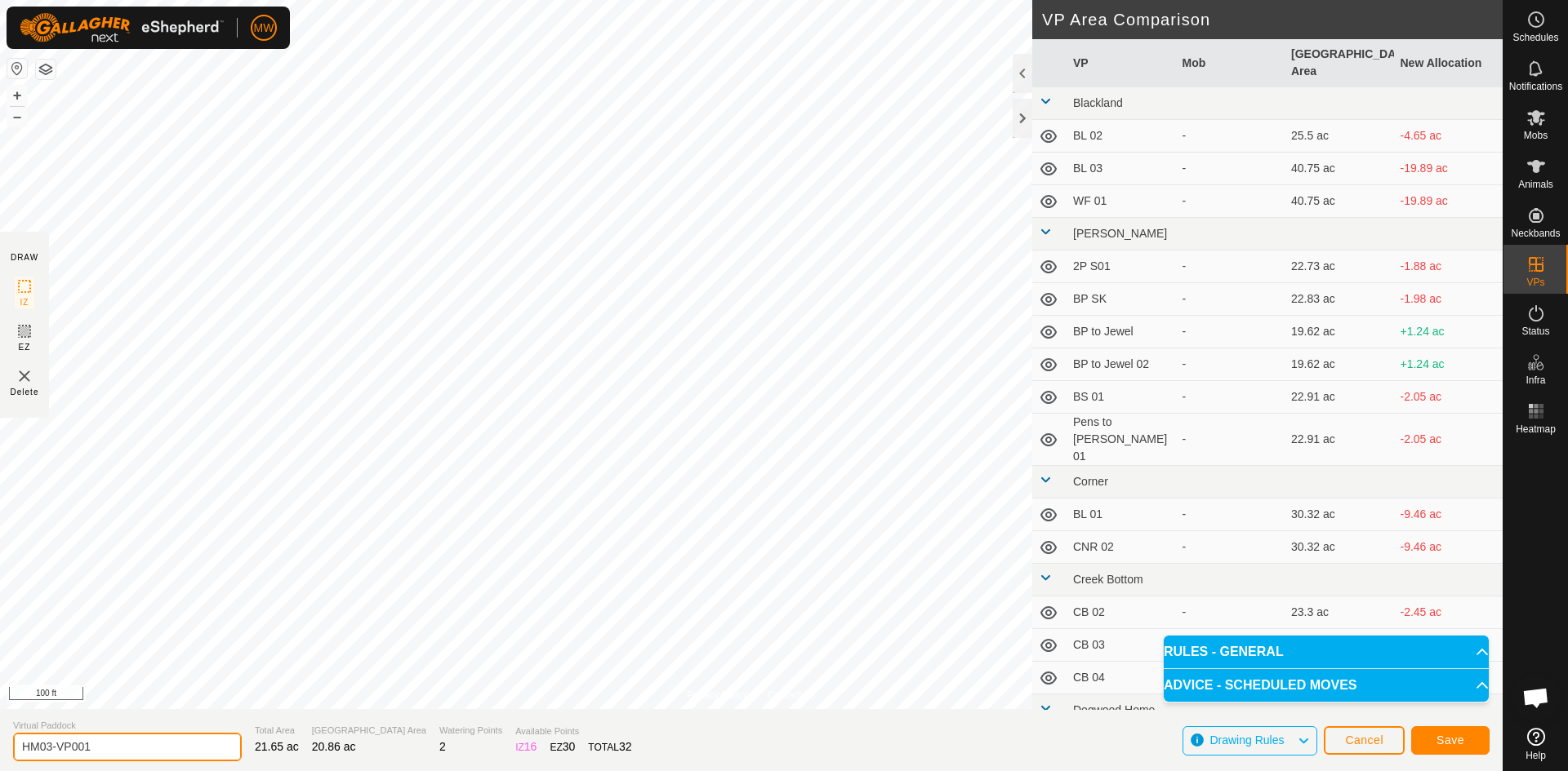
drag, startPoint x: 126, startPoint y: 749, endPoint x: 48, endPoint y: 747, distance: 78.0
click at [48, 747] on input "HM03-VP001" at bounding box center [127, 747] width 229 height 28
type input "HM04"
click at [1453, 736] on span "Save" at bounding box center [1450, 740] width 28 height 13
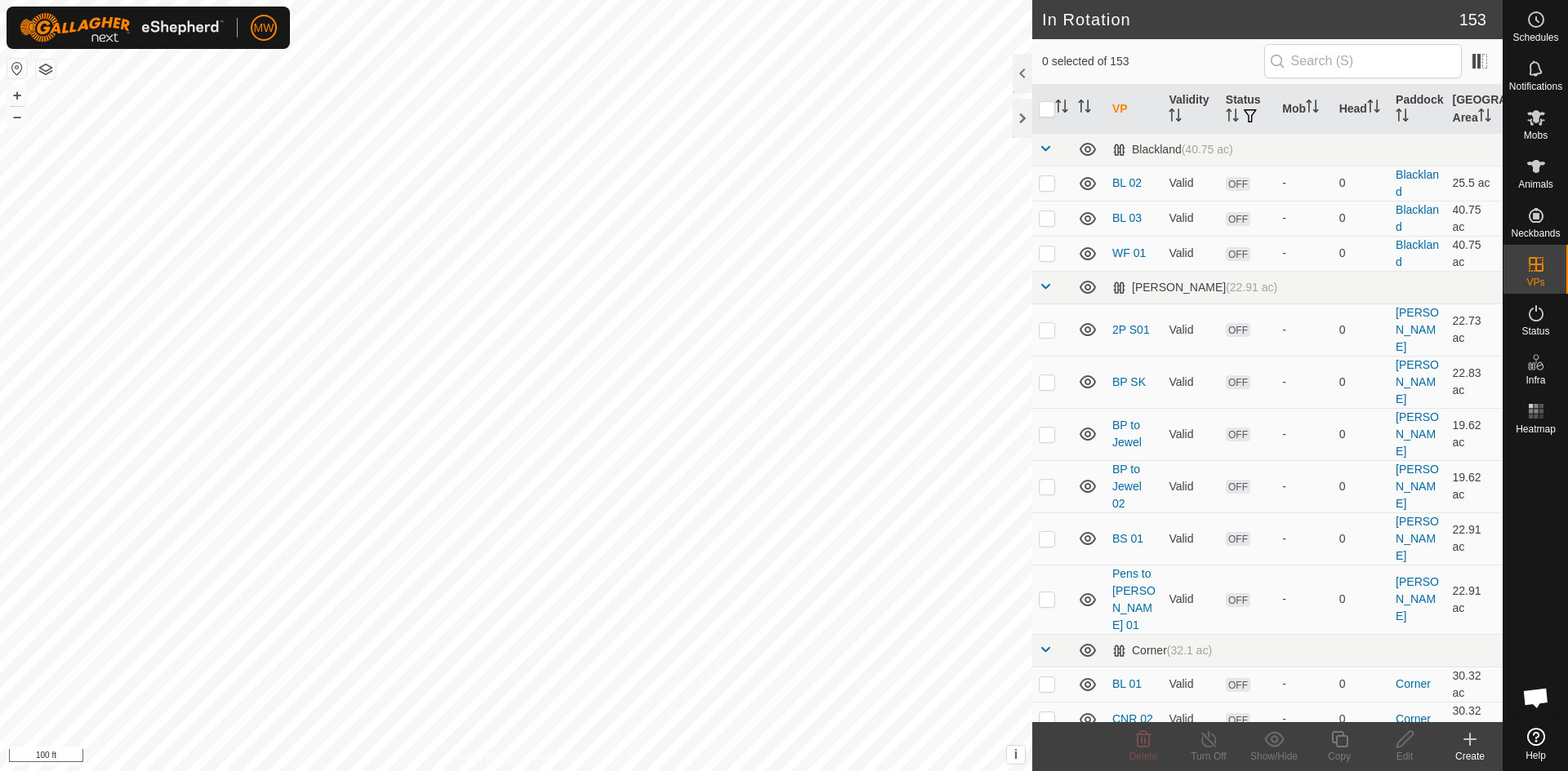
click at [45, 63] on button "button" at bounding box center [46, 70] width 19 height 19
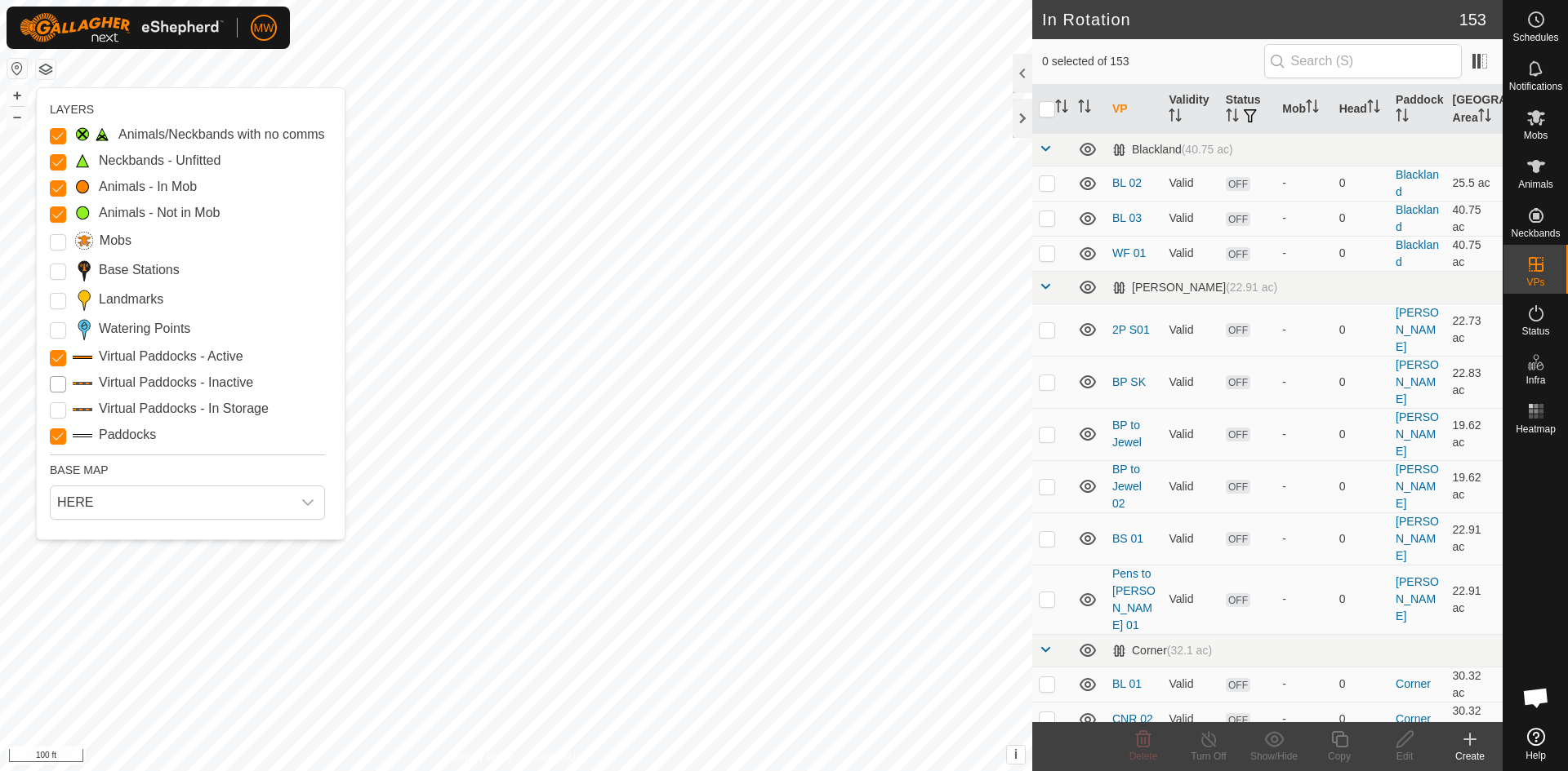
click at [59, 383] on Inactive "Virtual Paddocks - Inactive" at bounding box center [57, 384] width 16 height 16
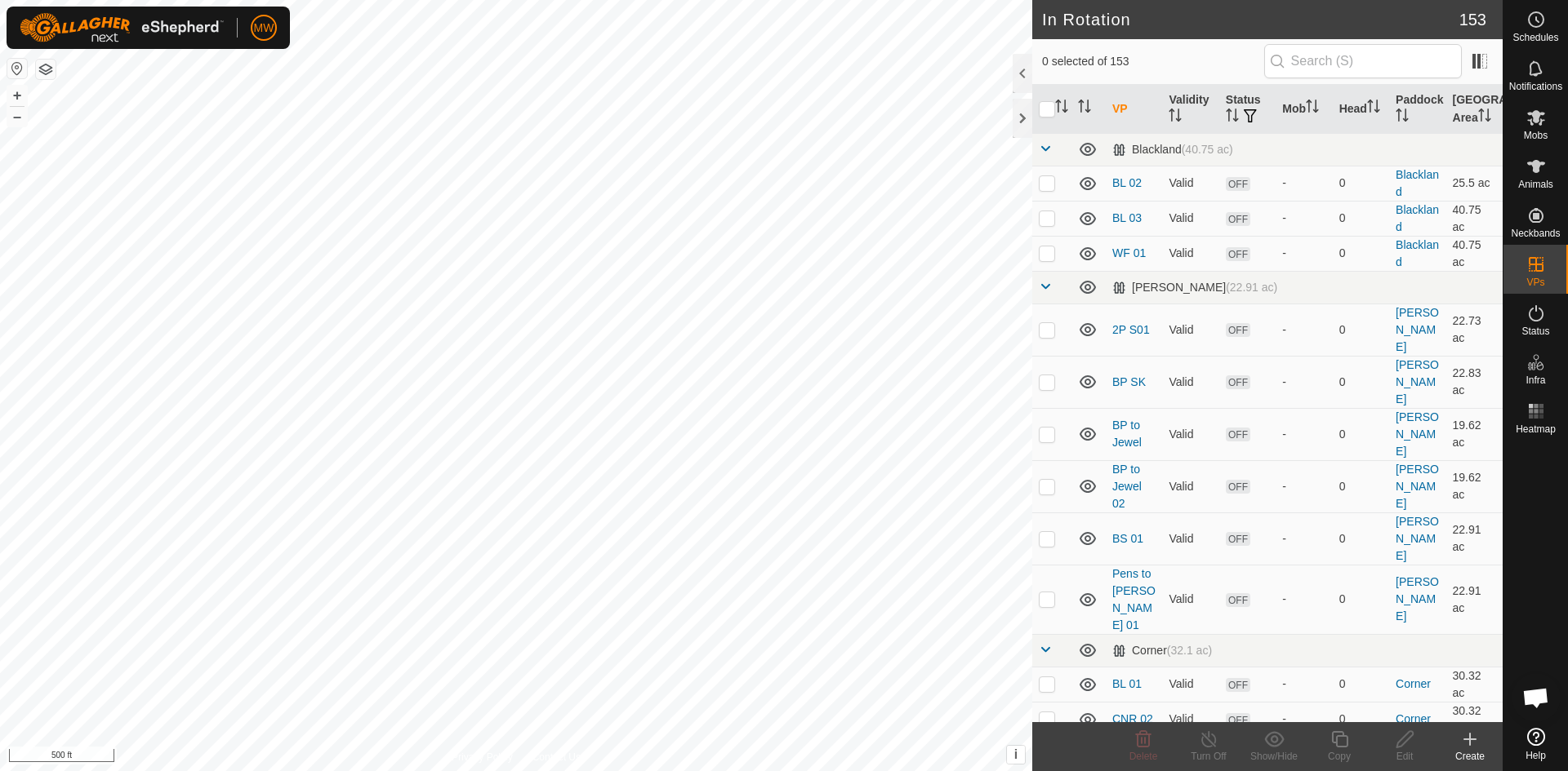
click at [47, 72] on button "button" at bounding box center [46, 70] width 19 height 19
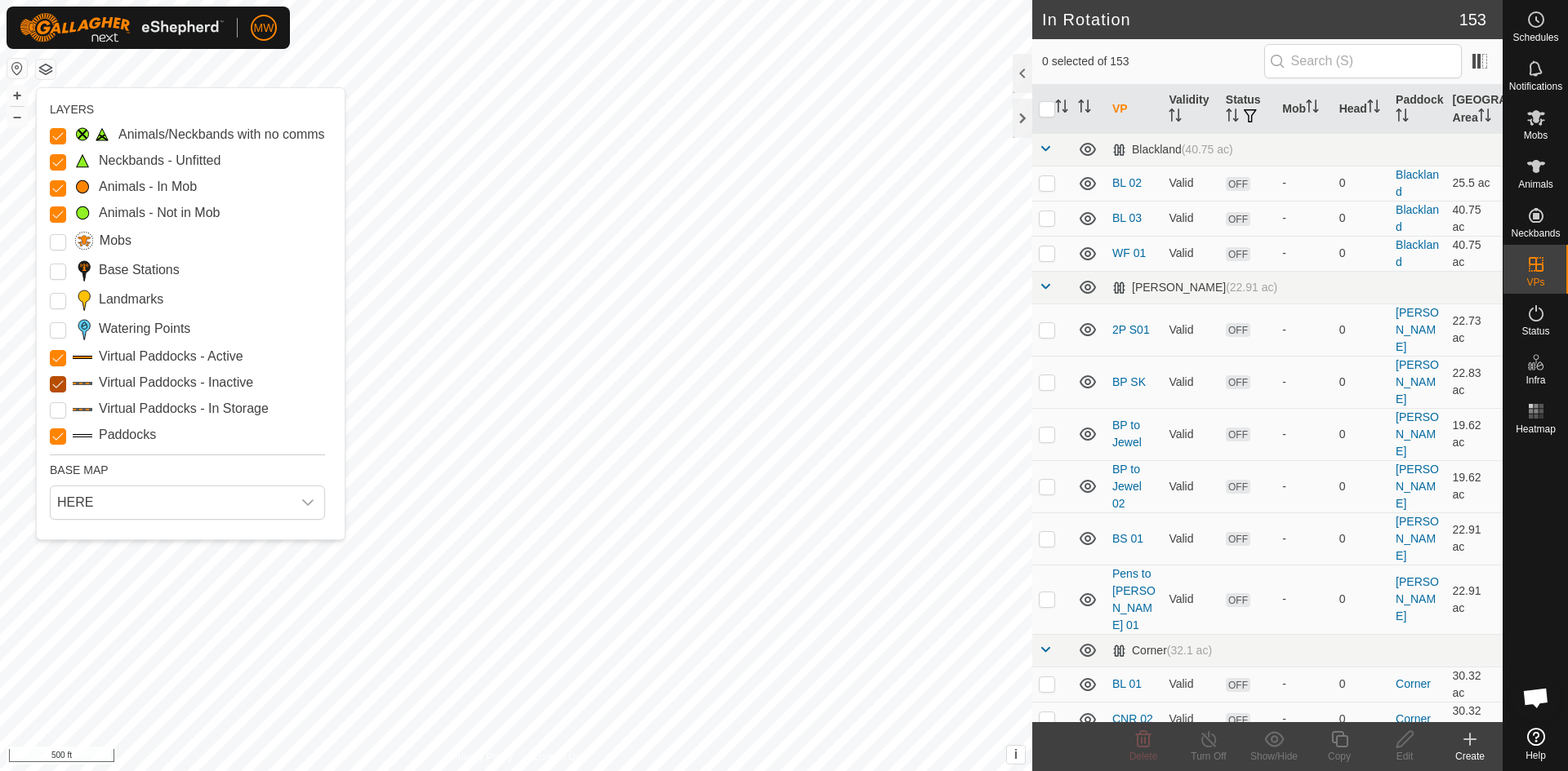
click at [54, 390] on Inactive "Virtual Paddocks - Inactive" at bounding box center [57, 384] width 16 height 16
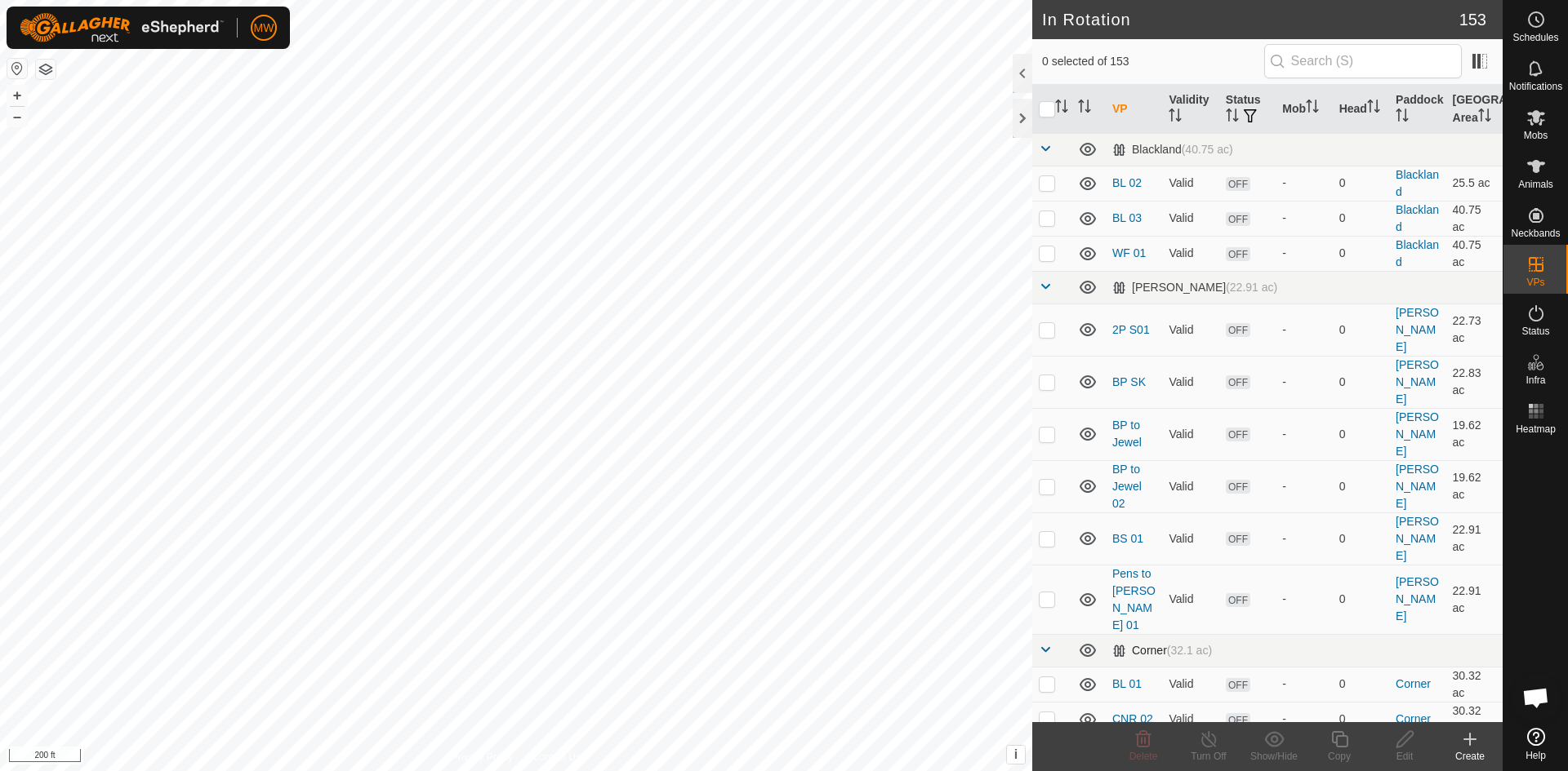
checkbox input "true"
click at [1533, 414] on icon at bounding box center [1536, 412] width 19 height 19
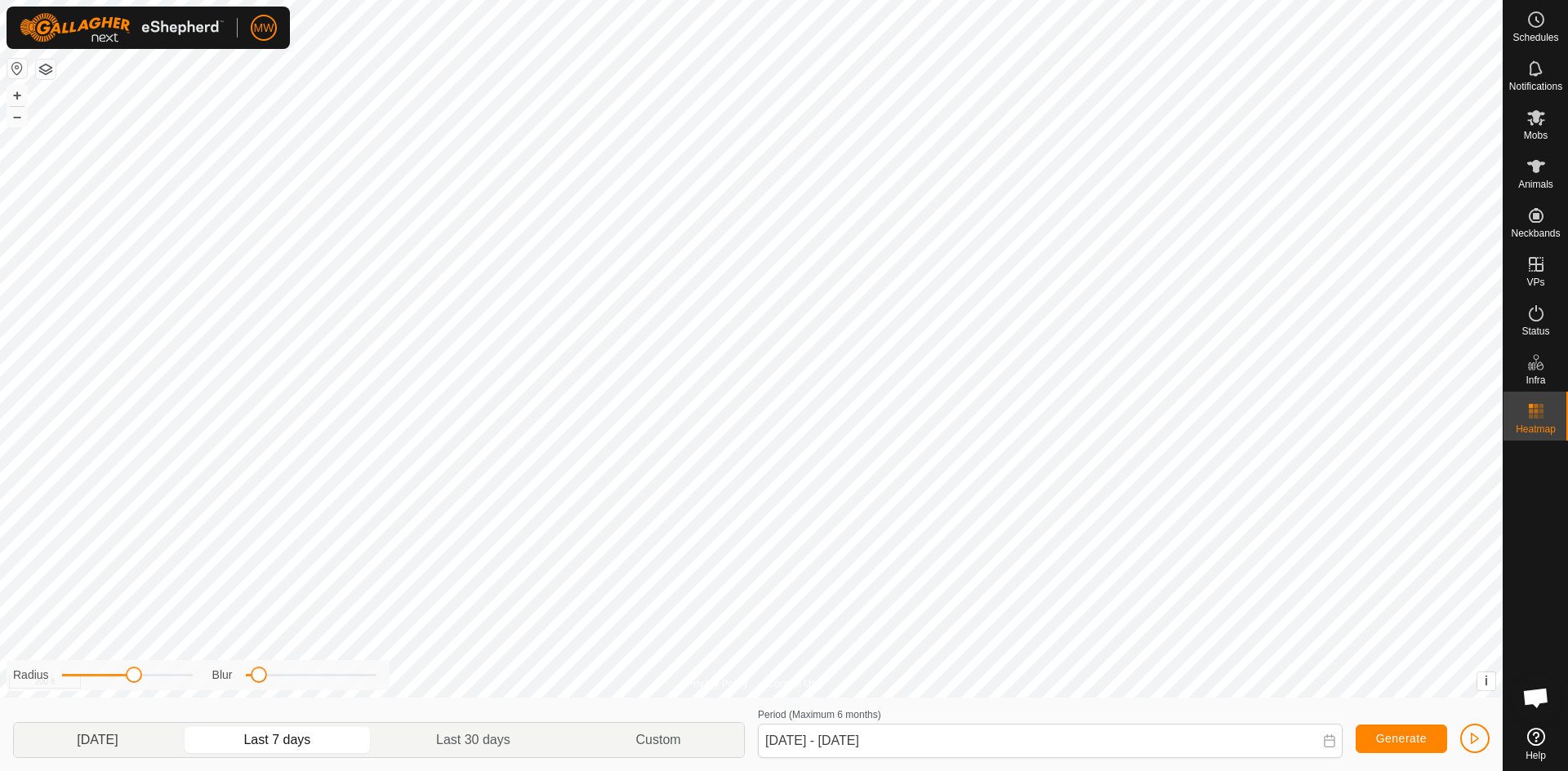
click at [116, 745] on p-togglebutton "Yesterday" at bounding box center [97, 740] width 168 height 34
type input "13 Sep, 2025 - 13 Sep, 2025"
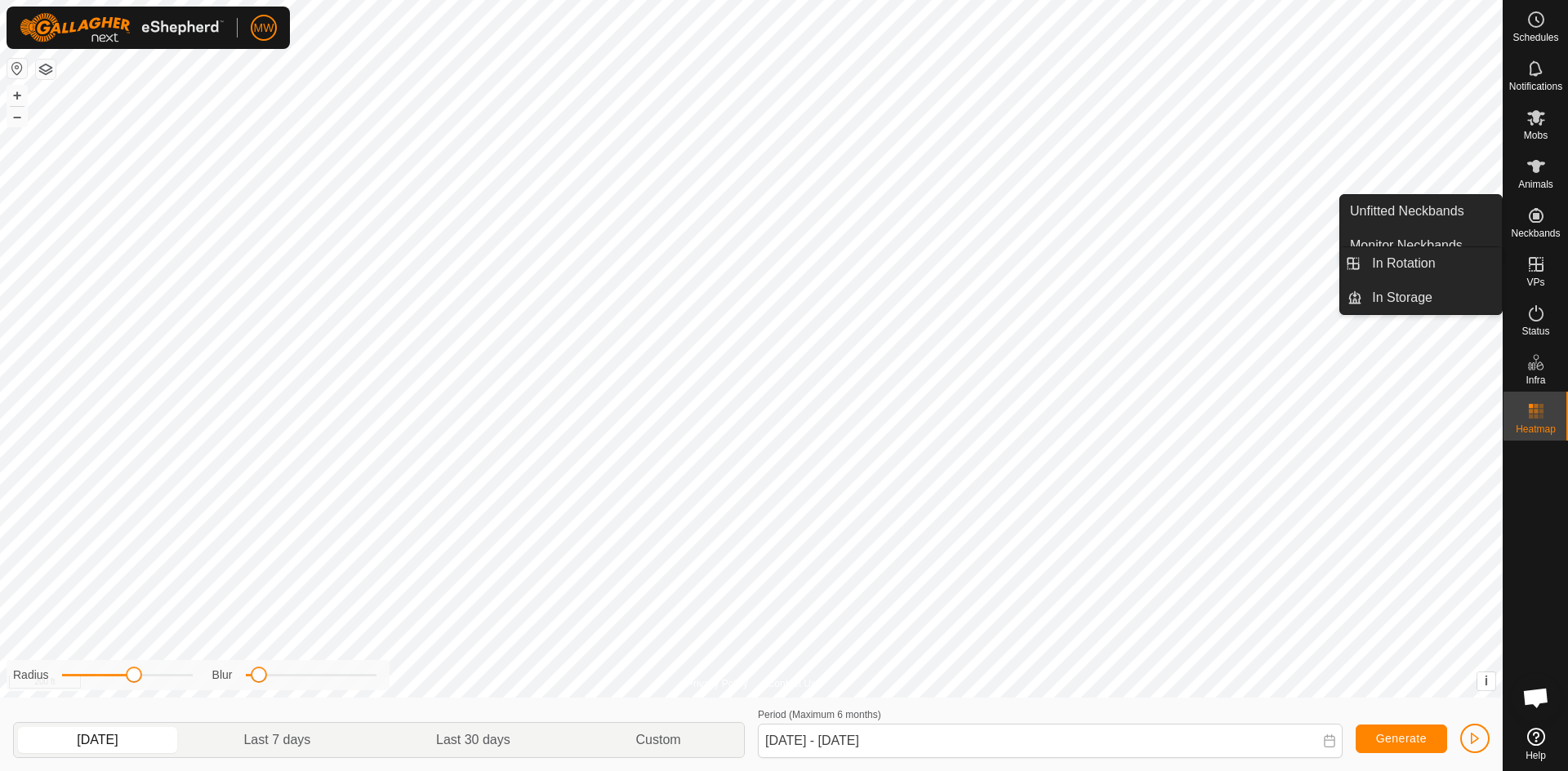
click at [1528, 262] on icon at bounding box center [1535, 263] width 15 height 15
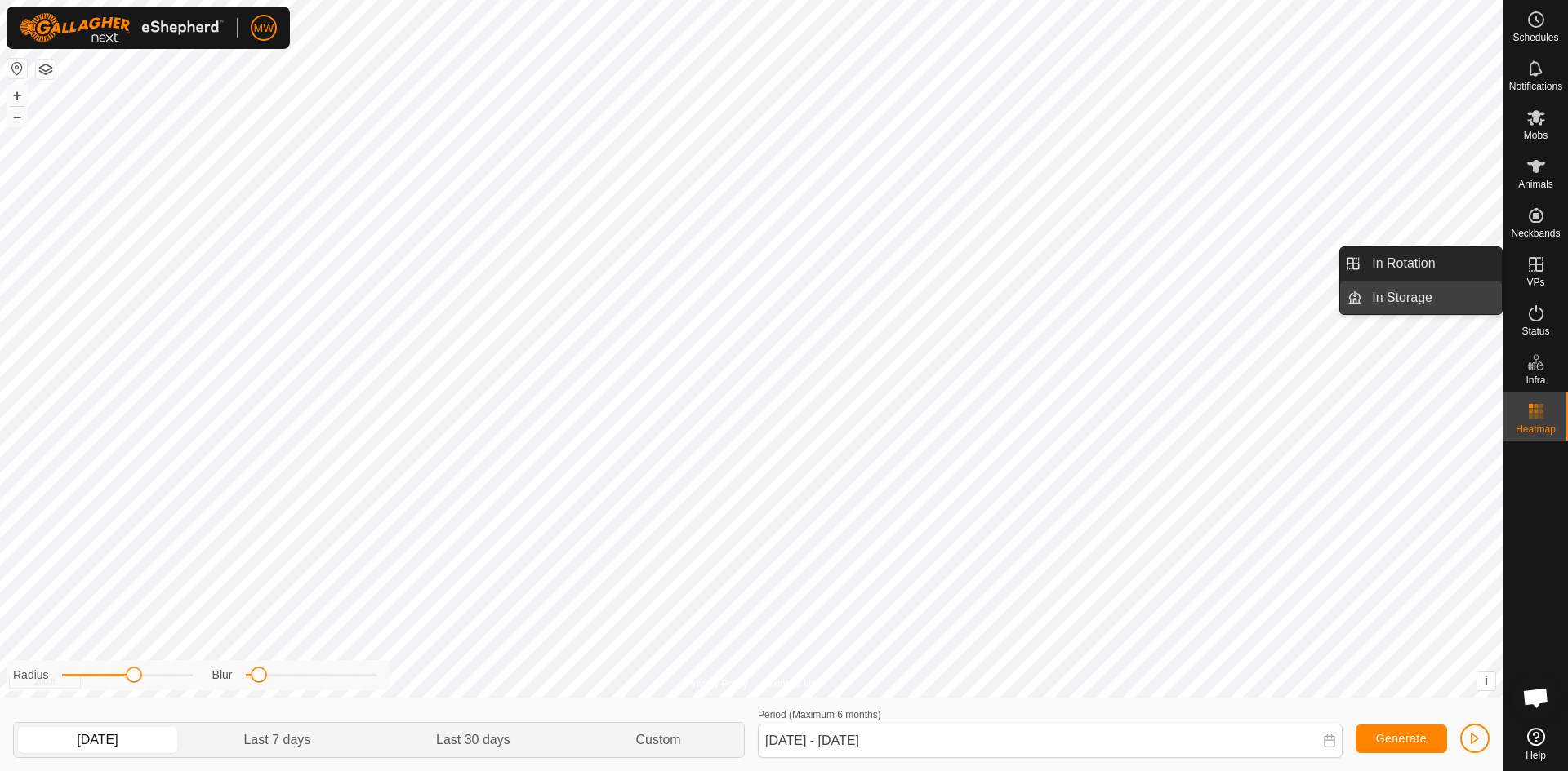
click at [1418, 298] on link "In Storage" at bounding box center [1432, 298] width 140 height 33
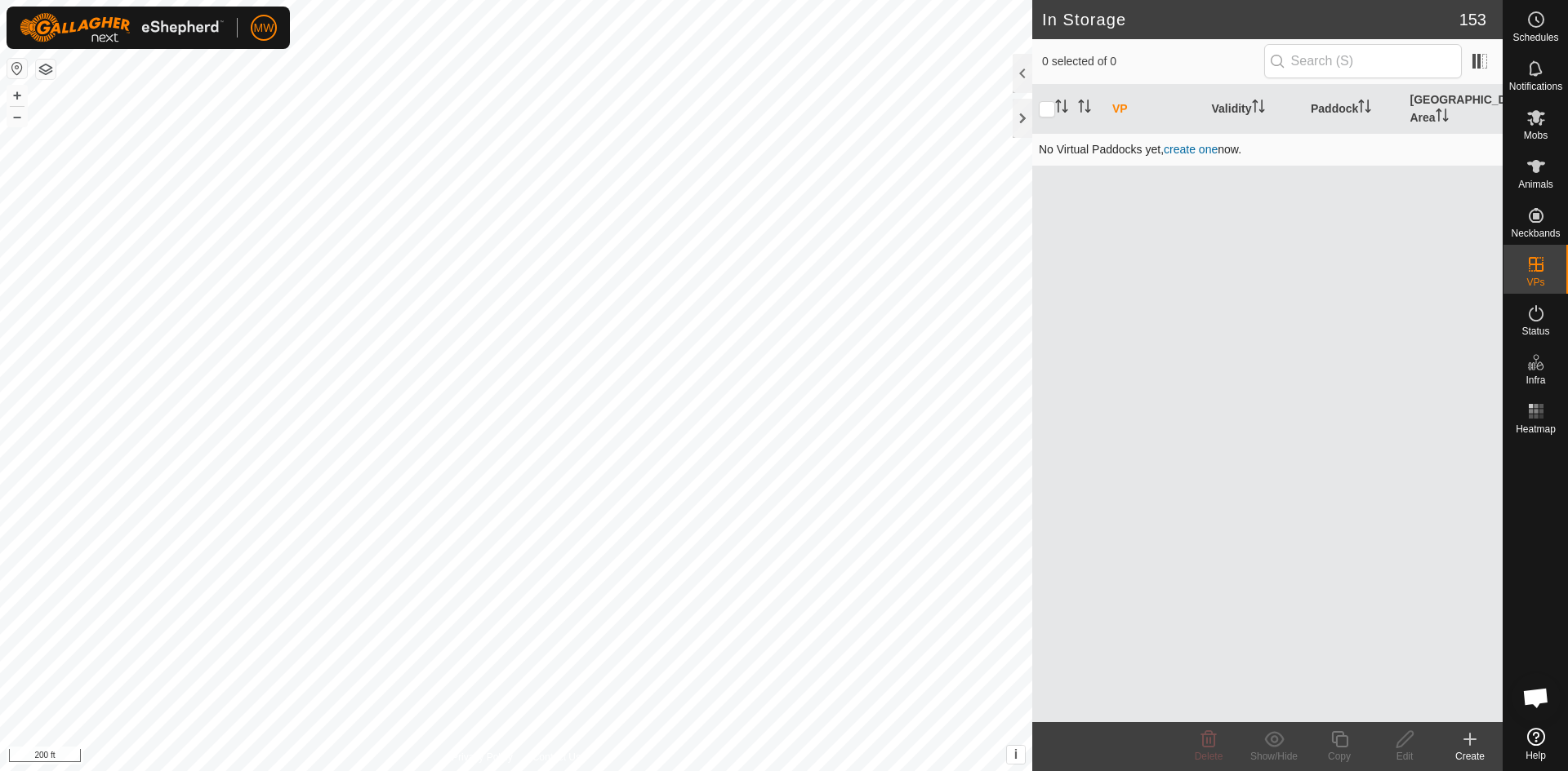
click at [1180, 154] on link "create one" at bounding box center [1191, 148] width 54 height 13
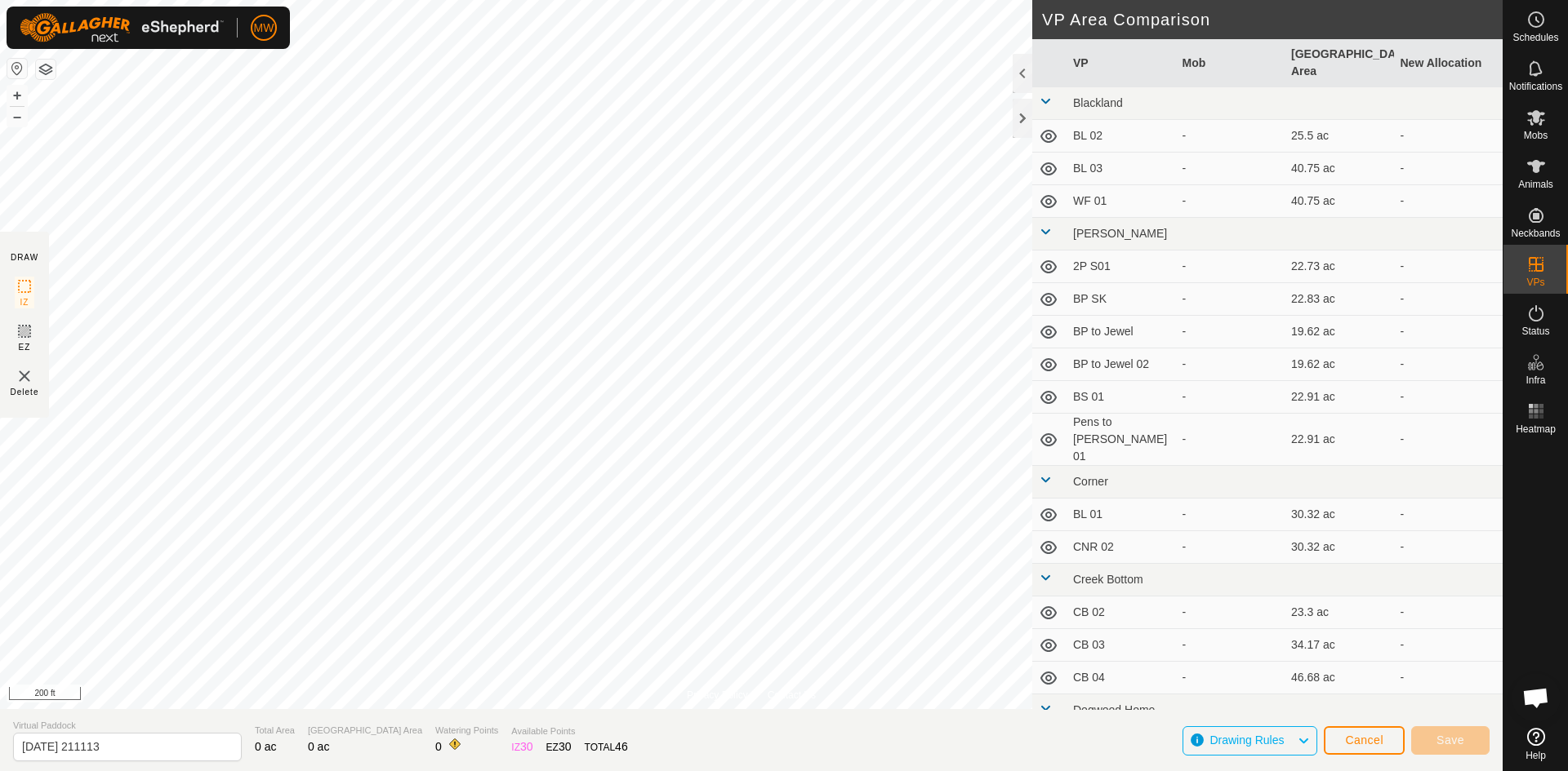
click at [1073, 122] on td "BL 02" at bounding box center [1120, 137] width 110 height 33
click at [1051, 127] on icon at bounding box center [1049, 137] width 19 height 19
click at [1046, 139] on icon at bounding box center [1046, 140] width 3 height 3
click at [1374, 745] on span "Cancel" at bounding box center [1364, 740] width 39 height 13
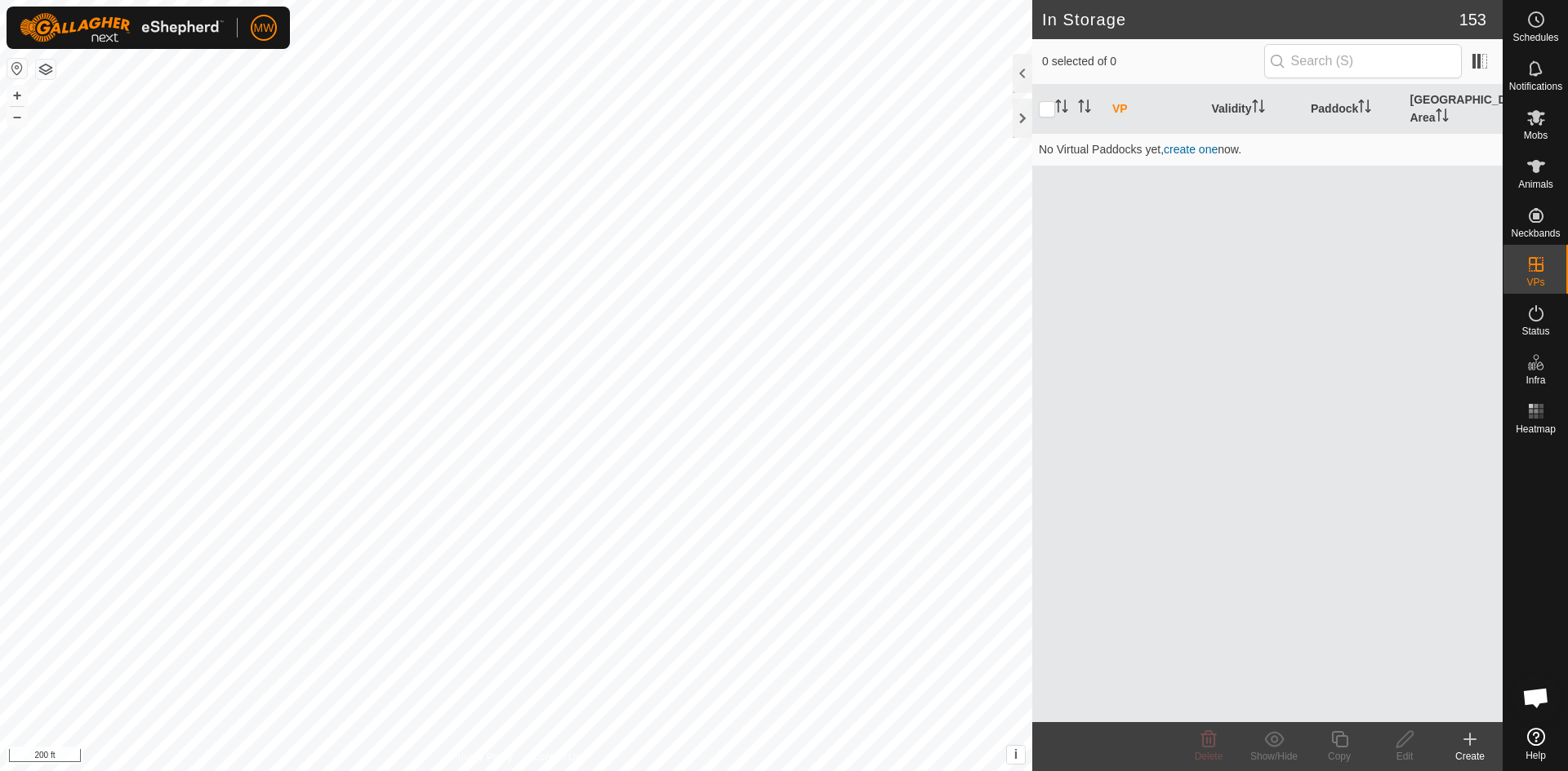
click at [1541, 739] on icon at bounding box center [1536, 737] width 18 height 18
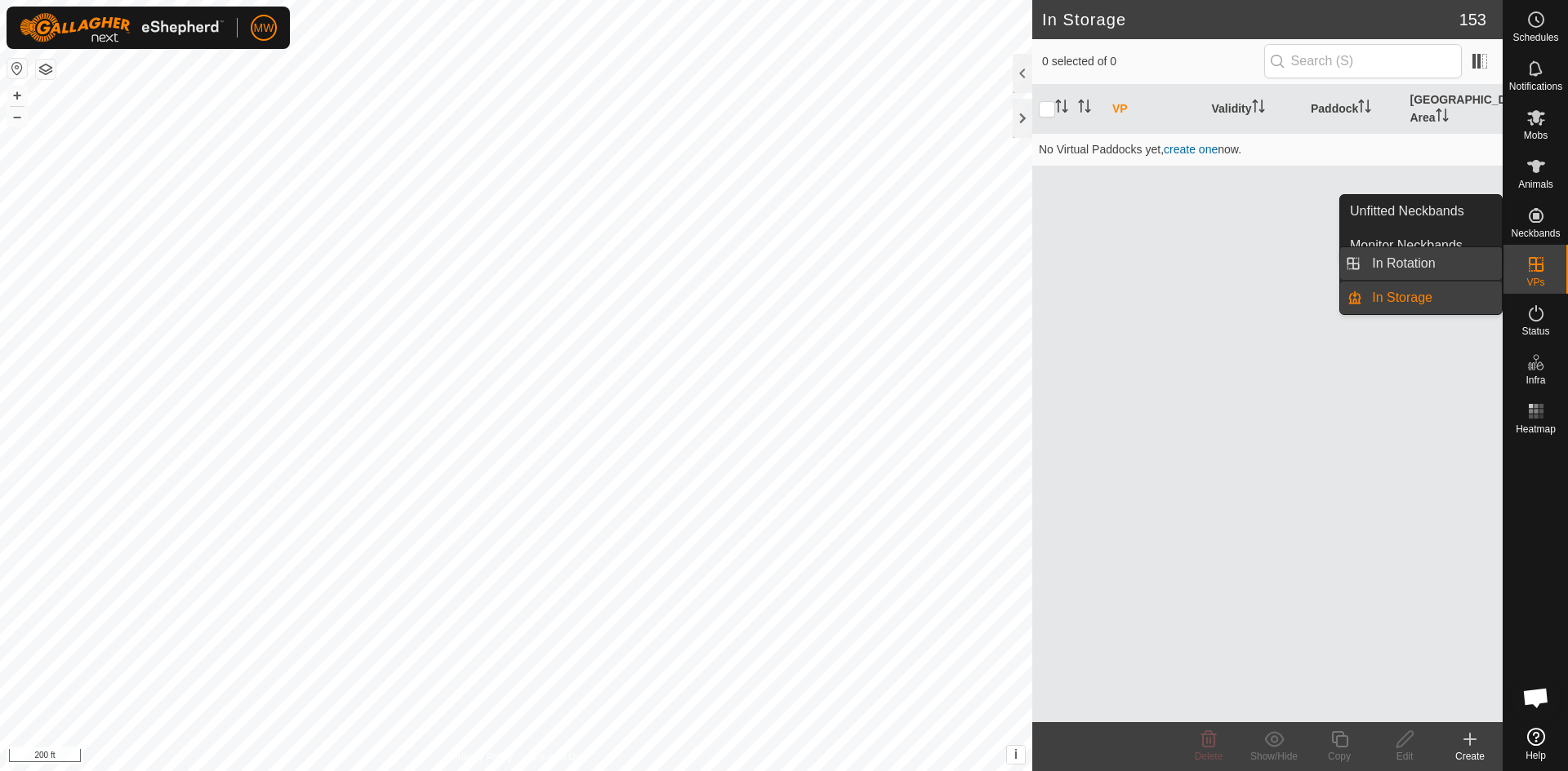
click at [1460, 264] on link "In Rotation" at bounding box center [1432, 263] width 140 height 33
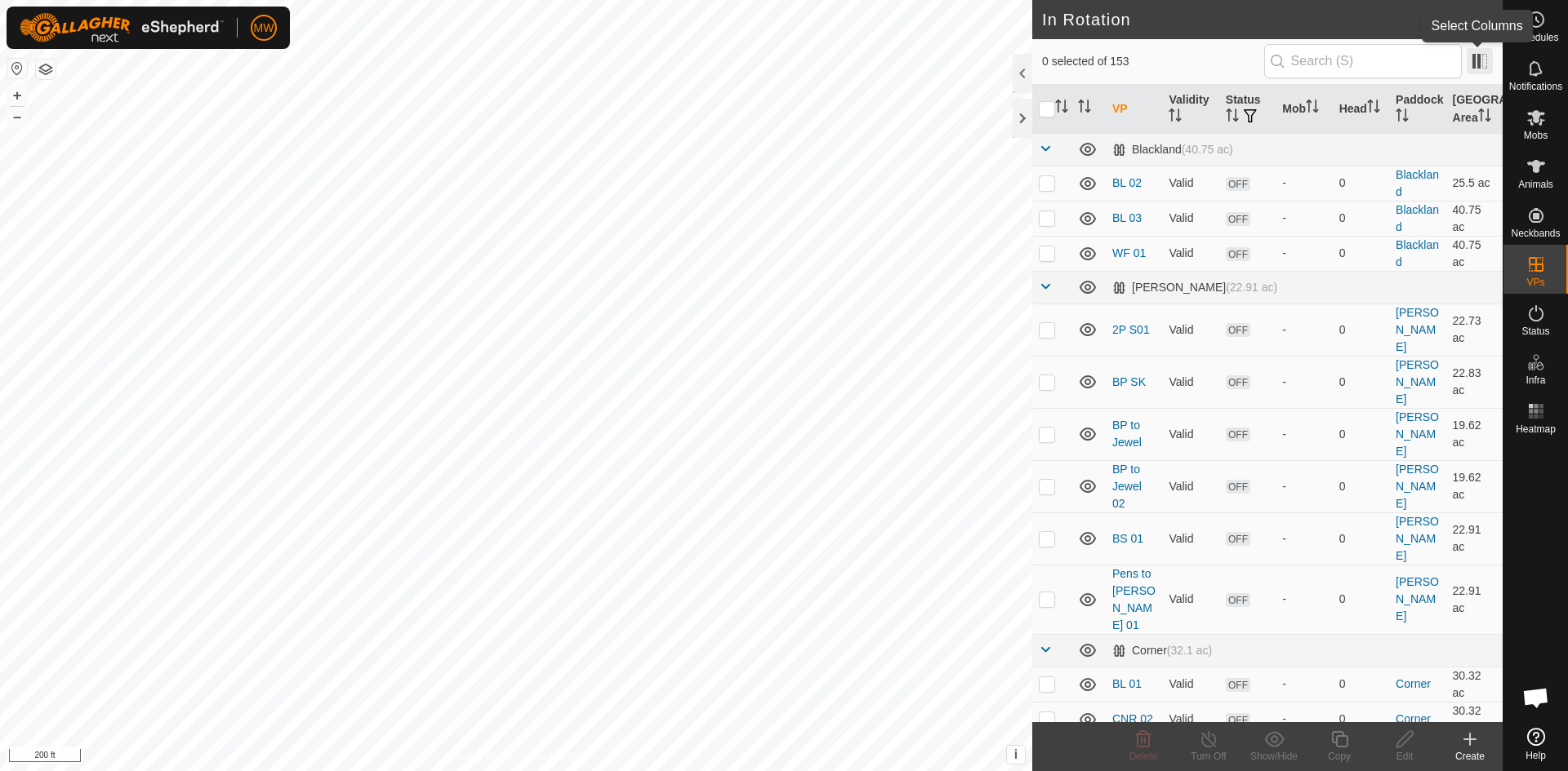
click at [1476, 64] on span at bounding box center [1479, 61] width 26 height 26
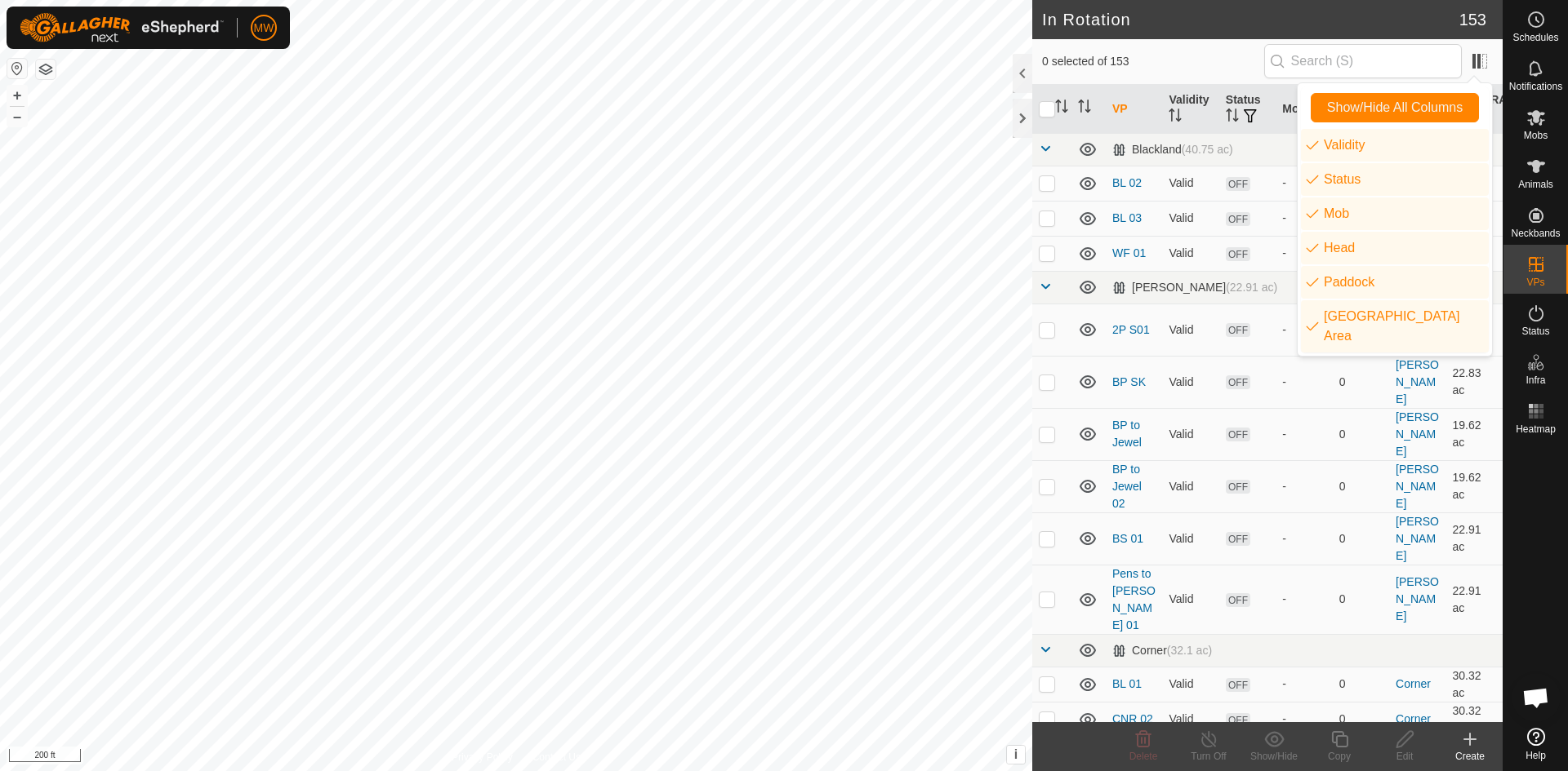
click at [1180, 65] on span "0 selected of 153" at bounding box center [1152, 62] width 222 height 17
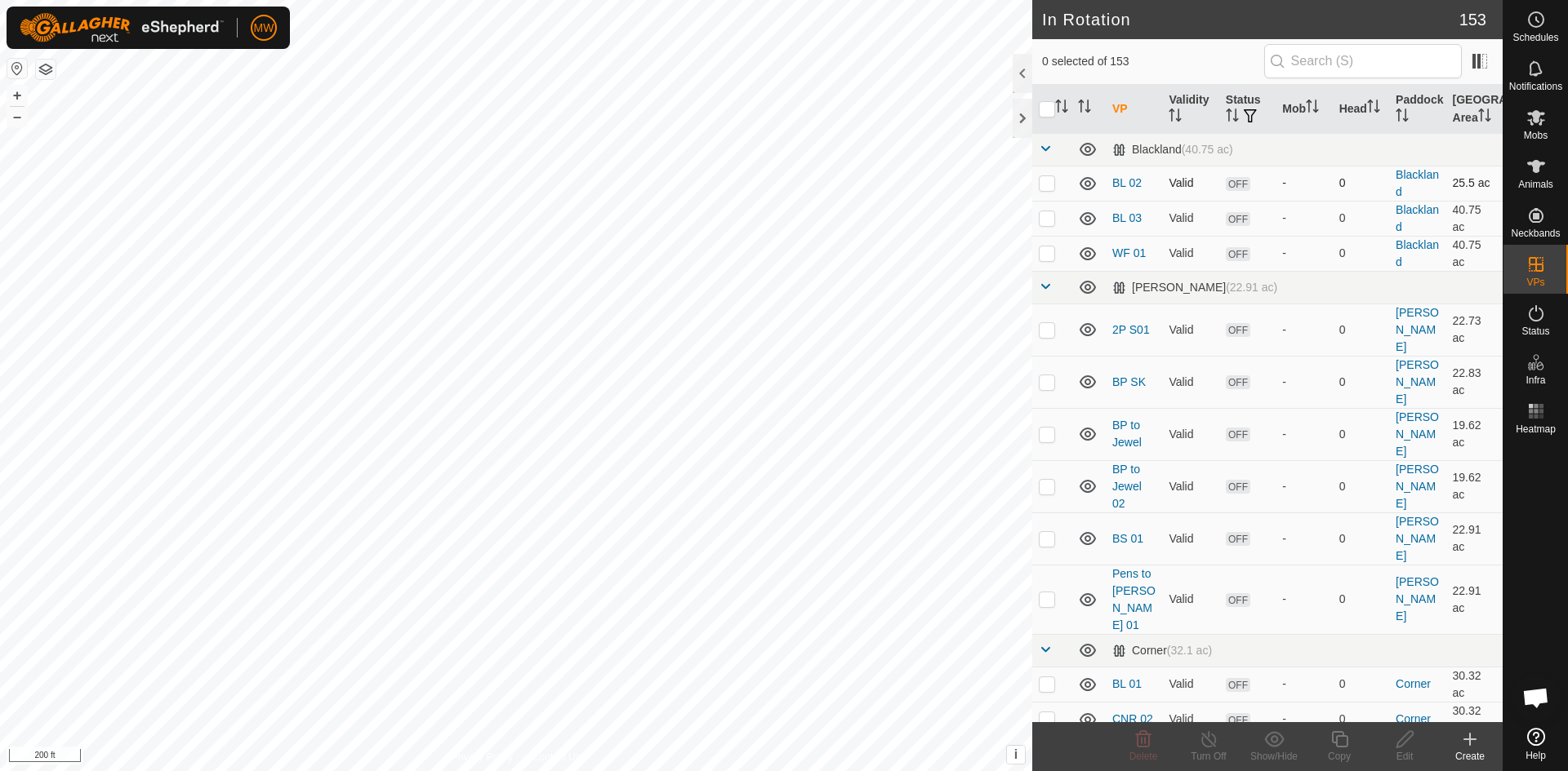
click at [1047, 186] on p-checkbox at bounding box center [1047, 182] width 16 height 13
checkbox input "true"
click at [1402, 750] on div "Edit" at bounding box center [1404, 756] width 65 height 15
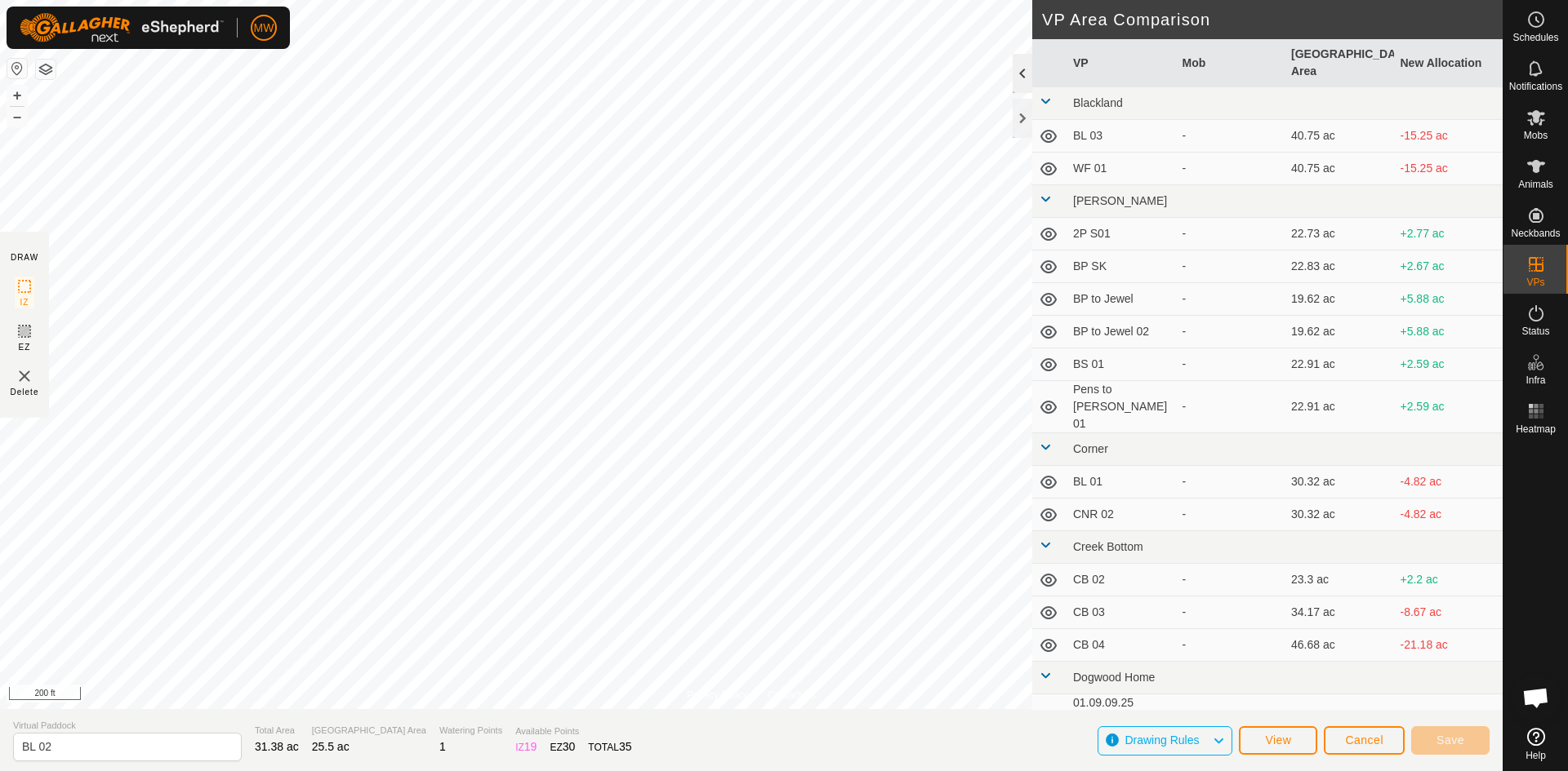
click at [1019, 77] on div at bounding box center [1022, 74] width 19 height 39
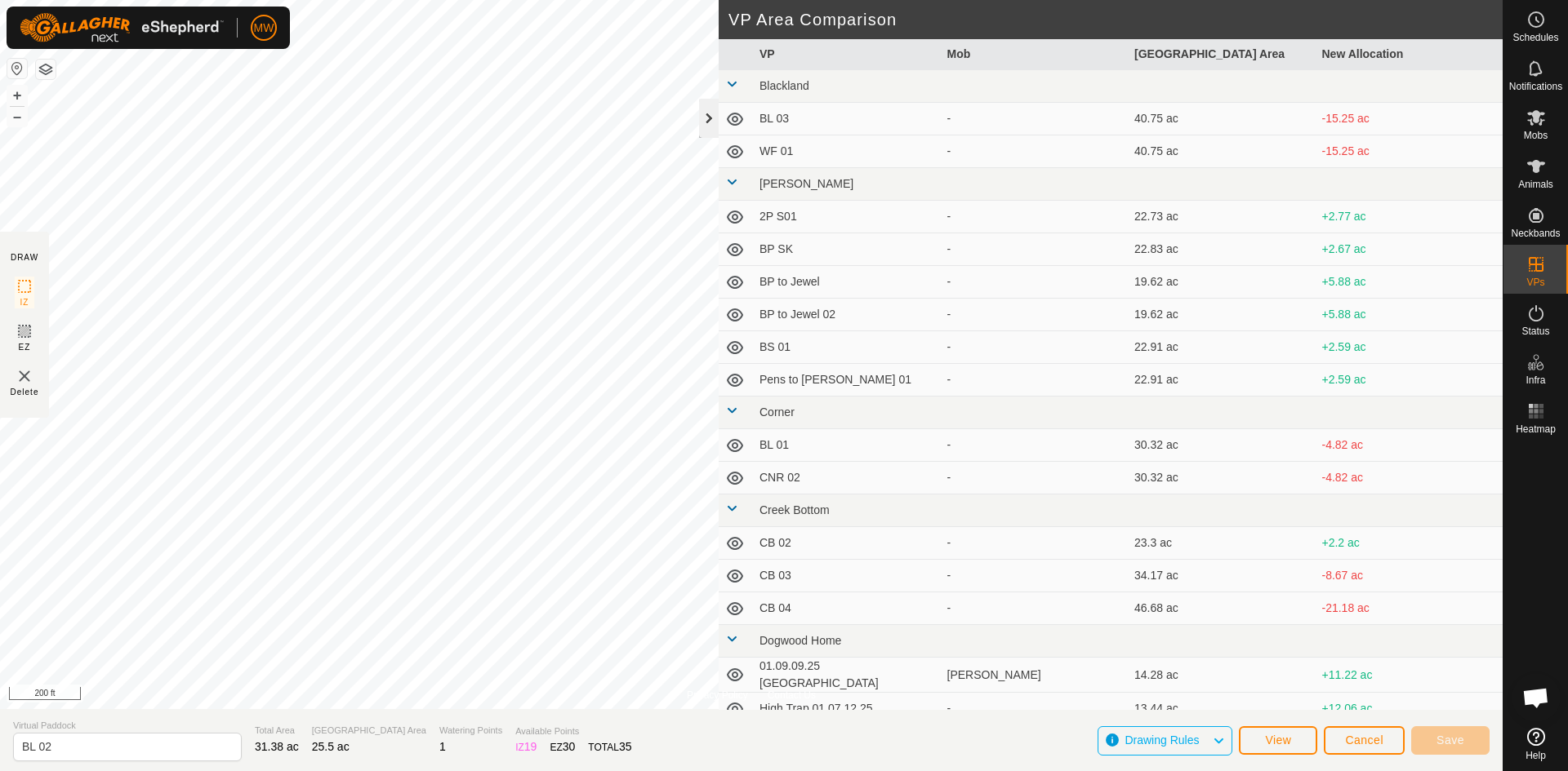
click at [706, 116] on div at bounding box center [708, 118] width 19 height 39
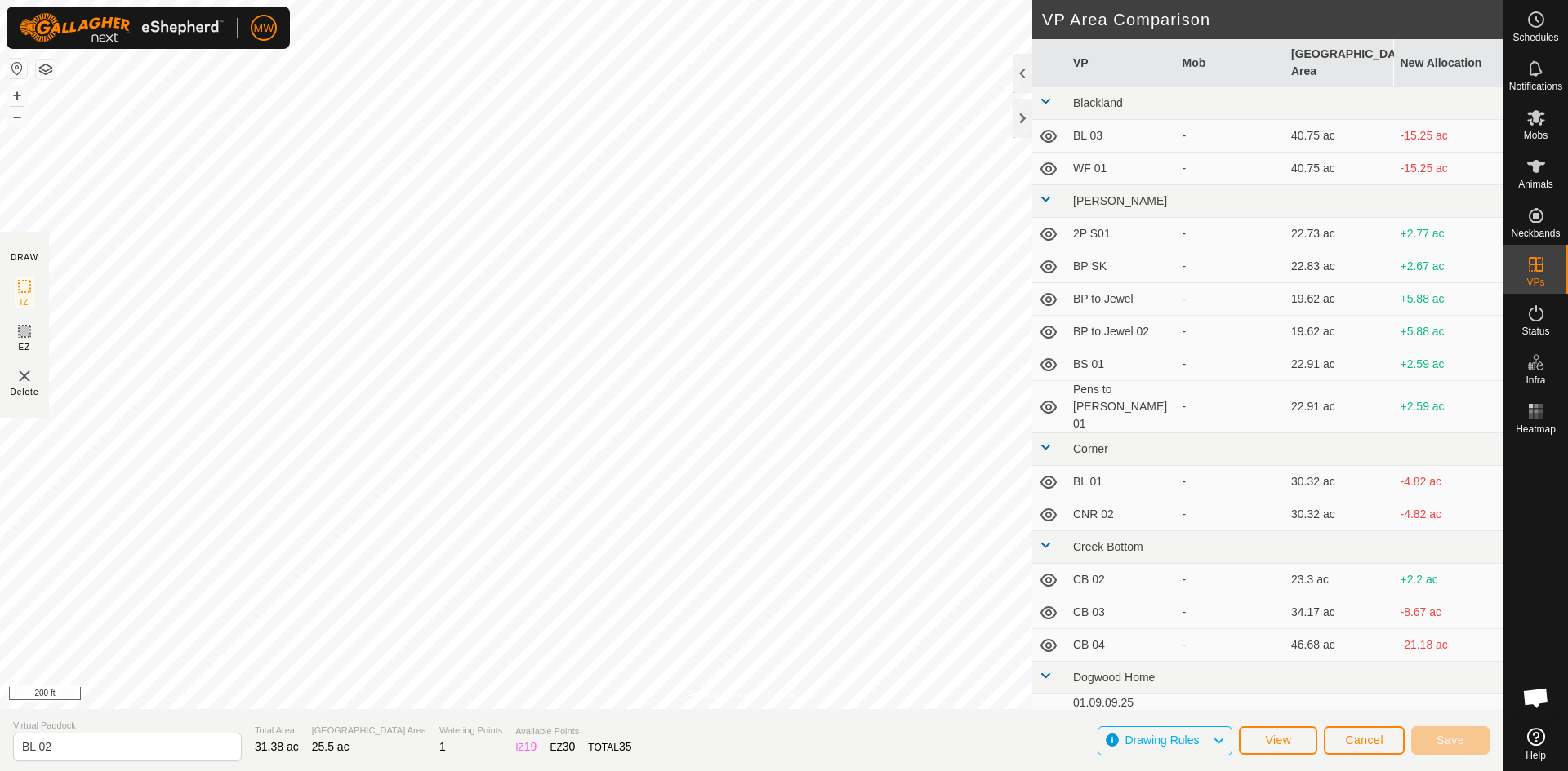
click at [1052, 127] on icon at bounding box center [1049, 137] width 19 height 19
click at [1052, 135] on icon at bounding box center [1049, 138] width 16 height 7
click at [1082, 120] on td "BL 03" at bounding box center [1120, 137] width 110 height 33
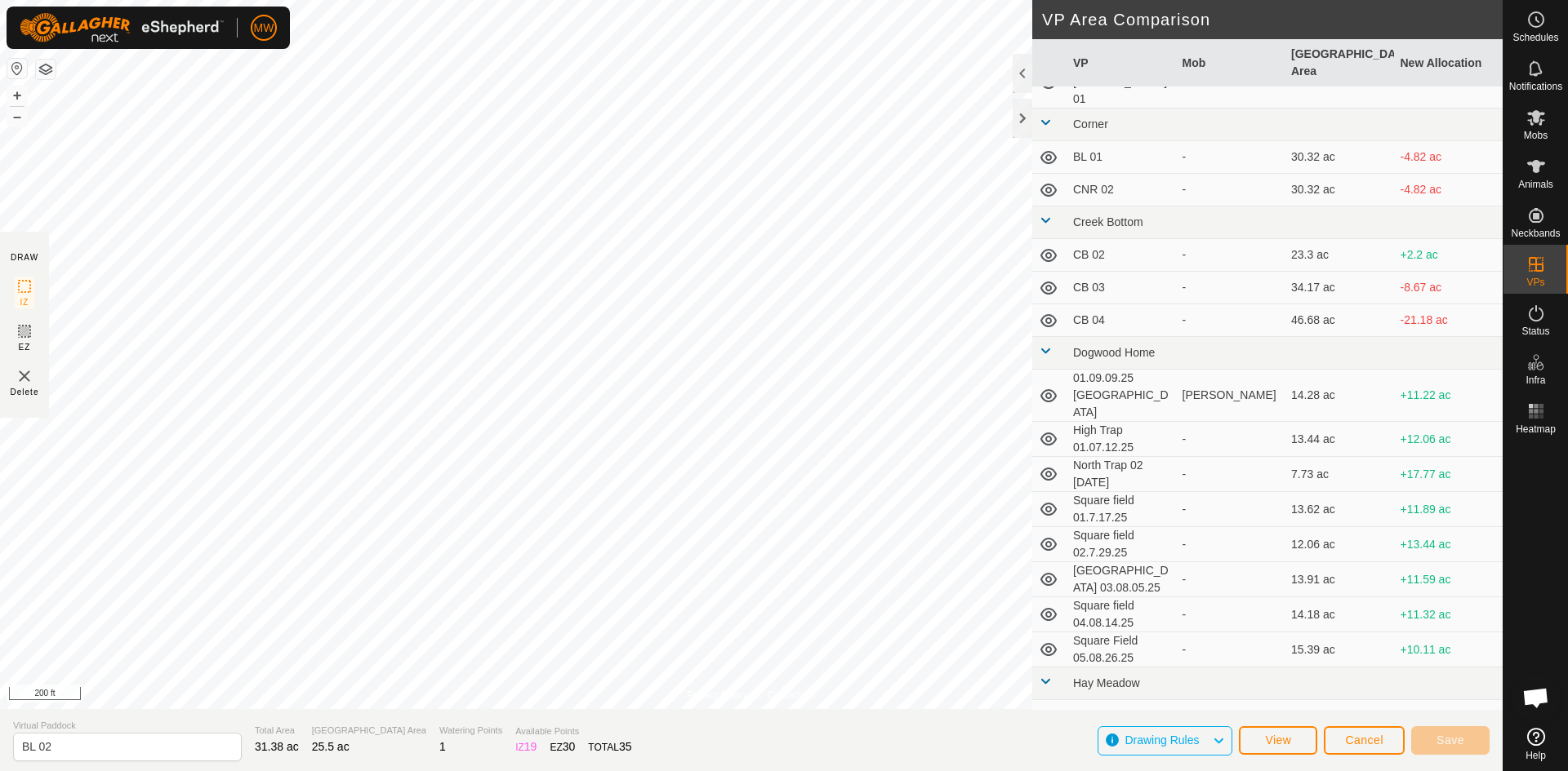
scroll to position [326, 0]
click at [1371, 747] on button "Cancel" at bounding box center [1364, 740] width 80 height 28
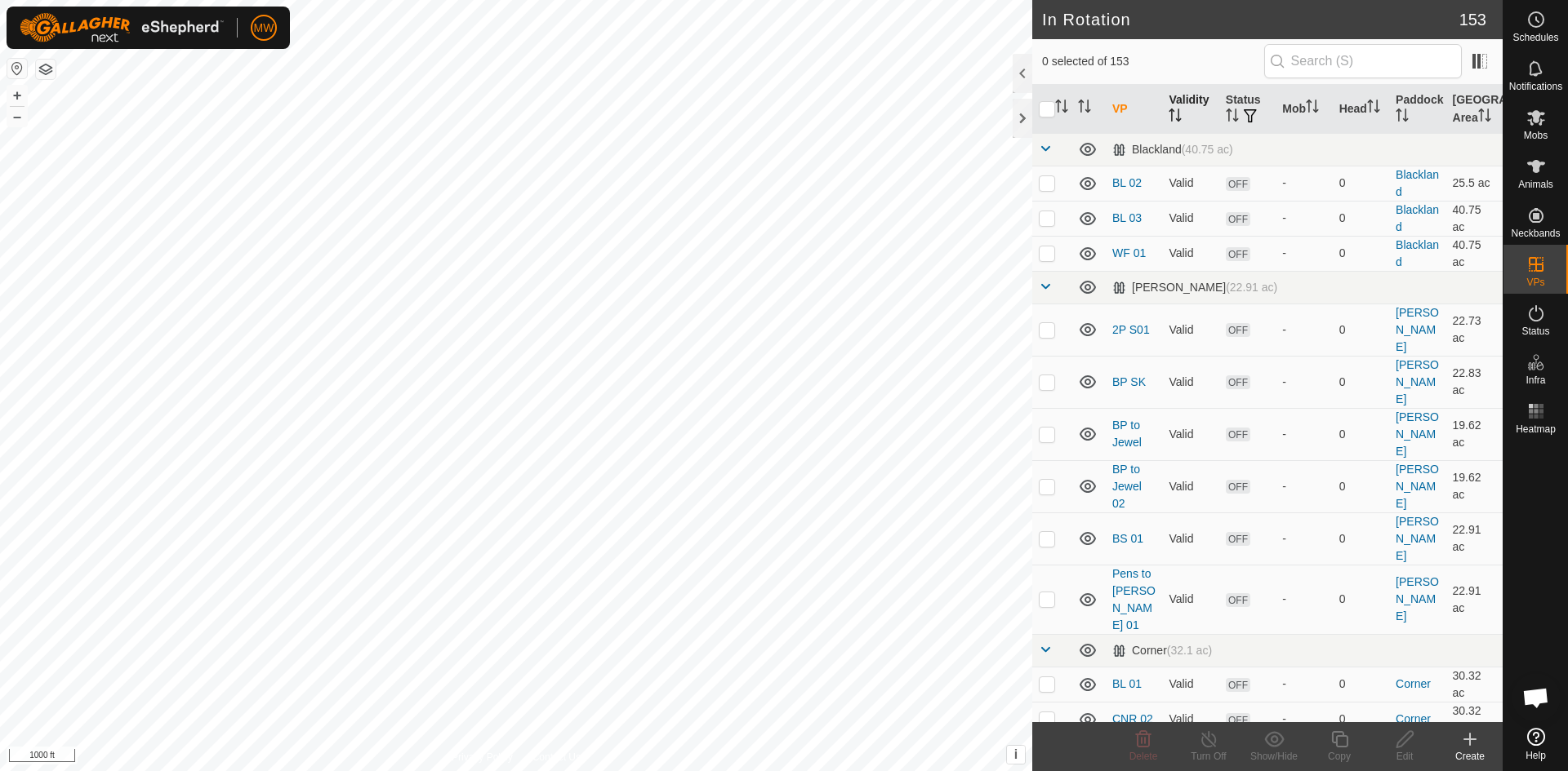
click at [1181, 103] on th "Validity" at bounding box center [1190, 109] width 56 height 49
click at [1248, 97] on th "Status" at bounding box center [1247, 109] width 56 height 49
click at [1539, 730] on icon at bounding box center [1536, 737] width 18 height 18
click at [1134, 180] on link "BL 02" at bounding box center [1127, 182] width 29 height 13
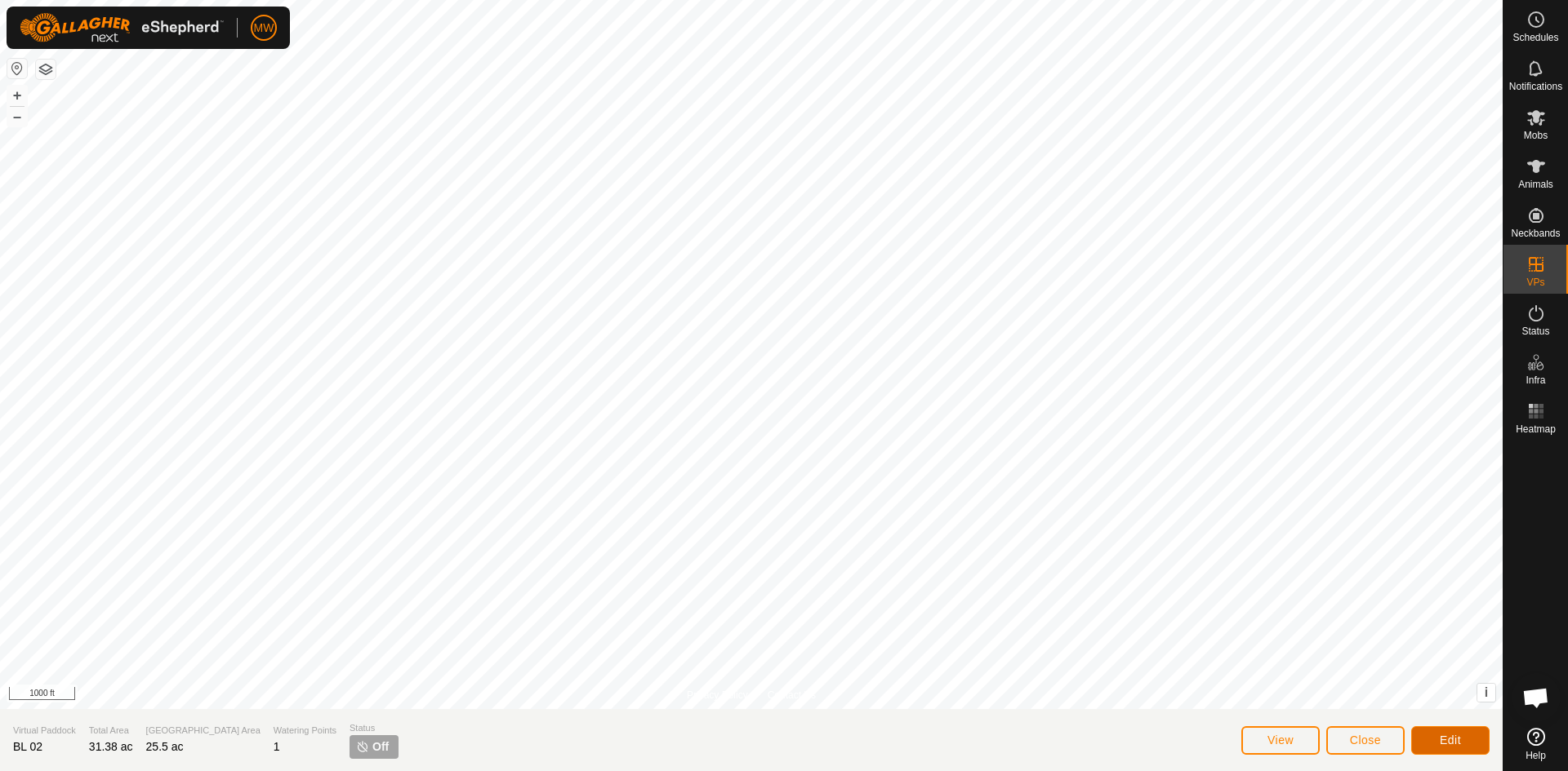
click at [1449, 744] on span "Edit" at bounding box center [1451, 740] width 21 height 13
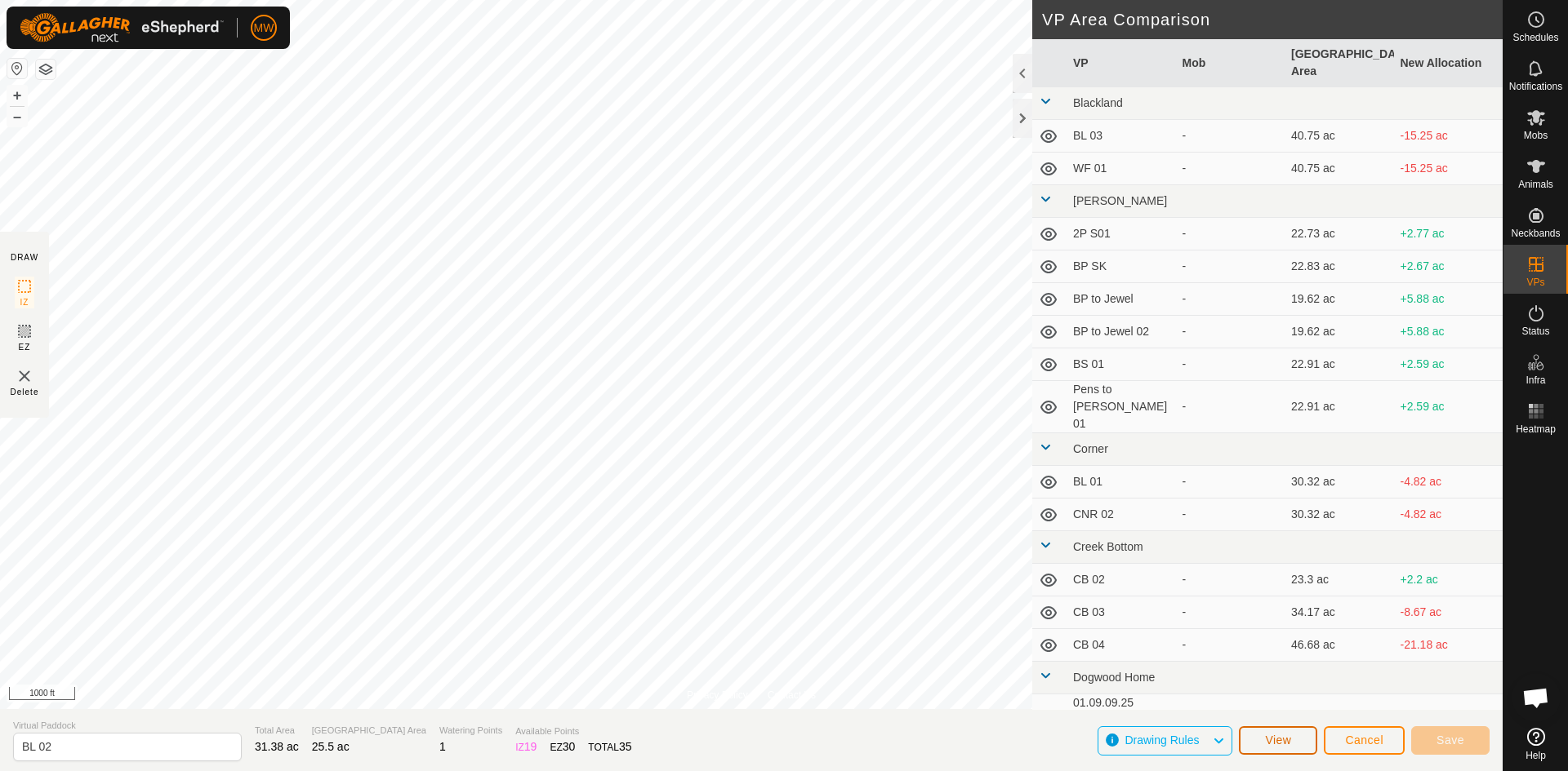
click at [1272, 740] on span "View" at bounding box center [1277, 740] width 26 height 13
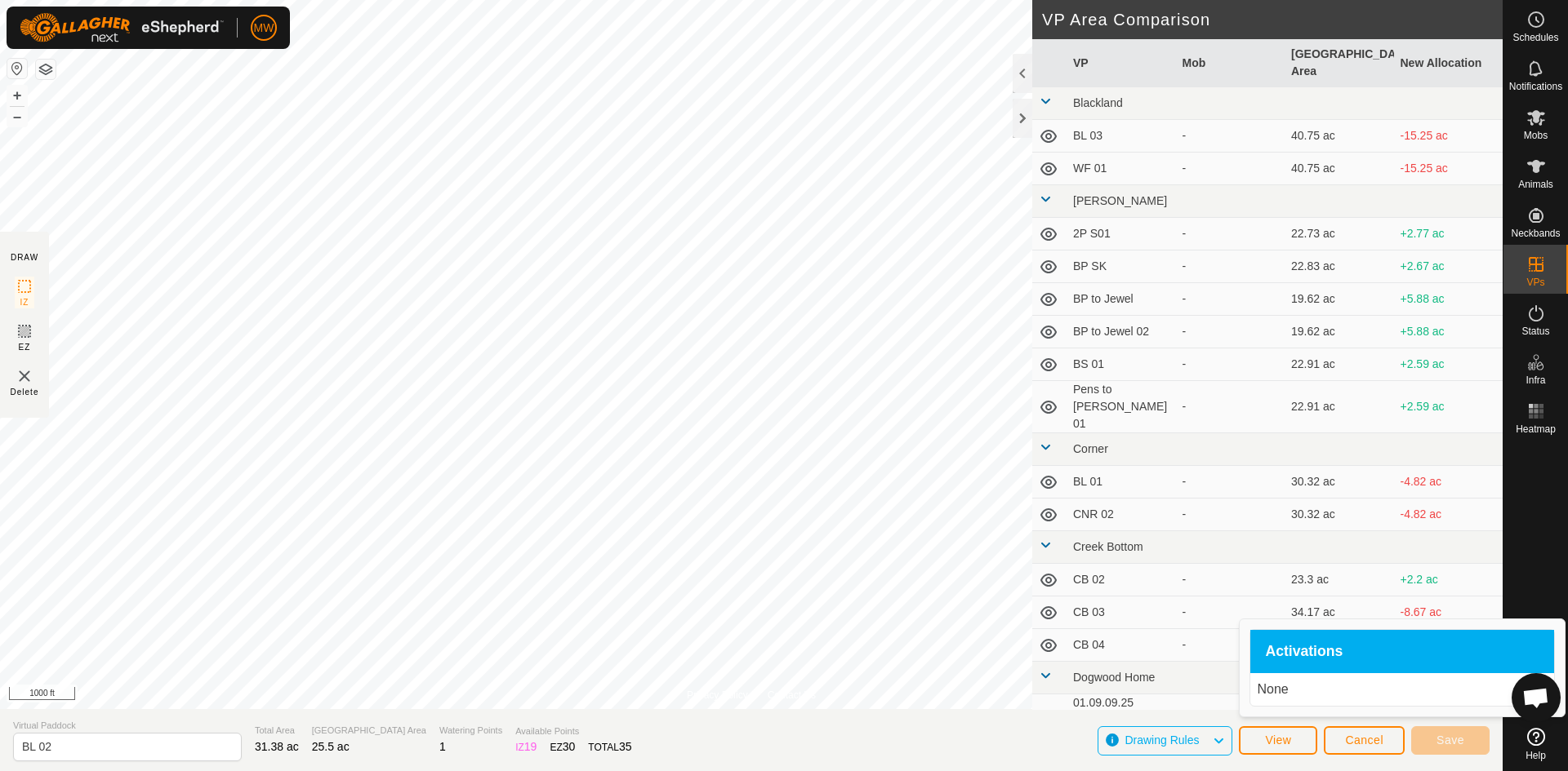
click at [1218, 740] on icon at bounding box center [1217, 741] width 13 height 21
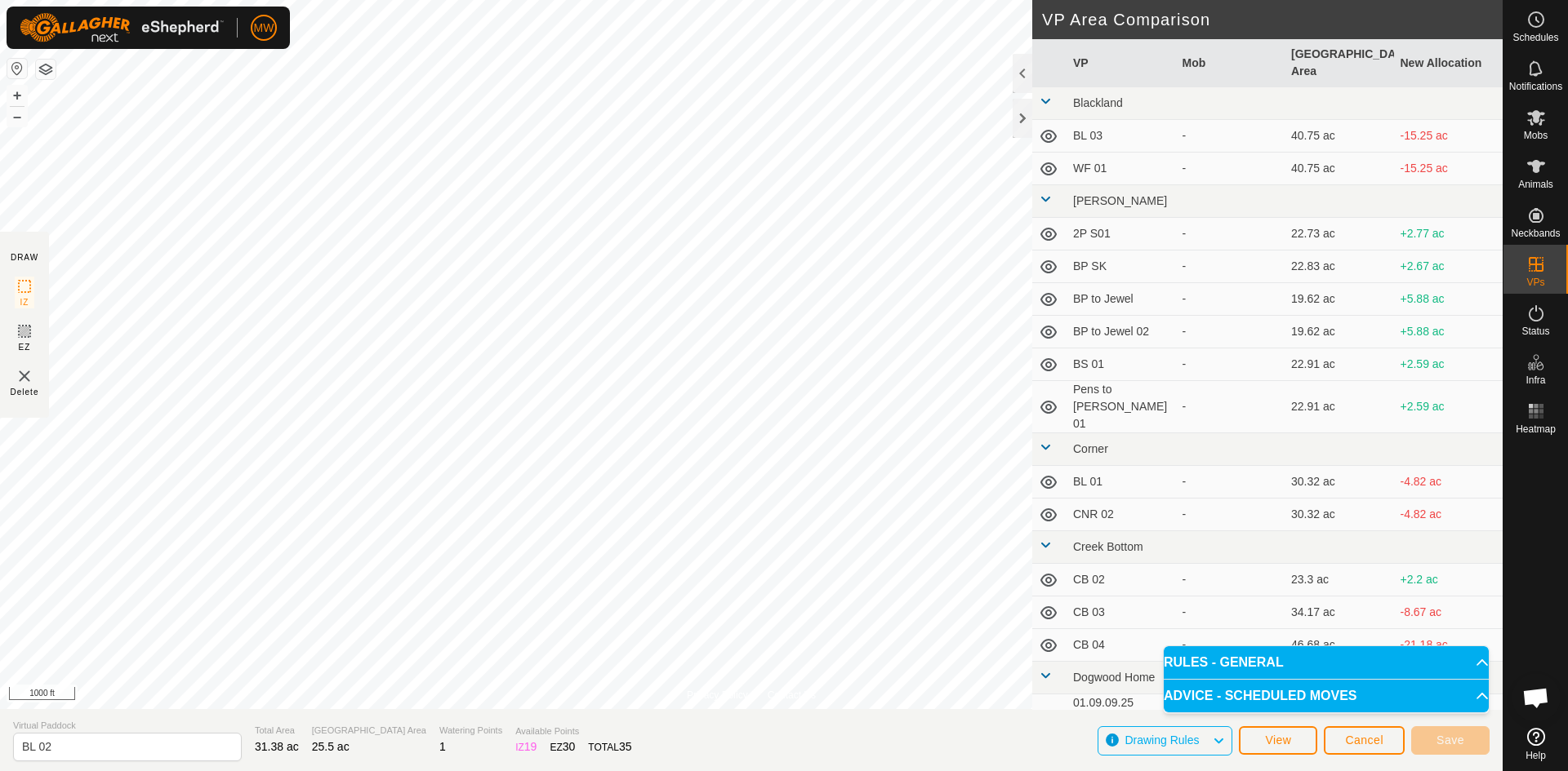
click at [1455, 693] on p-accordion-header "ADVICE - SCHEDULED MOVES" at bounding box center [1326, 696] width 325 height 33
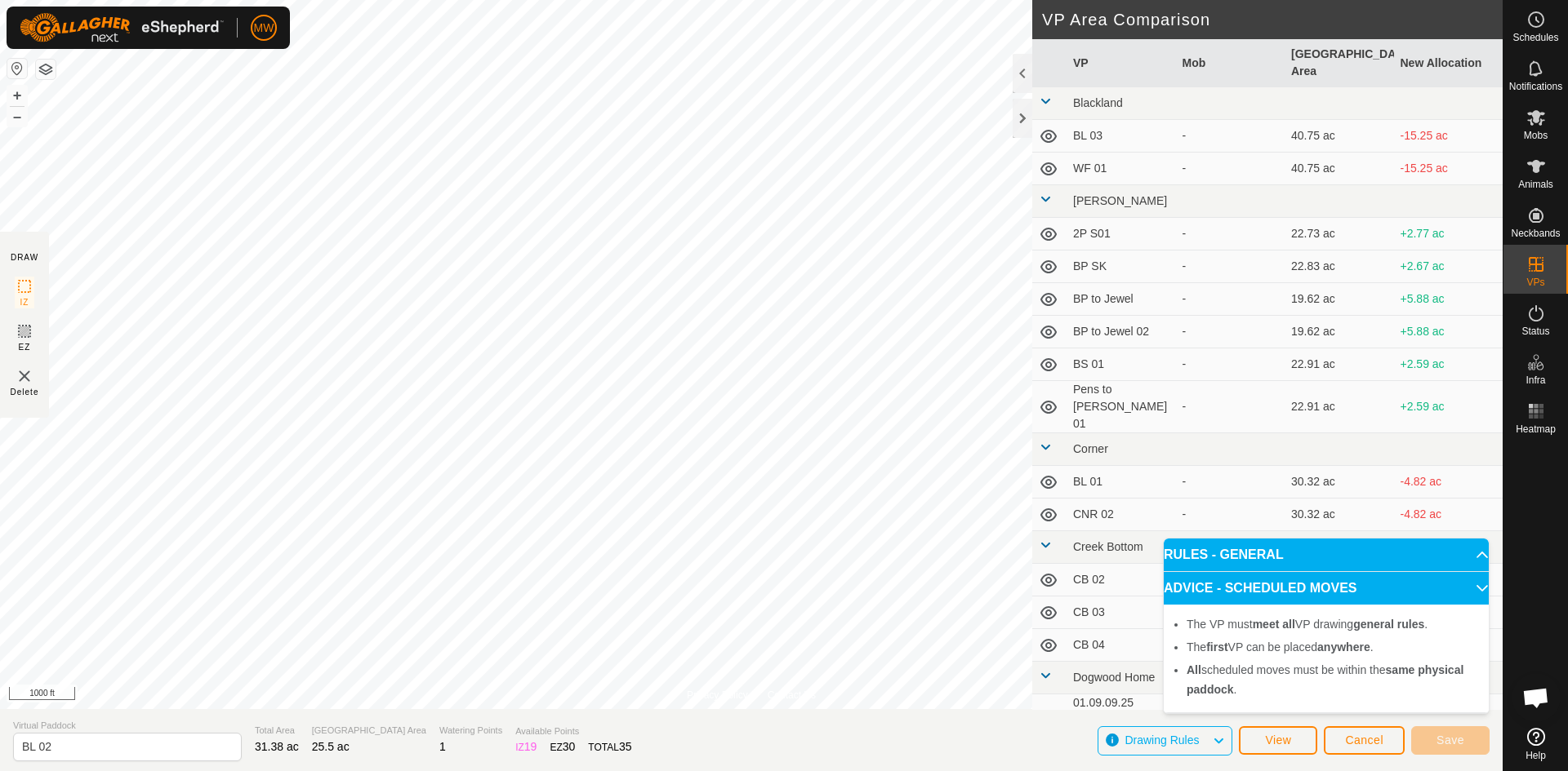
click at [1471, 589] on p-accordion-header "ADVICE - SCHEDULED MOVES" at bounding box center [1326, 589] width 325 height 33
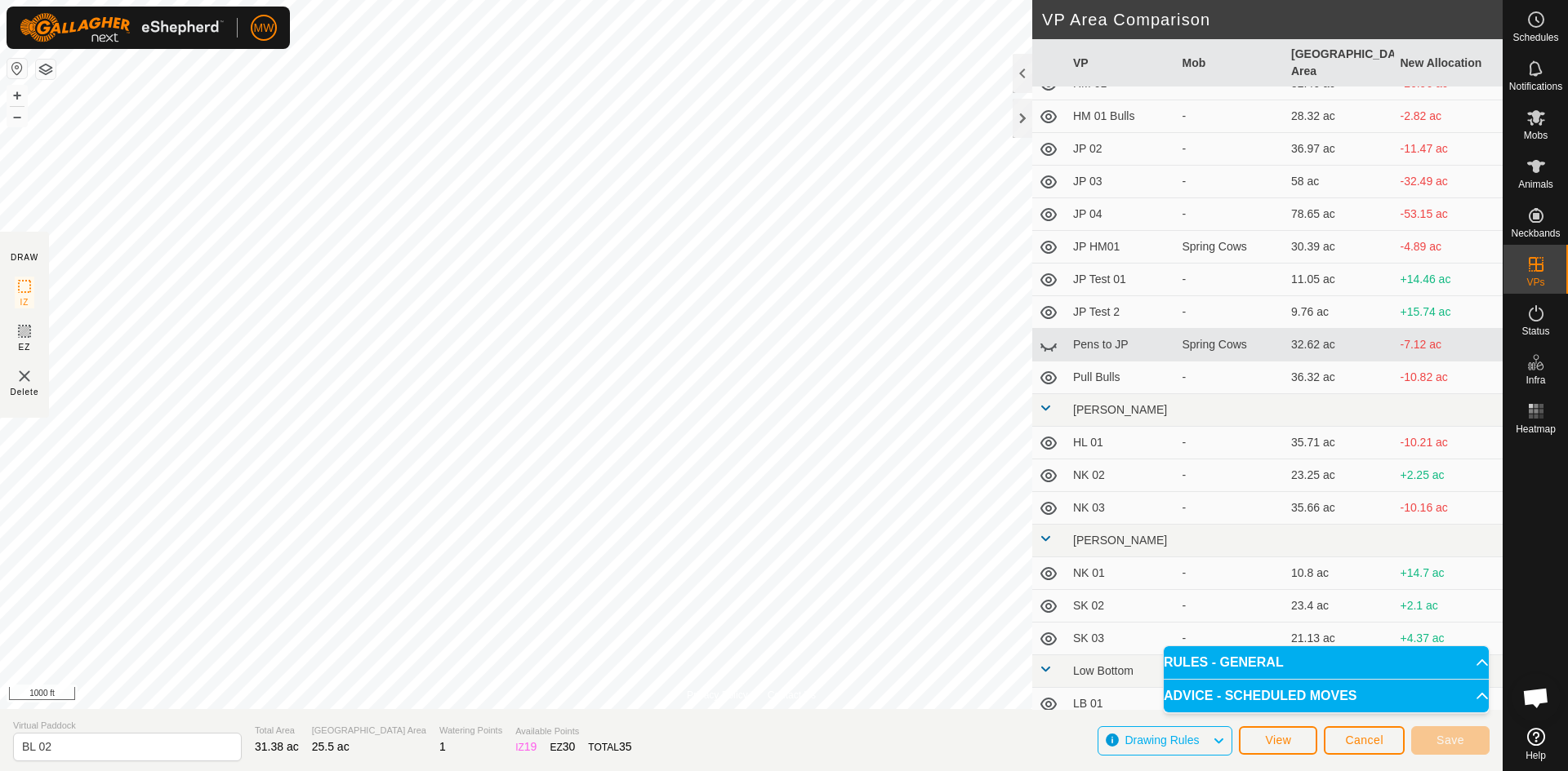
scroll to position [1306, 0]
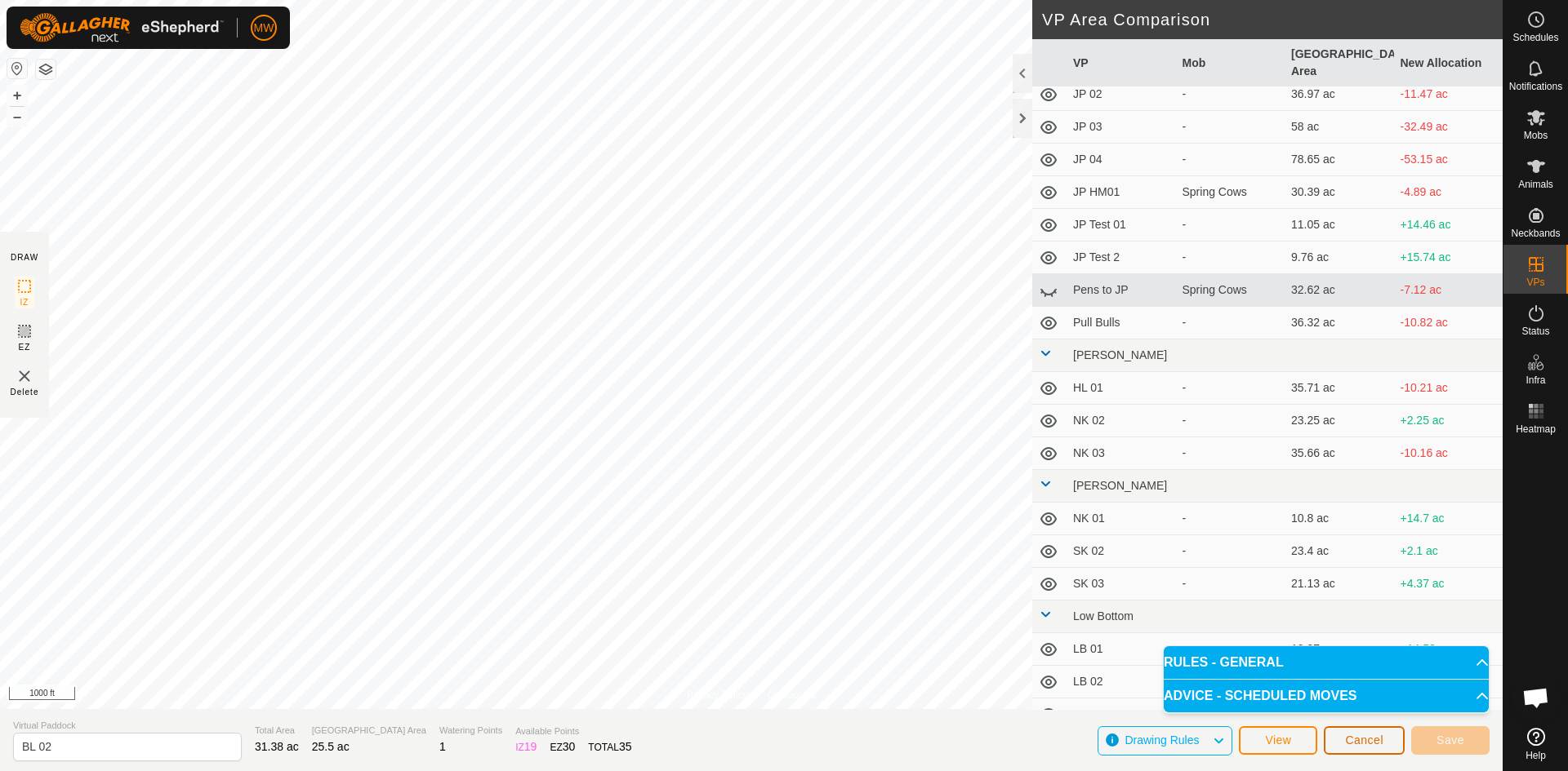
click at [1343, 748] on button "Cancel" at bounding box center [1364, 740] width 80 height 28
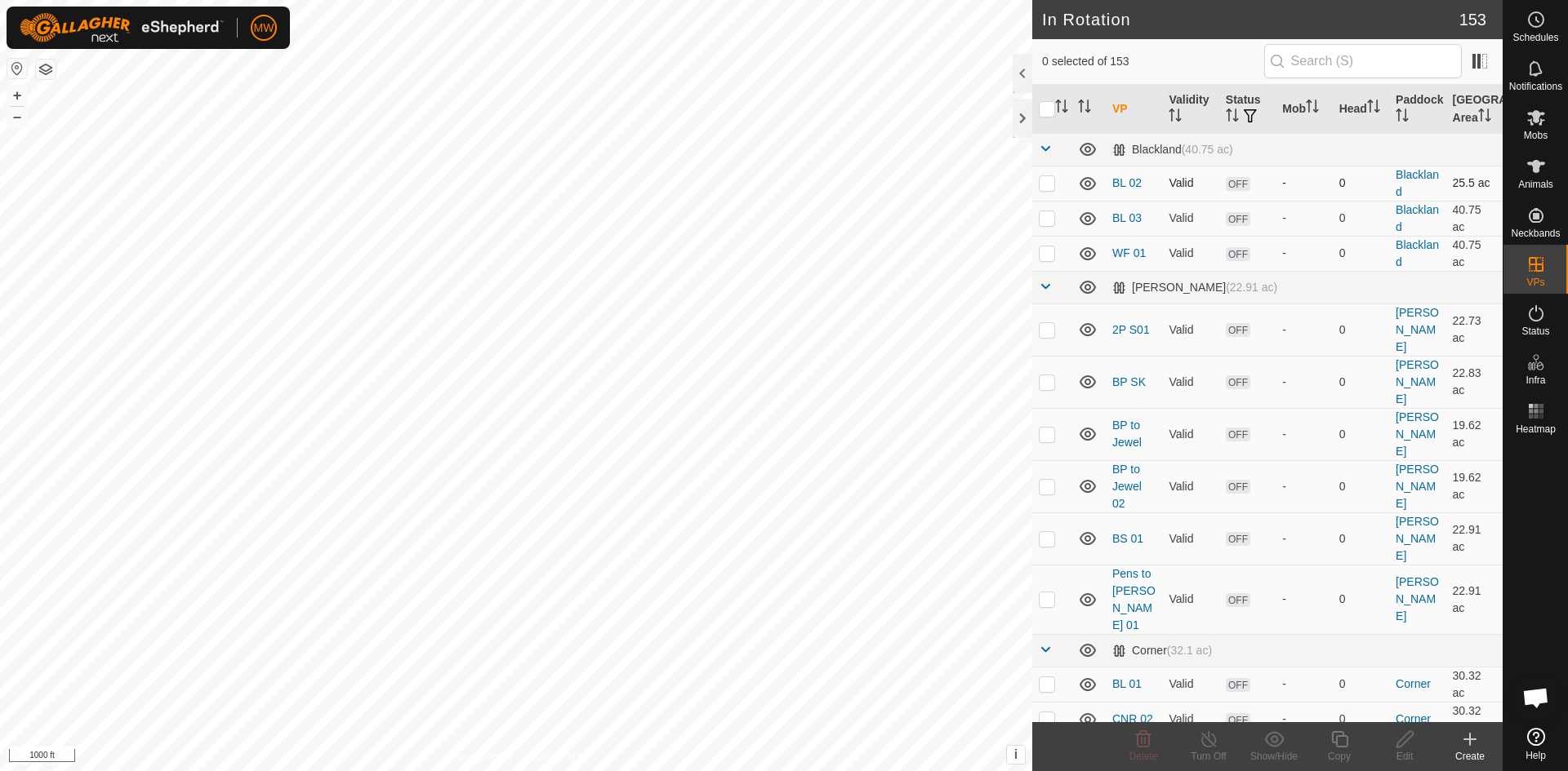
click at [1051, 181] on p-checkbox at bounding box center [1047, 182] width 16 height 13
checkbox input "true"
click at [1468, 742] on icon at bounding box center [1470, 739] width 19 height 19
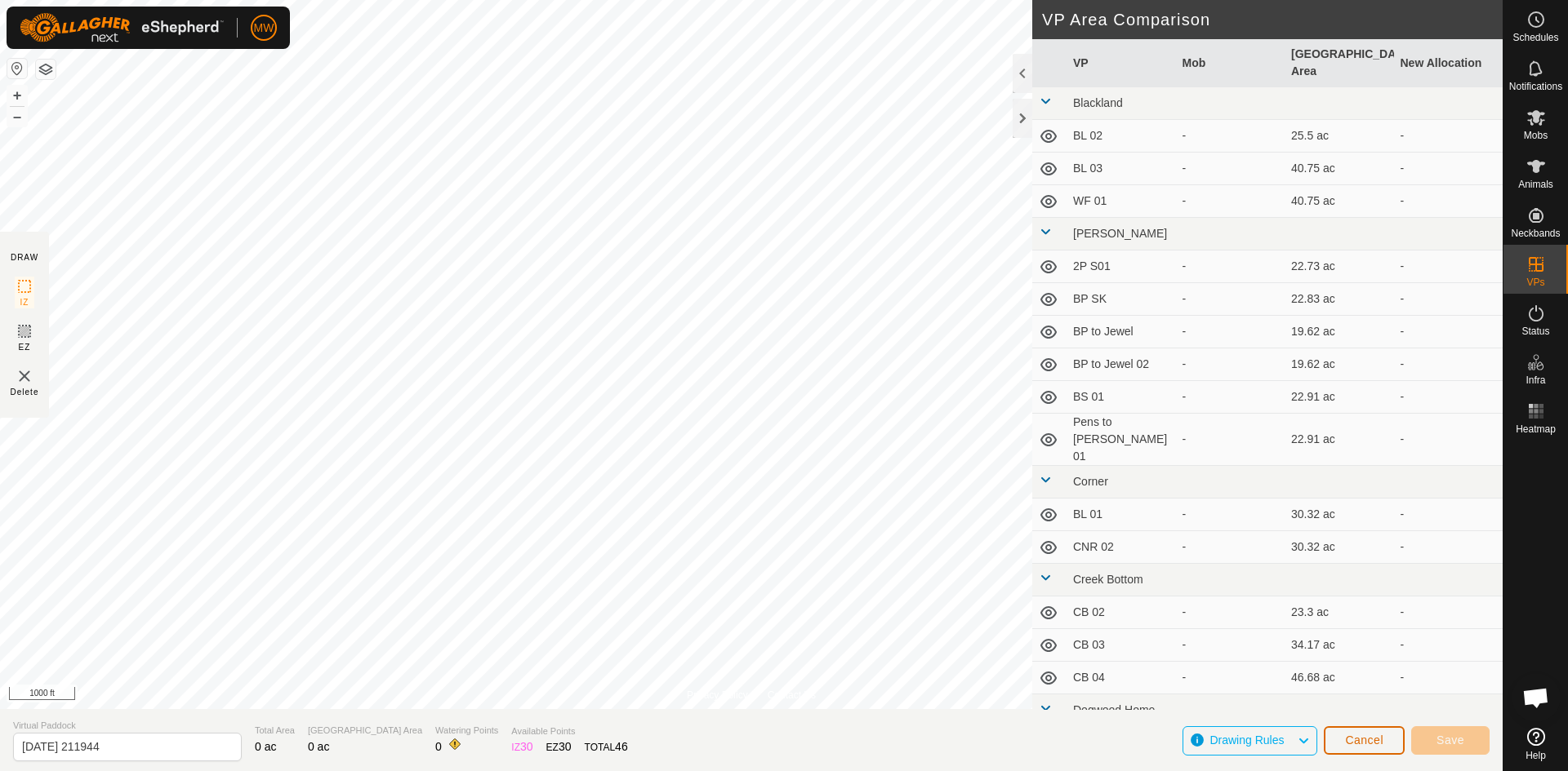
click at [1359, 742] on span "Cancel" at bounding box center [1364, 740] width 39 height 13
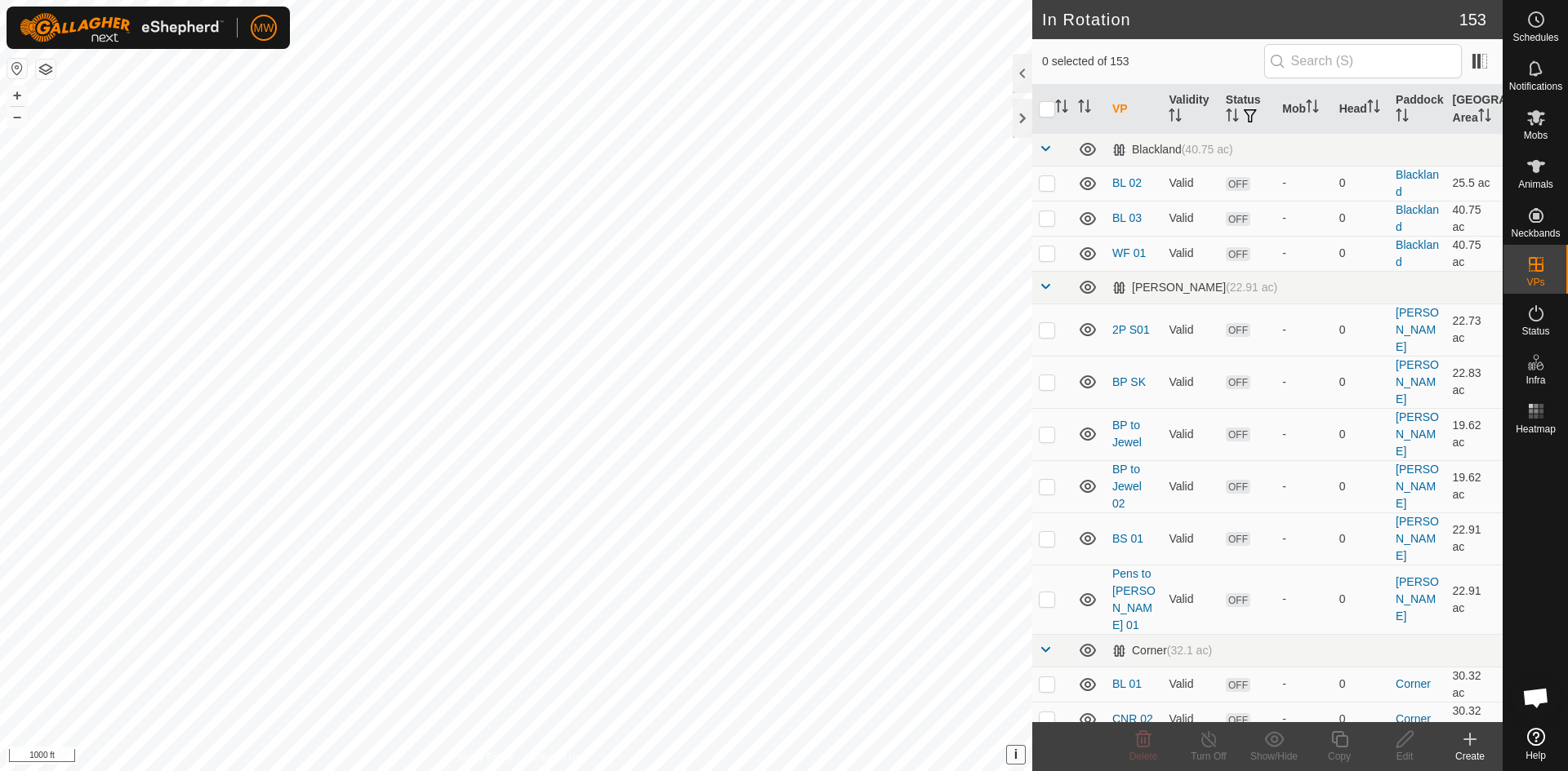
click at [1015, 756] on span "i" at bounding box center [1016, 755] width 3 height 14
